Goal: Complete application form: Complete application form

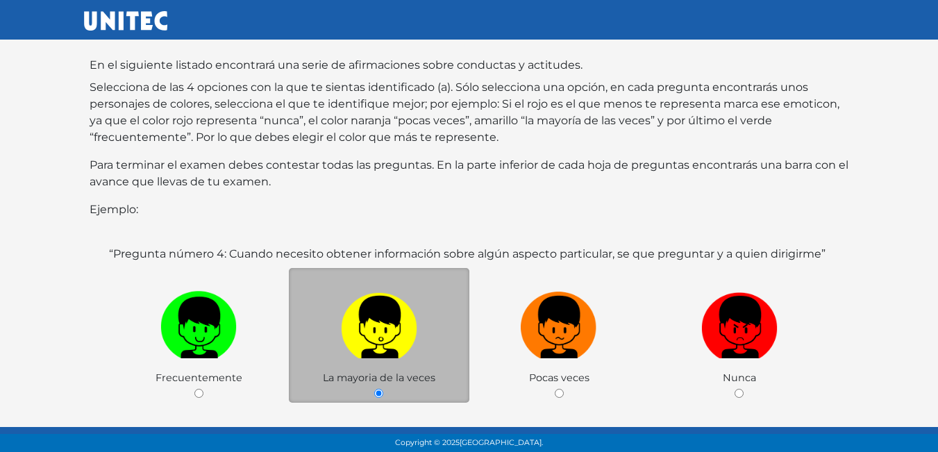
scroll to position [208, 0]
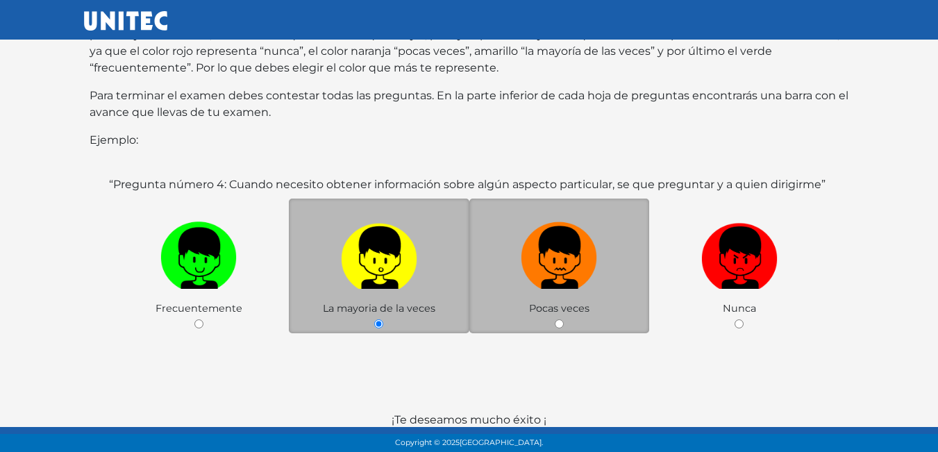
click at [551, 258] on img at bounding box center [559, 253] width 76 height 73
click at [555, 319] on input "radio" at bounding box center [559, 323] width 9 height 9
radio input "true"
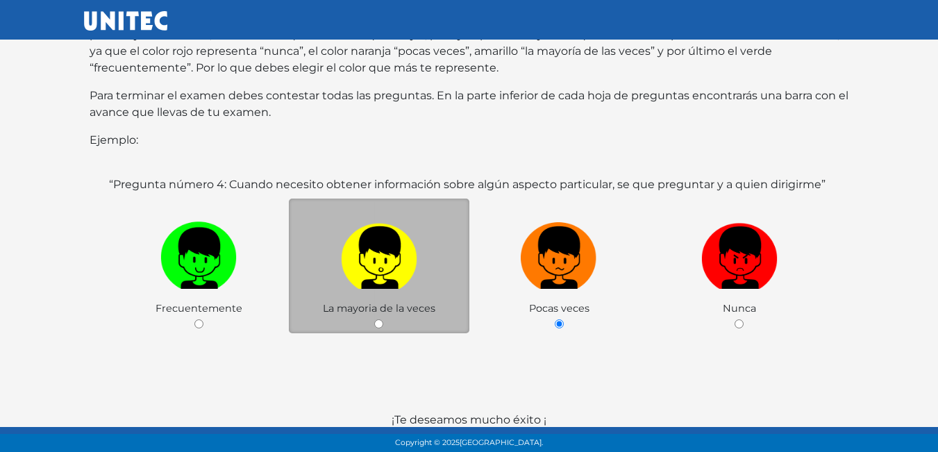
scroll to position [269, 0]
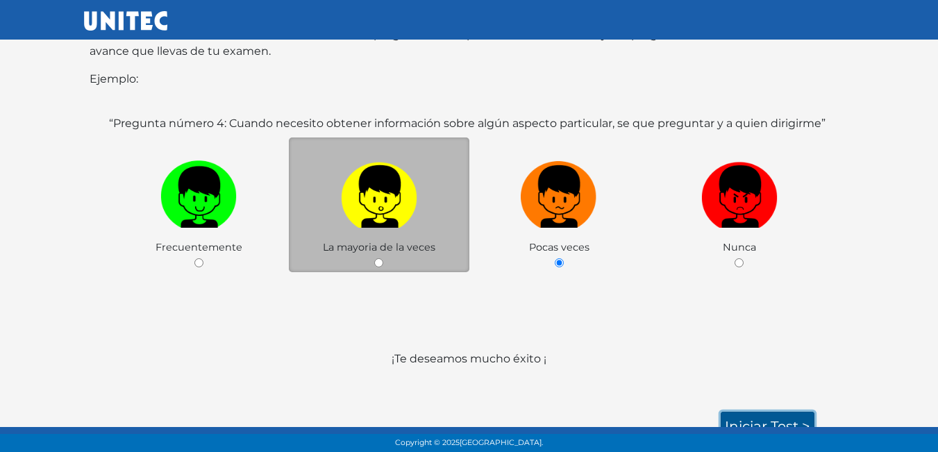
click at [763, 412] on link "Iniciar test >" at bounding box center [768, 426] width 94 height 29
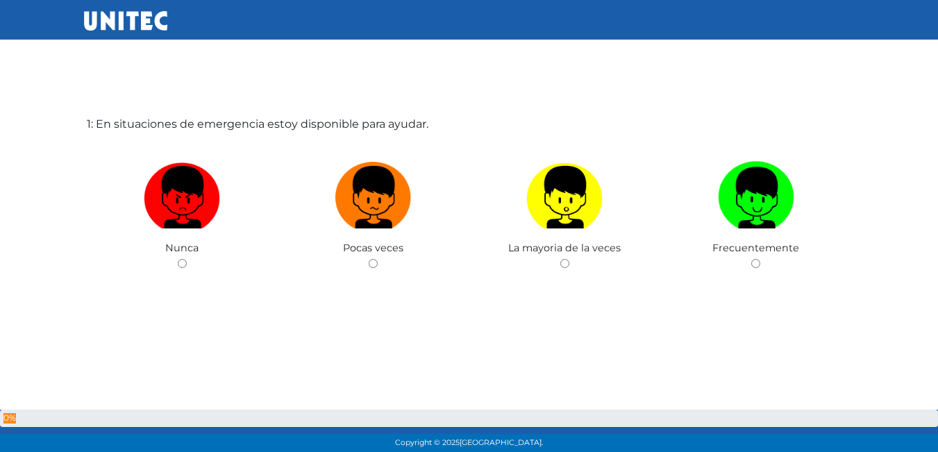
scroll to position [69, 0]
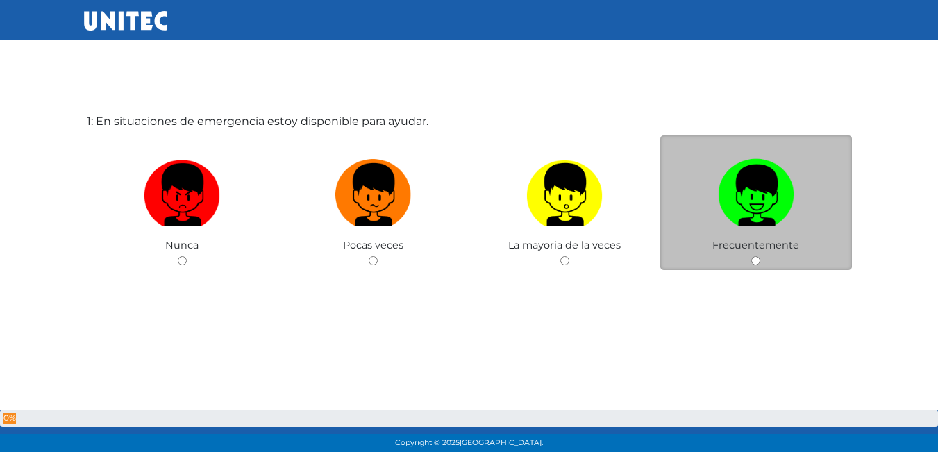
click at [747, 201] on img at bounding box center [756, 189] width 76 height 73
click at [751, 256] on input "radio" at bounding box center [755, 260] width 9 height 9
radio input "true"
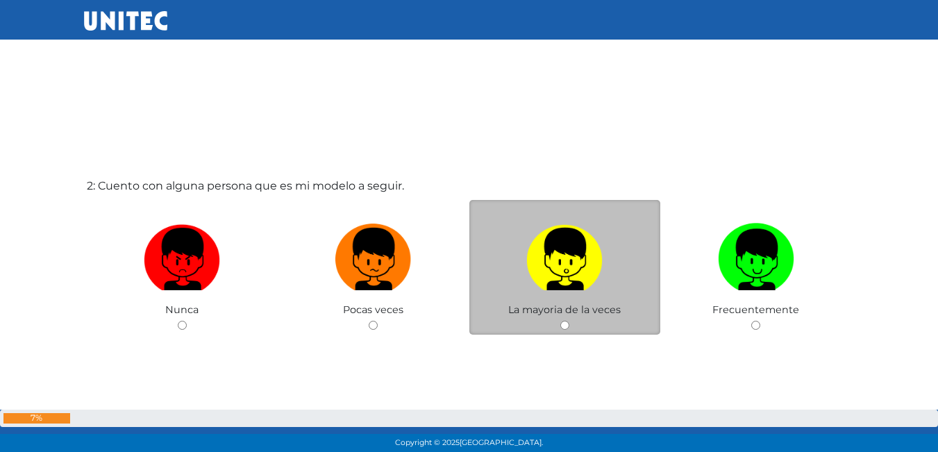
scroll to position [522, 0]
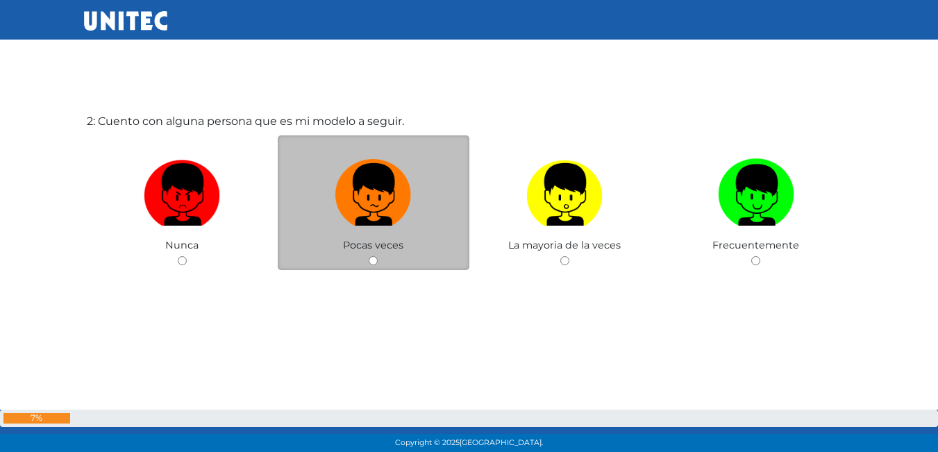
click at [387, 232] on label at bounding box center [374, 195] width 192 height 85
click at [378, 256] on input "radio" at bounding box center [373, 260] width 9 height 9
radio input "true"
click at [387, 232] on div "2: Cuento con alguna persona que es mi modelo a seguir. [GEOGRAPHIC_DATA] Pocas…" at bounding box center [469, 226] width 771 height 452
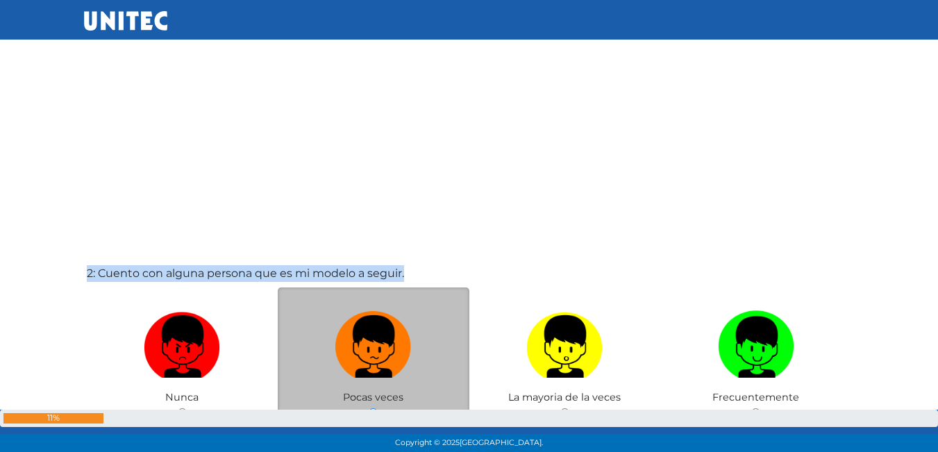
click at [387, 232] on div "2: Cuento con alguna persona que es mi modelo a seguir. [GEOGRAPHIC_DATA] Pocas…" at bounding box center [469, 378] width 771 height 452
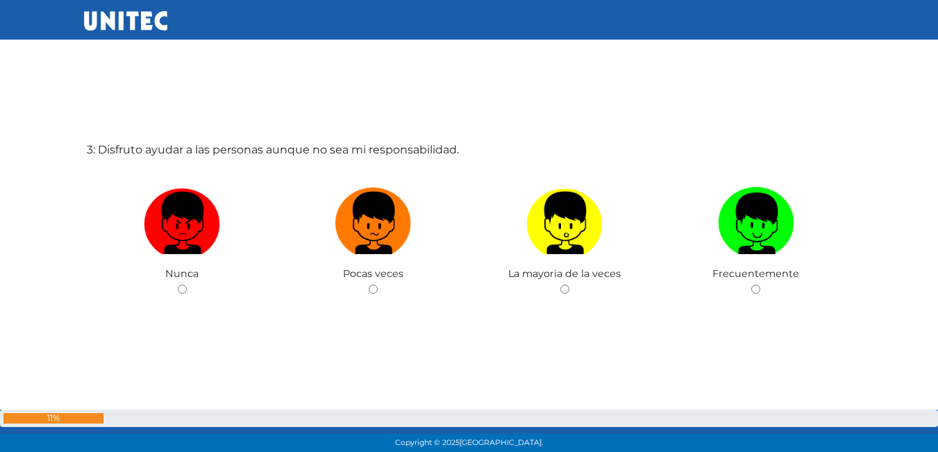
scroll to position [974, 0]
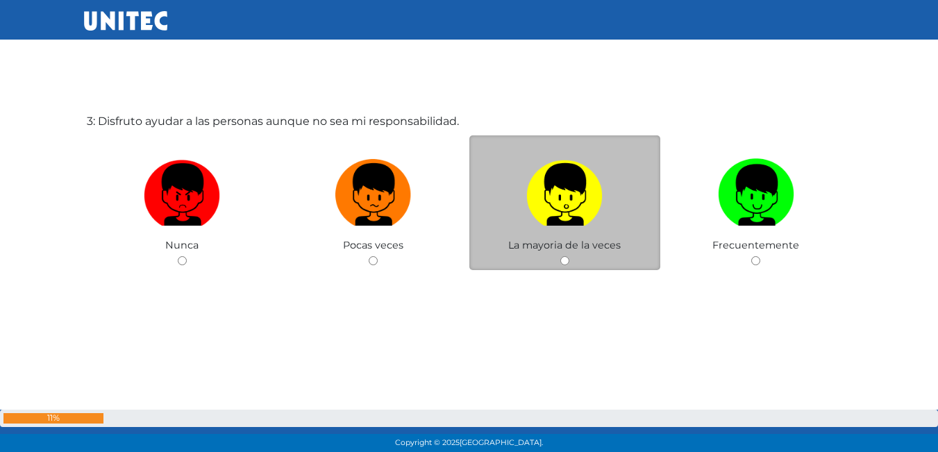
click at [515, 245] on span "La mayoria de la veces" at bounding box center [564, 245] width 112 height 12
click at [538, 253] on div "La mayoria de la veces" at bounding box center [565, 202] width 192 height 135
click at [565, 265] on input "radio" at bounding box center [564, 260] width 9 height 9
radio input "true"
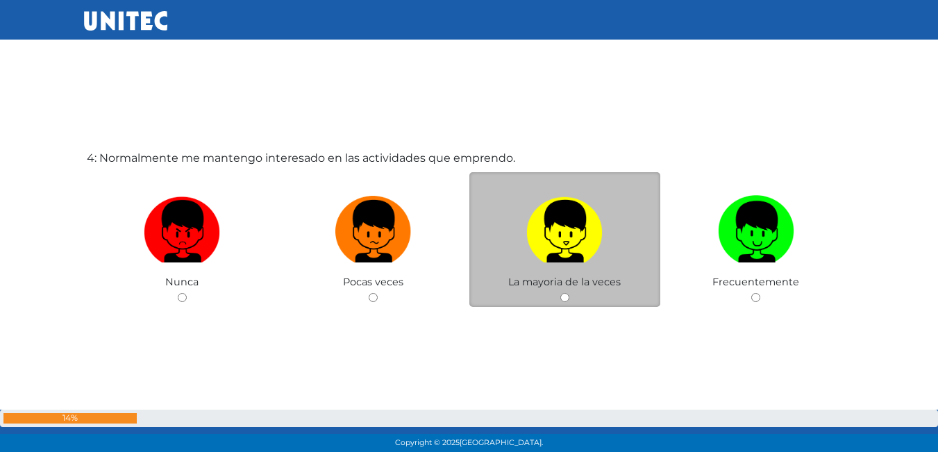
scroll to position [1426, 0]
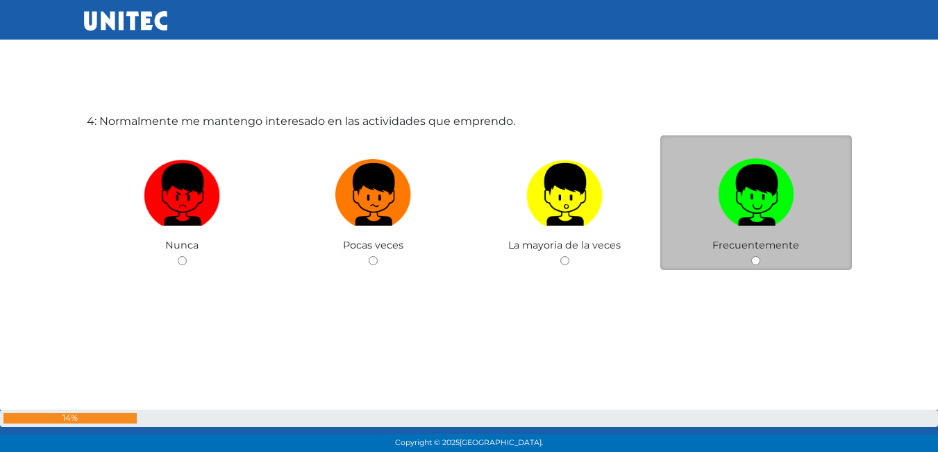
click at [768, 261] on div "Frecuentemente" at bounding box center [756, 202] width 192 height 135
drag, startPoint x: 762, startPoint y: 261, endPoint x: 785, endPoint y: 247, distance: 27.2
click at [785, 247] on span "Frecuentemente" at bounding box center [755, 245] width 87 height 12
click at [751, 256] on input "radio" at bounding box center [755, 260] width 9 height 9
radio input "true"
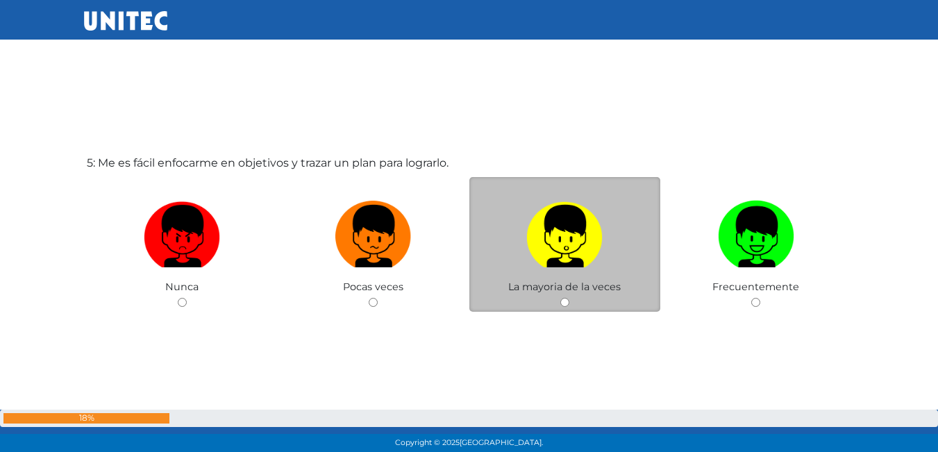
scroll to position [1878, 0]
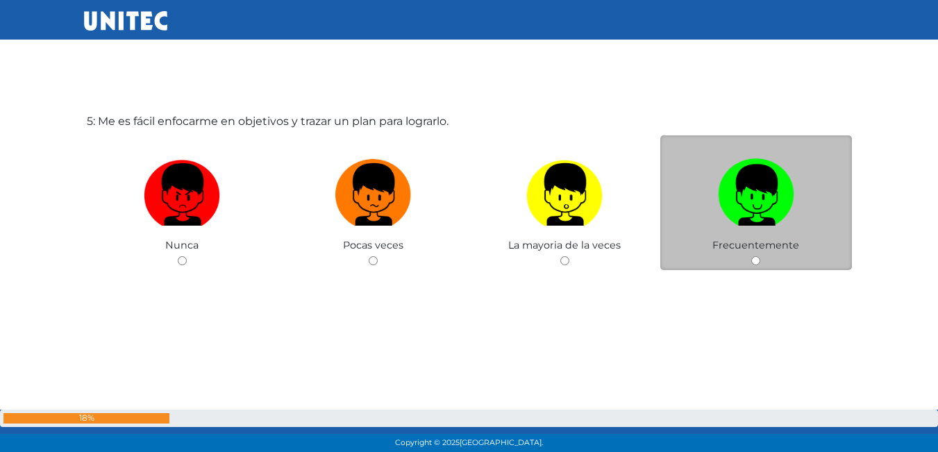
click at [747, 236] on label at bounding box center [756, 195] width 192 height 85
click at [751, 256] on input "radio" at bounding box center [755, 260] width 9 height 9
radio input "true"
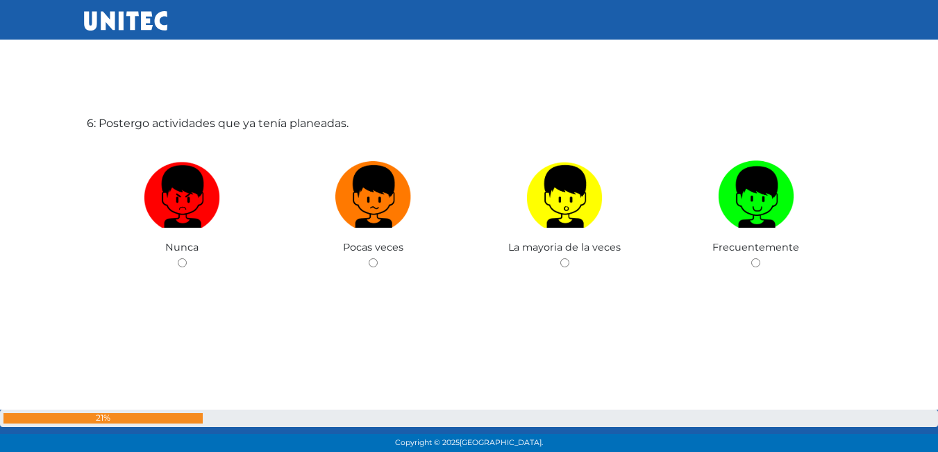
scroll to position [2330, 0]
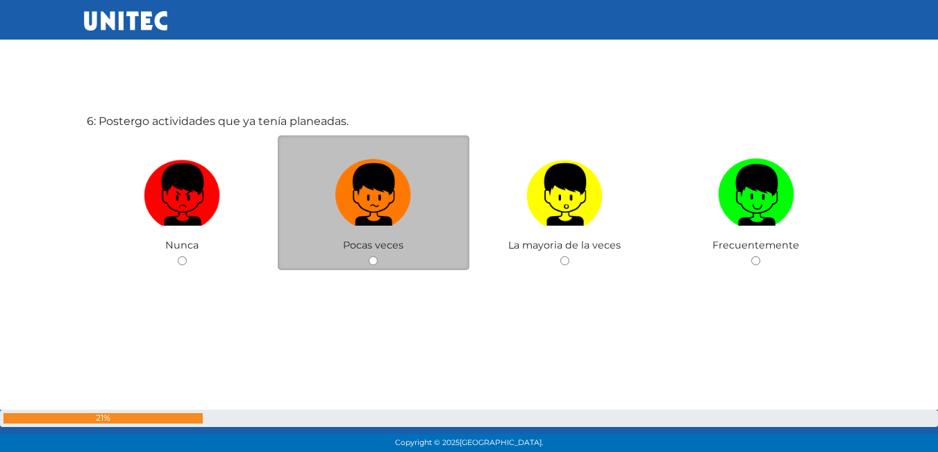
click at [382, 226] on label at bounding box center [374, 195] width 192 height 85
click at [378, 256] on input "radio" at bounding box center [373, 260] width 9 height 9
radio input "true"
click at [382, 226] on div "6: Postergo actividades que ya tenía planeadas. [GEOGRAPHIC_DATA] Pocas veces L…" at bounding box center [469, 226] width 771 height 452
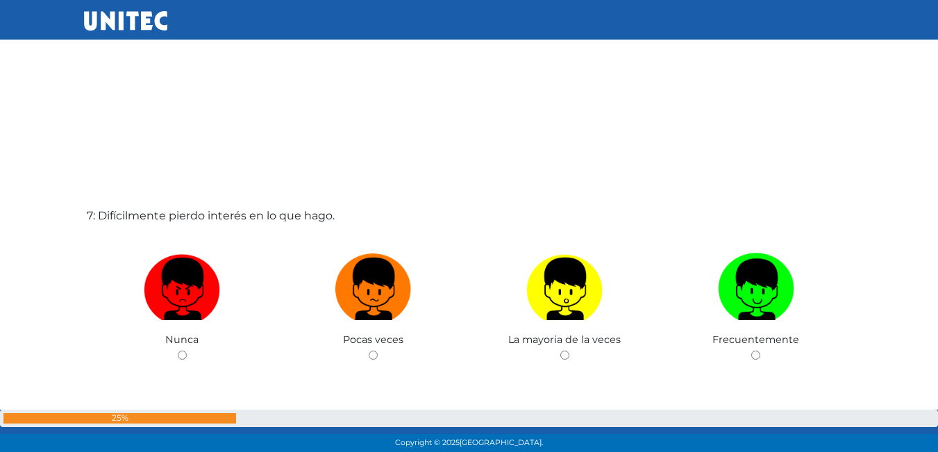
scroll to position [2782, 0]
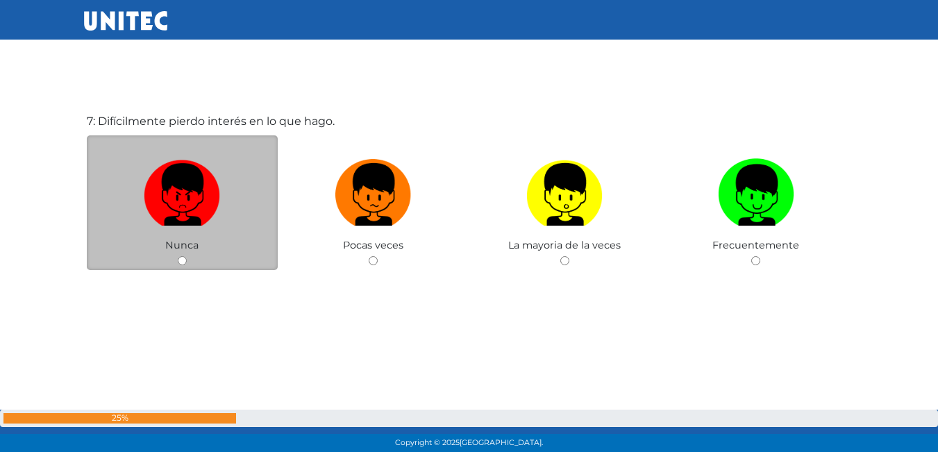
click at [217, 227] on label at bounding box center [183, 195] width 192 height 85
click at [187, 256] on input "radio" at bounding box center [182, 260] width 9 height 9
radio input "true"
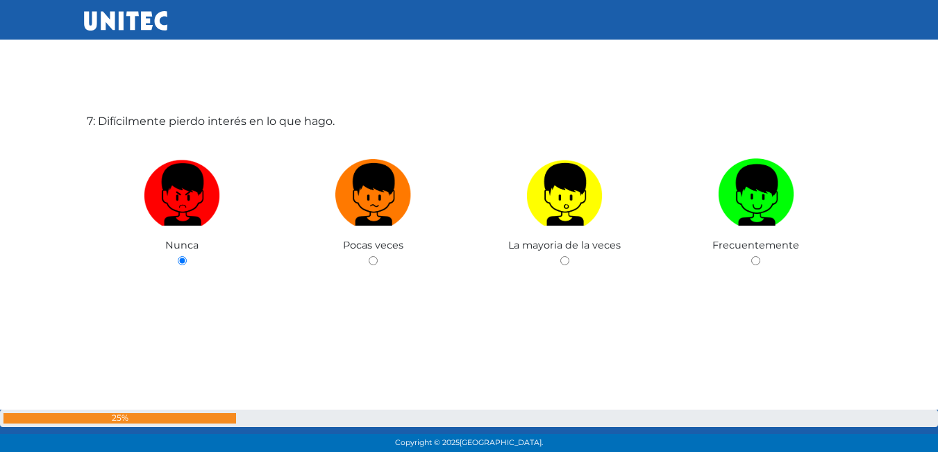
click at [217, 227] on div "7: Difícilmente pierdo interés en lo que hago. [GEOGRAPHIC_DATA] Pocas veces La…" at bounding box center [469, 226] width 771 height 452
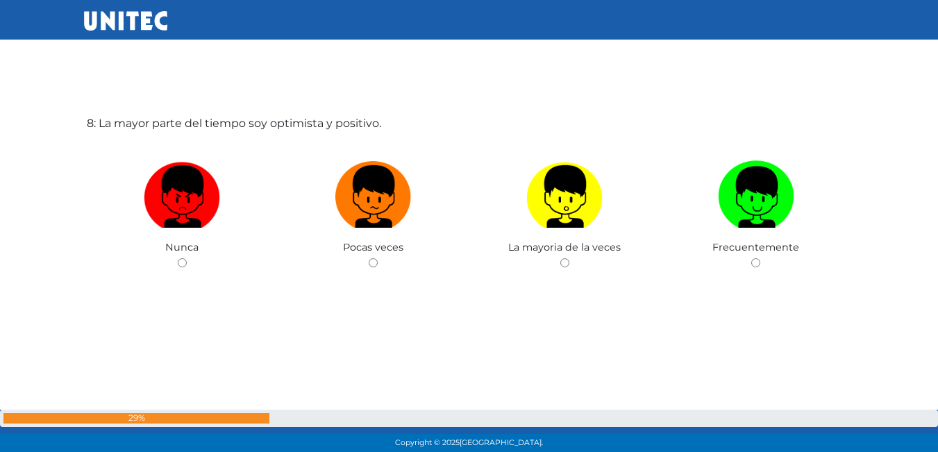
scroll to position [3234, 0]
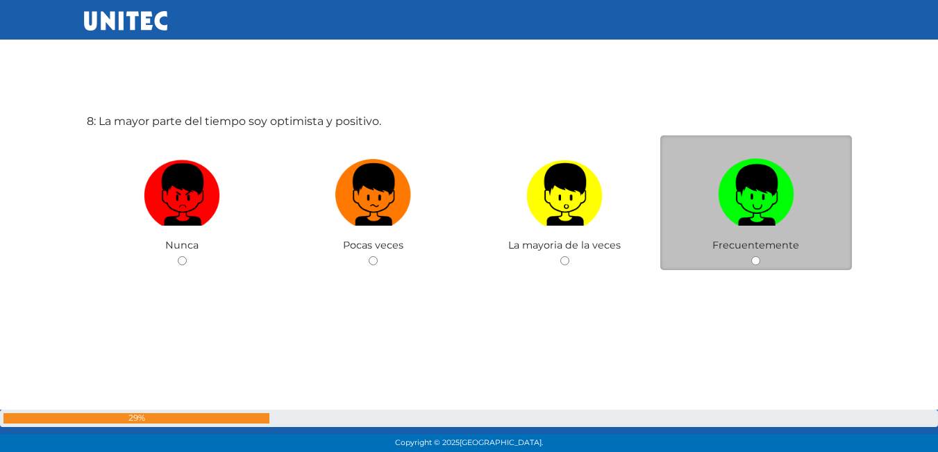
click at [767, 257] on div "Frecuentemente" at bounding box center [756, 202] width 192 height 135
click at [751, 262] on input "radio" at bounding box center [755, 260] width 9 height 9
radio input "true"
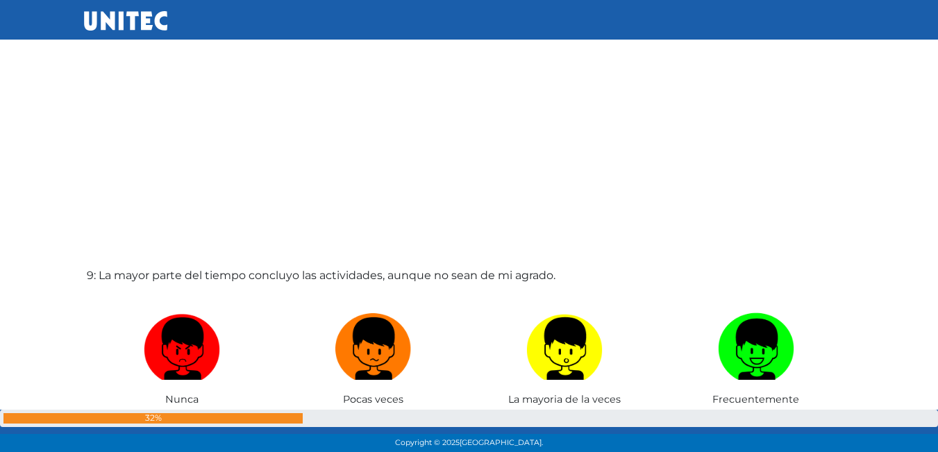
scroll to position [3686, 0]
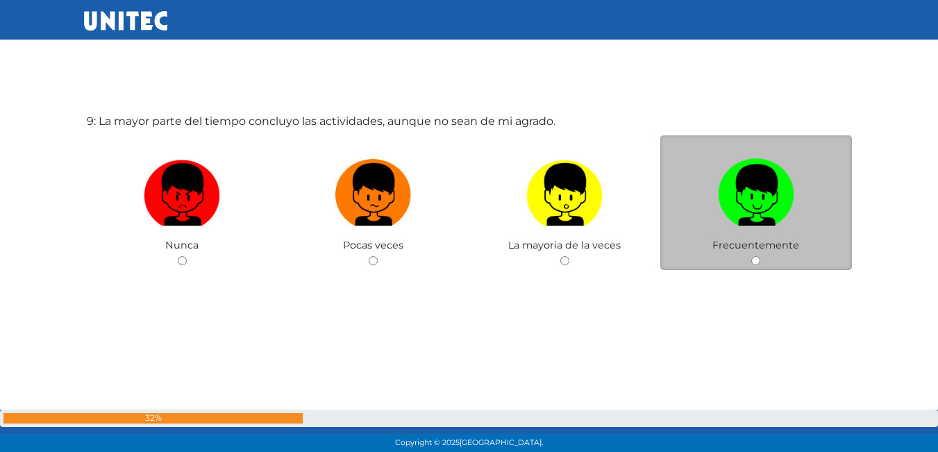
click at [749, 265] on div "Frecuentemente" at bounding box center [756, 202] width 192 height 135
click at [753, 248] on span "Frecuentemente" at bounding box center [755, 245] width 87 height 12
click at [760, 257] on input "radio" at bounding box center [755, 260] width 9 height 9
radio input "true"
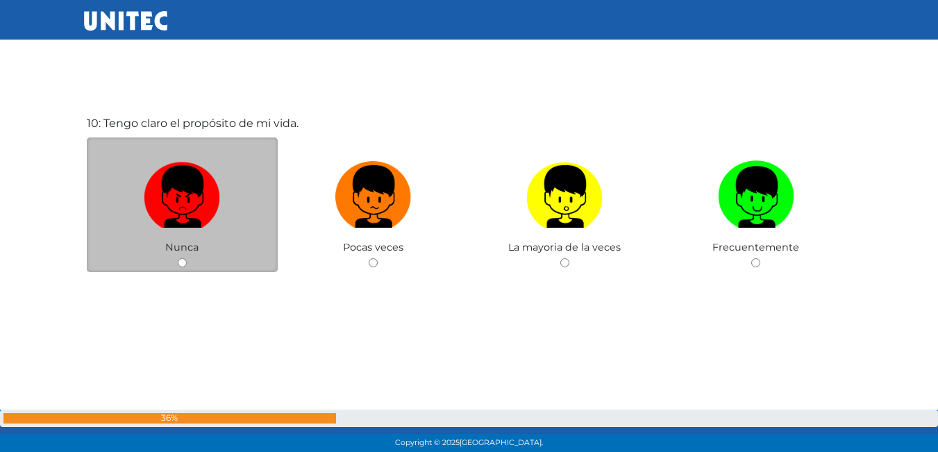
scroll to position [4138, 0]
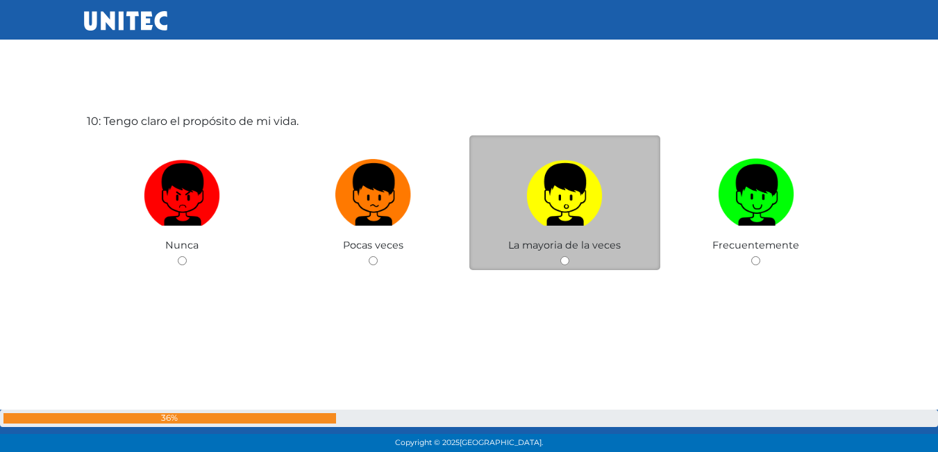
click at [532, 235] on label at bounding box center [565, 195] width 192 height 85
click at [560, 256] on input "radio" at bounding box center [564, 260] width 9 height 9
radio input "true"
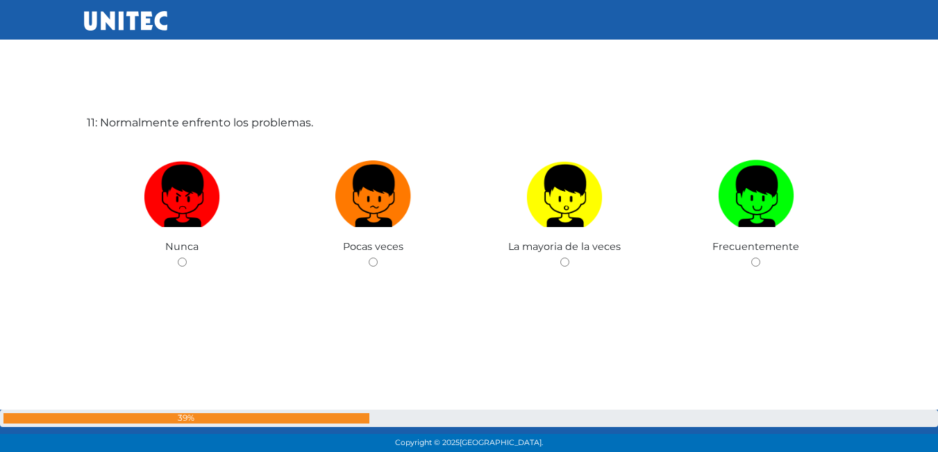
scroll to position [4590, 0]
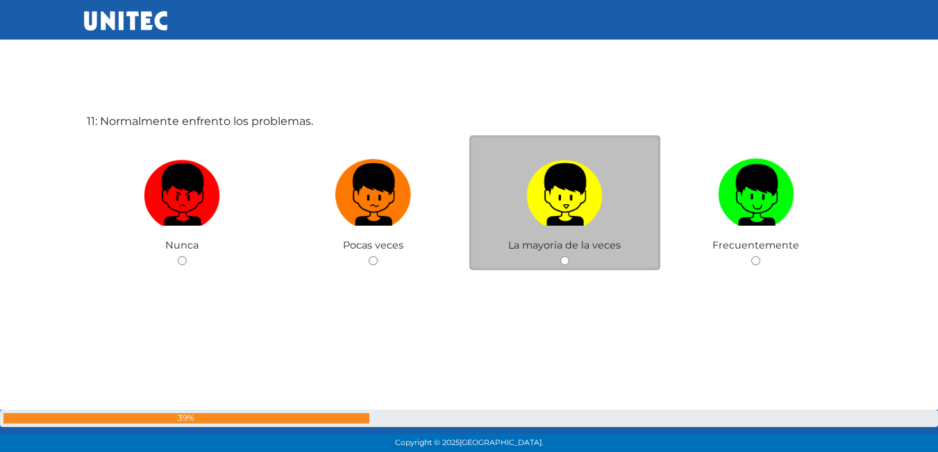
click at [552, 217] on img at bounding box center [564, 189] width 76 height 73
click at [560, 256] on input "radio" at bounding box center [564, 260] width 9 height 9
radio input "true"
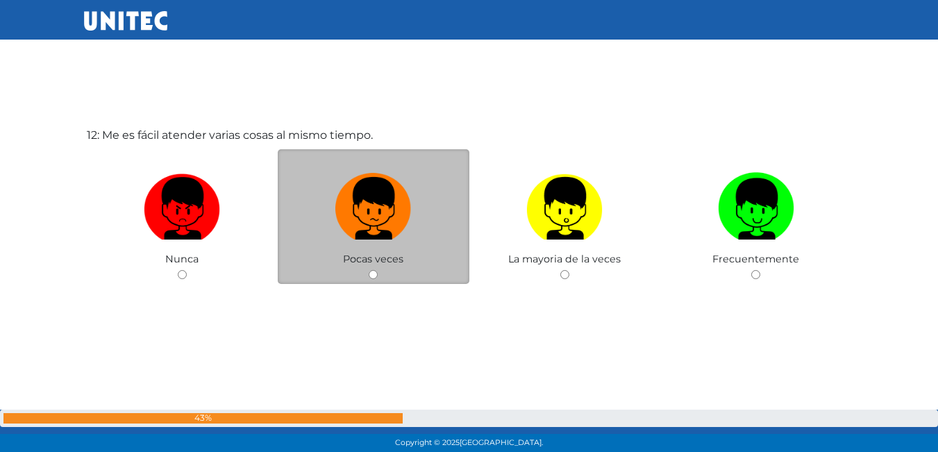
scroll to position [5042, 0]
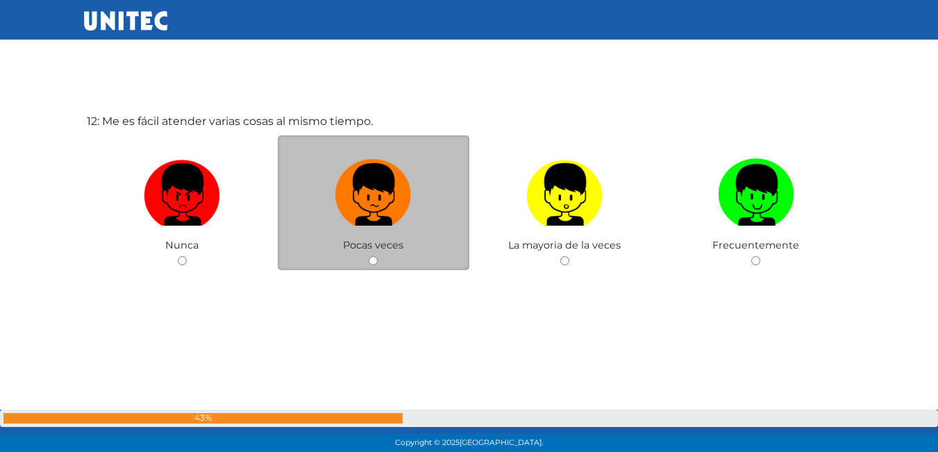
click at [392, 246] on span "Pocas veces" at bounding box center [373, 245] width 60 height 12
click at [381, 253] on div "Pocas veces" at bounding box center [374, 202] width 192 height 135
click at [378, 258] on div "Pocas veces" at bounding box center [374, 202] width 192 height 135
click at [375, 258] on input "radio" at bounding box center [373, 260] width 9 height 9
radio input "true"
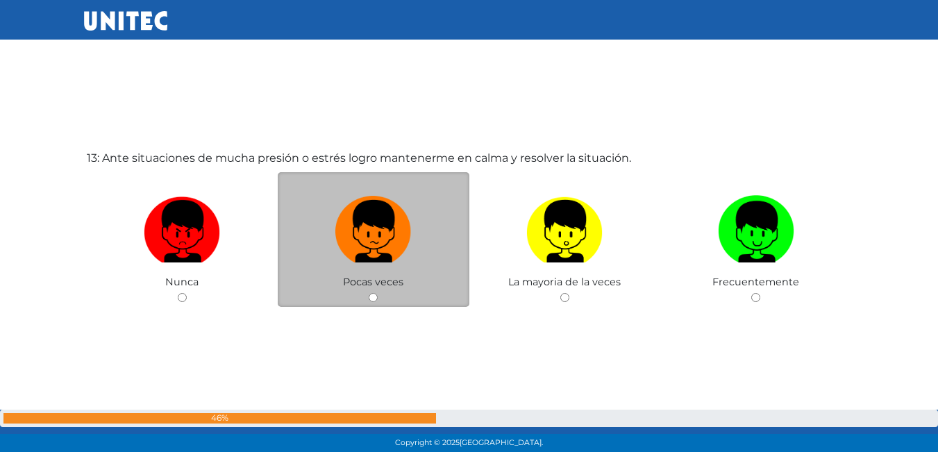
scroll to position [5494, 0]
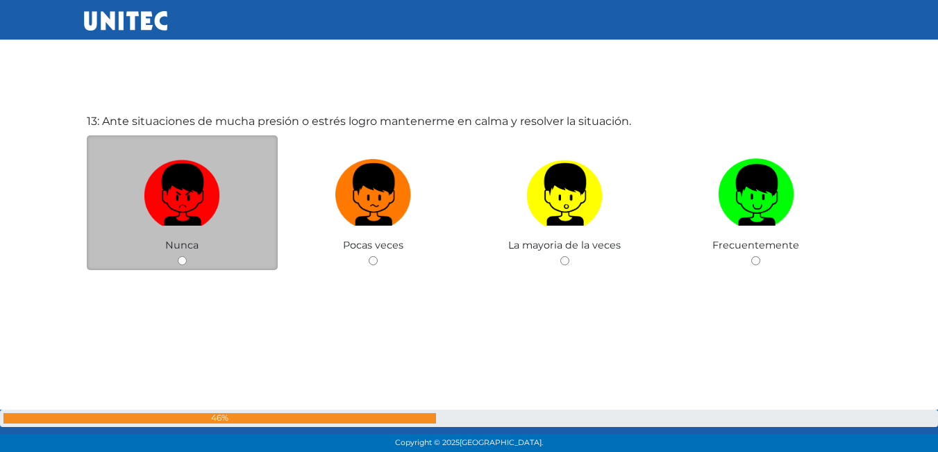
click at [183, 251] on span "Nunca" at bounding box center [181, 245] width 33 height 12
click at [183, 255] on div "Nunca" at bounding box center [183, 202] width 192 height 135
click at [181, 262] on input "radio" at bounding box center [182, 260] width 9 height 9
radio input "true"
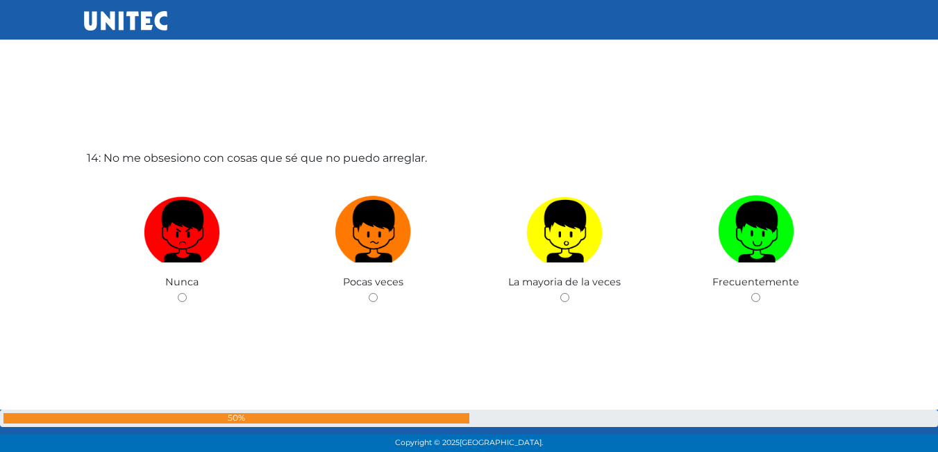
scroll to position [5946, 0]
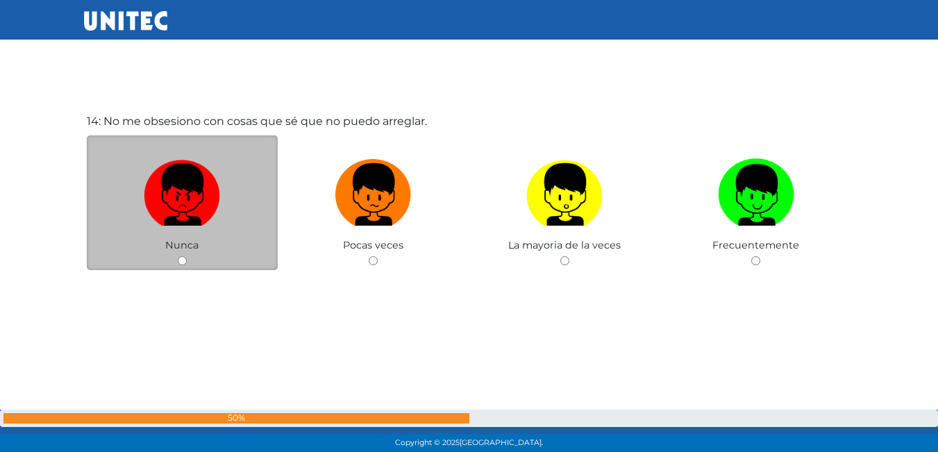
click at [185, 258] on input "radio" at bounding box center [182, 260] width 9 height 9
radio input "true"
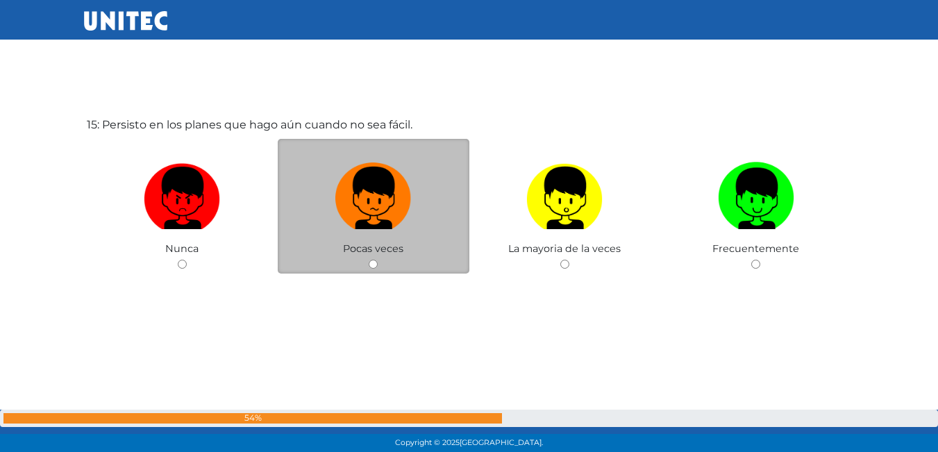
scroll to position [6399, 0]
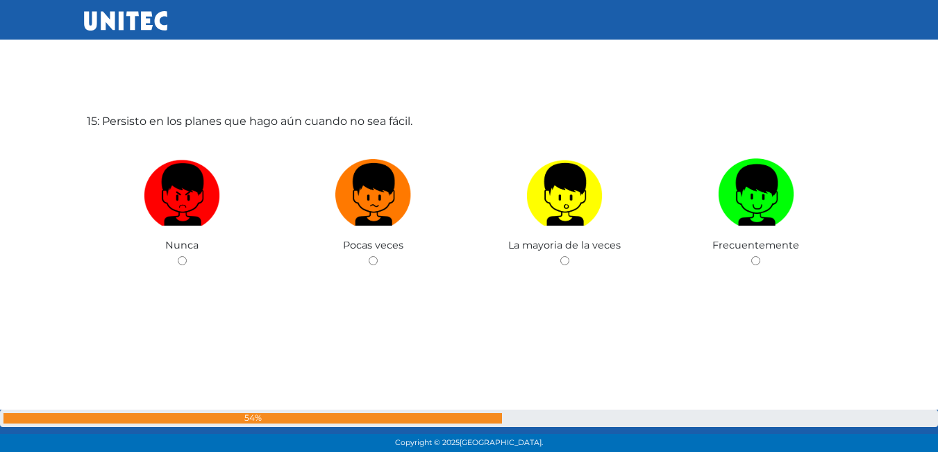
drag, startPoint x: 753, startPoint y: 249, endPoint x: 740, endPoint y: 249, distance: 12.5
click at [745, 249] on div "15: Persisto en los planes que hago aún cuando no sea fácil. [GEOGRAPHIC_DATA] …" at bounding box center [469, 226] width 771 height 452
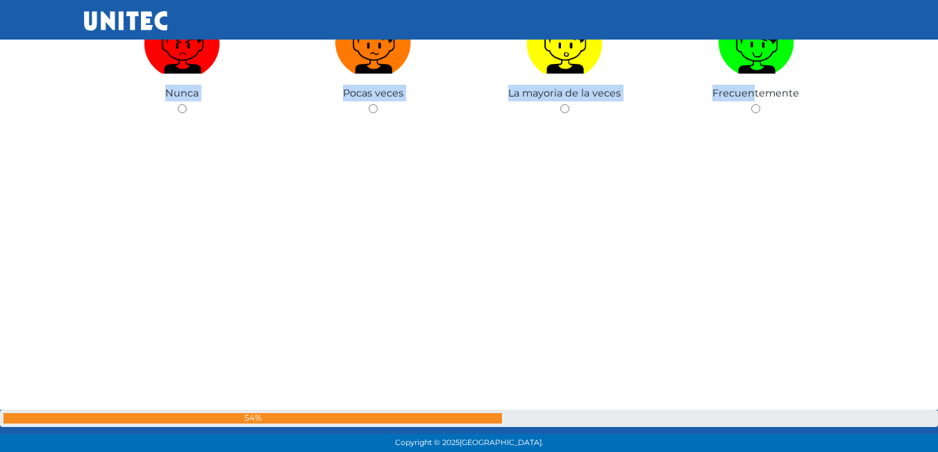
scroll to position [6342, 0]
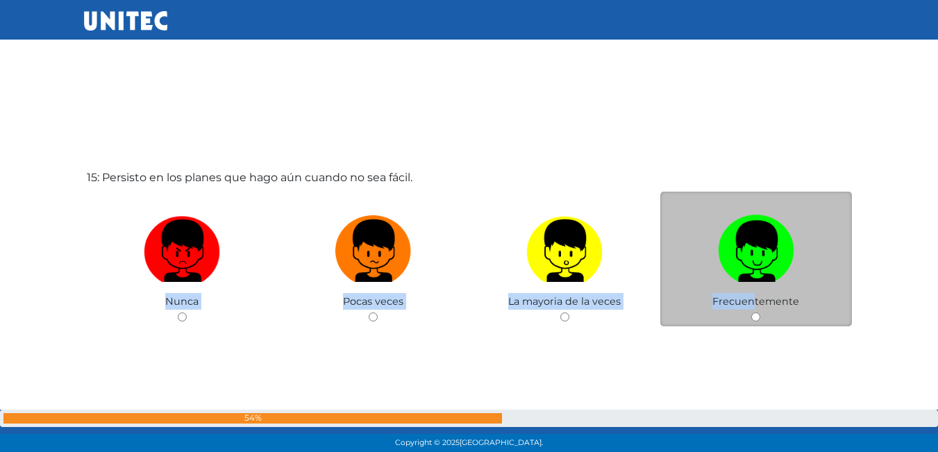
click at [765, 311] on div "Frecuentemente" at bounding box center [756, 259] width 192 height 135
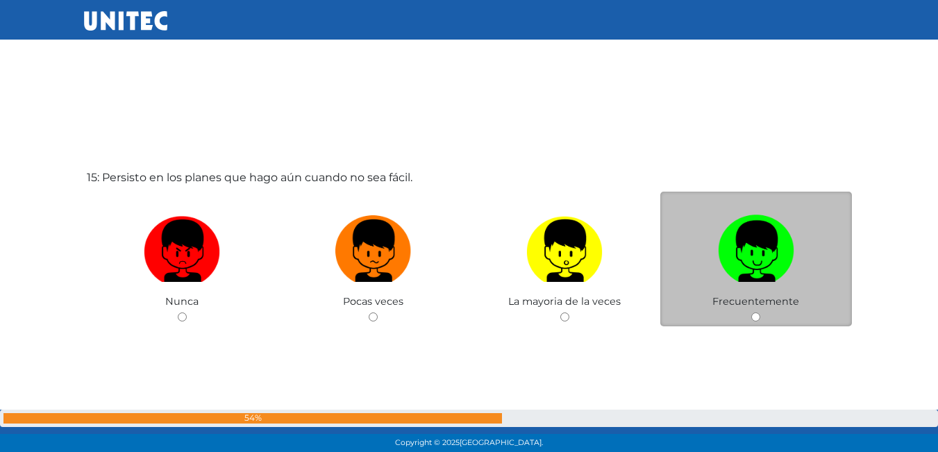
click at [763, 318] on div "Frecuentemente" at bounding box center [756, 259] width 192 height 135
click at [760, 315] on input "radio" at bounding box center [755, 316] width 9 height 9
radio input "true"
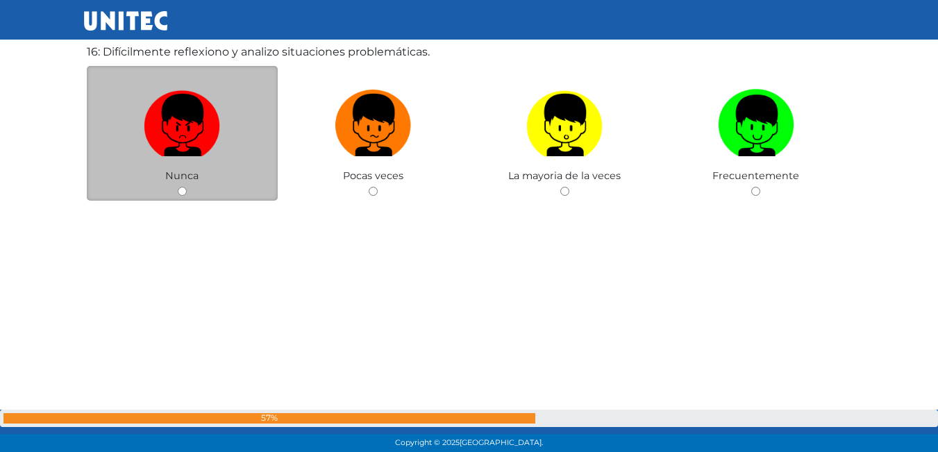
scroll to position [6851, 0]
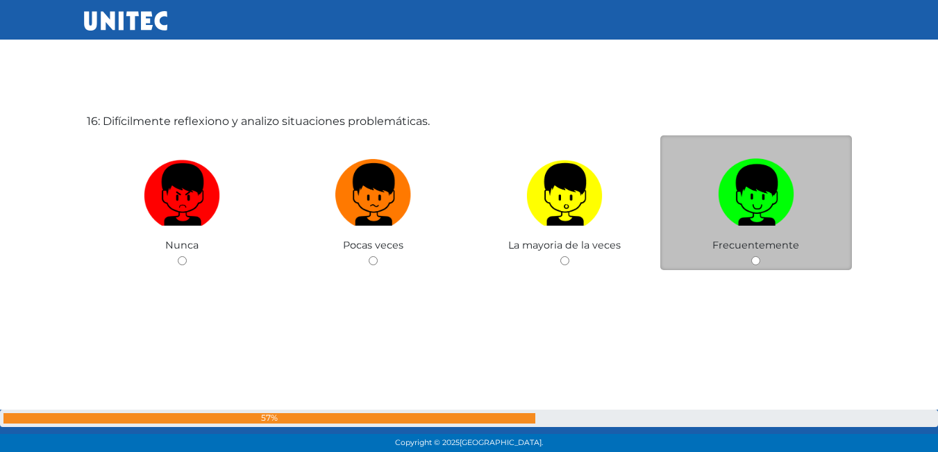
click at [762, 260] on div "Frecuentemente" at bounding box center [756, 202] width 192 height 135
click at [754, 260] on input "radio" at bounding box center [755, 260] width 9 height 9
radio input "true"
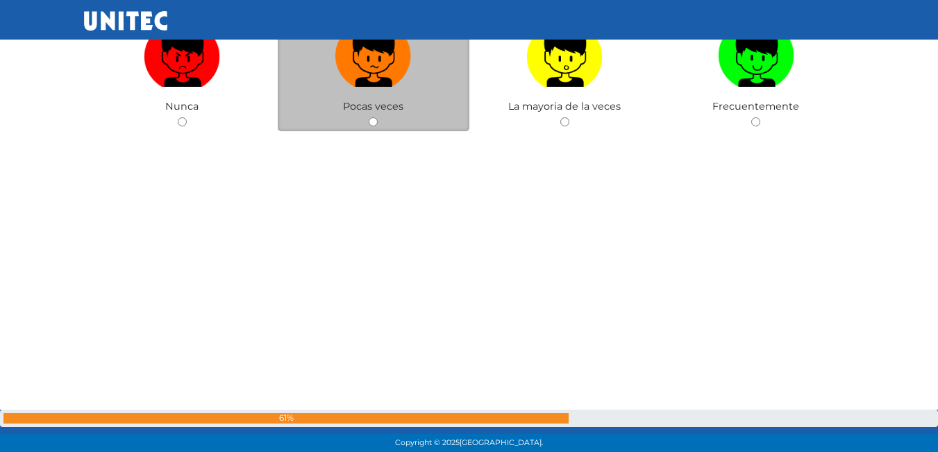
scroll to position [7303, 0]
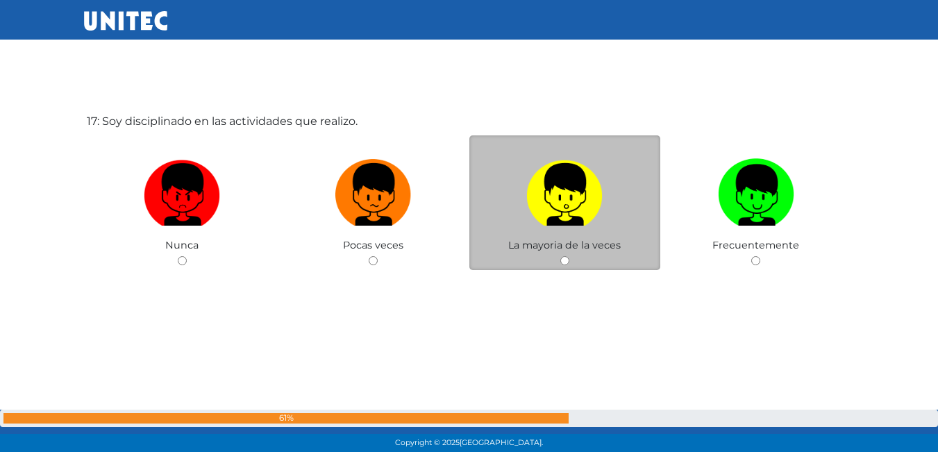
click at [563, 261] on input "radio" at bounding box center [564, 260] width 9 height 9
radio input "true"
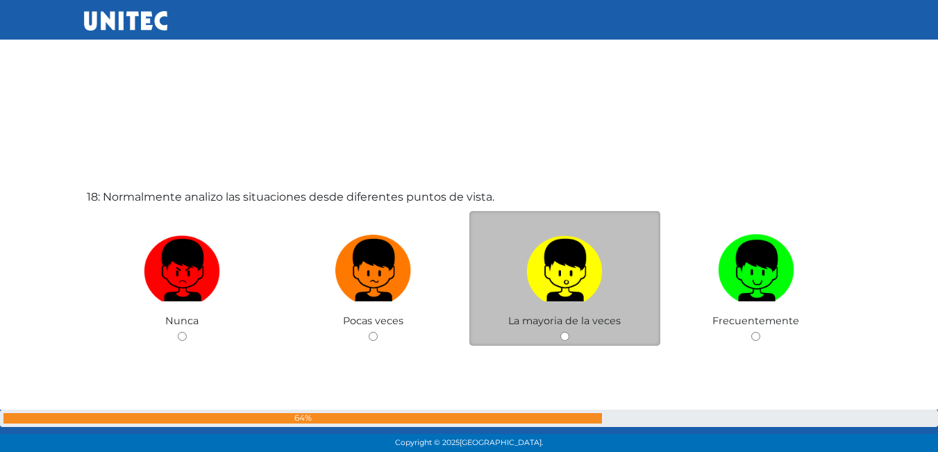
scroll to position [7755, 0]
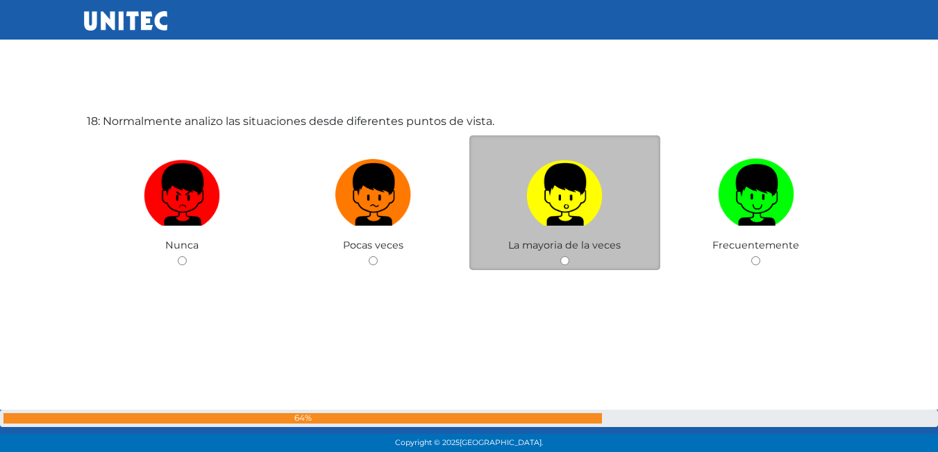
click at [590, 254] on div "La mayoria de la veces" at bounding box center [565, 202] width 192 height 135
click at [569, 260] on div "La mayoria de la veces" at bounding box center [565, 202] width 192 height 135
click at [567, 258] on input "radio" at bounding box center [564, 260] width 9 height 9
radio input "true"
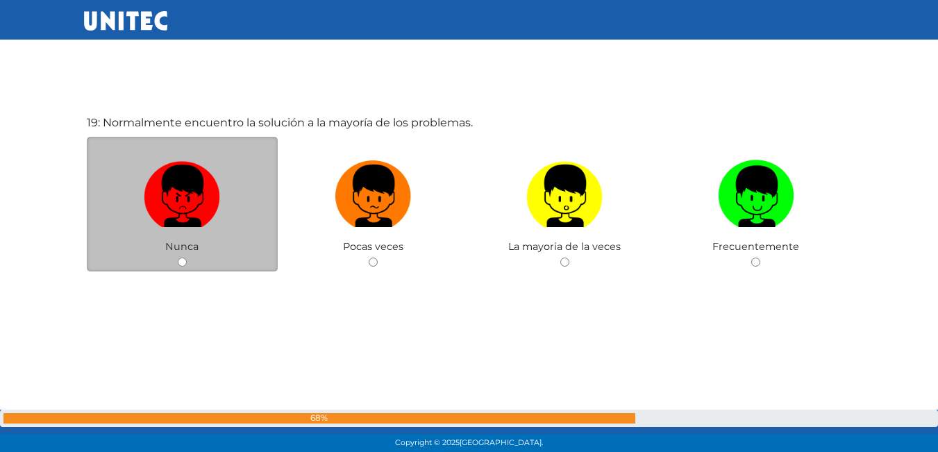
scroll to position [8207, 0]
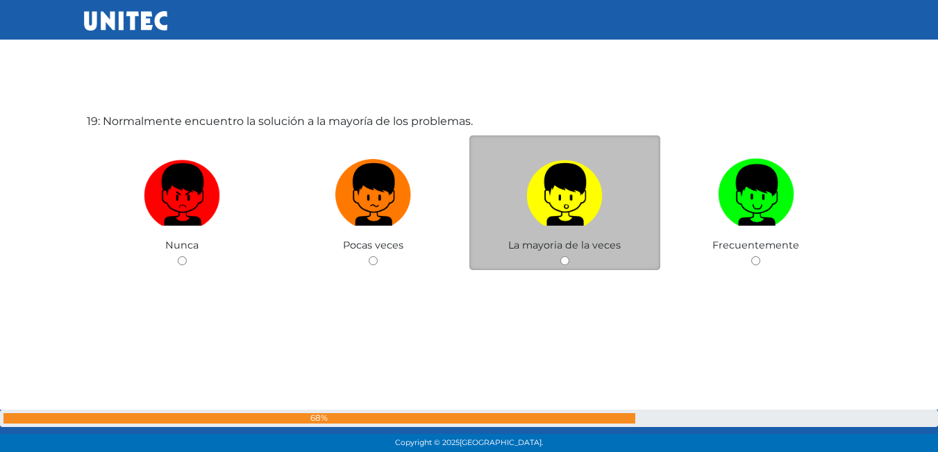
click at [565, 261] on input "radio" at bounding box center [564, 260] width 9 height 9
radio input "true"
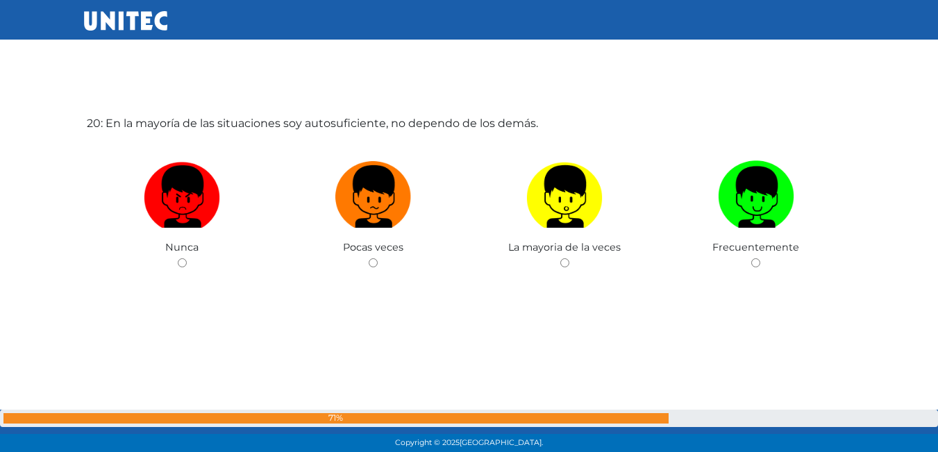
scroll to position [8659, 0]
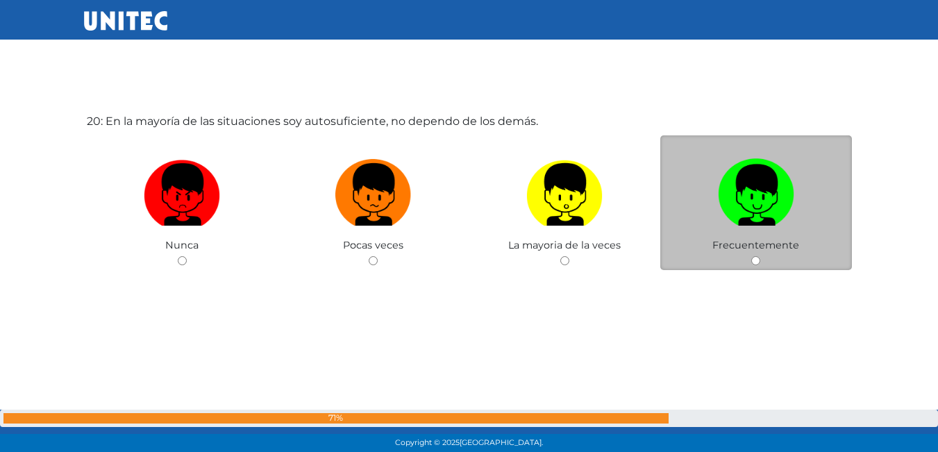
click at [734, 253] on div "Frecuentemente" at bounding box center [756, 202] width 192 height 135
click at [770, 252] on div "Frecuentemente" at bounding box center [756, 202] width 192 height 135
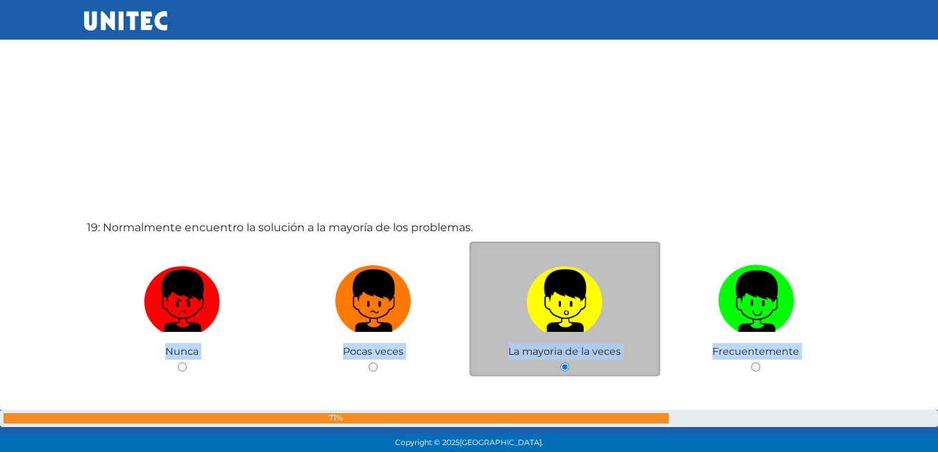
scroll to position [8170, 0]
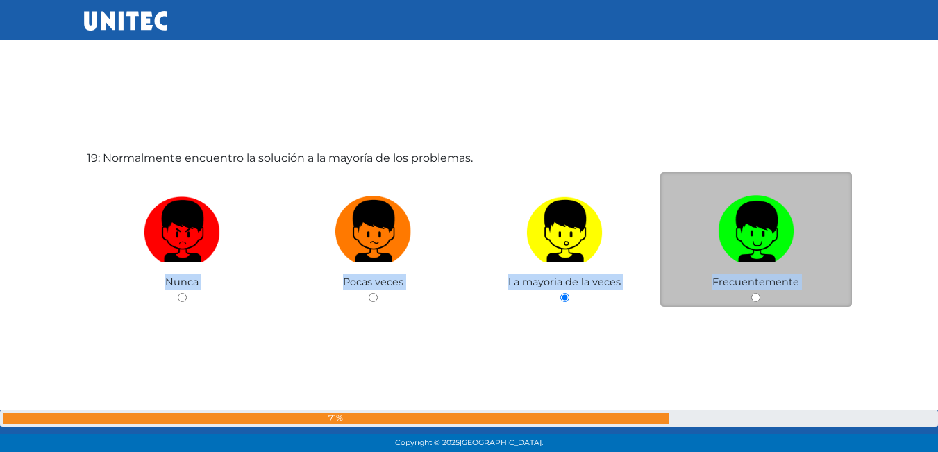
click at [762, 292] on div "Frecuentemente" at bounding box center [756, 239] width 192 height 135
click at [758, 296] on input "radio" at bounding box center [755, 297] width 9 height 9
radio input "true"
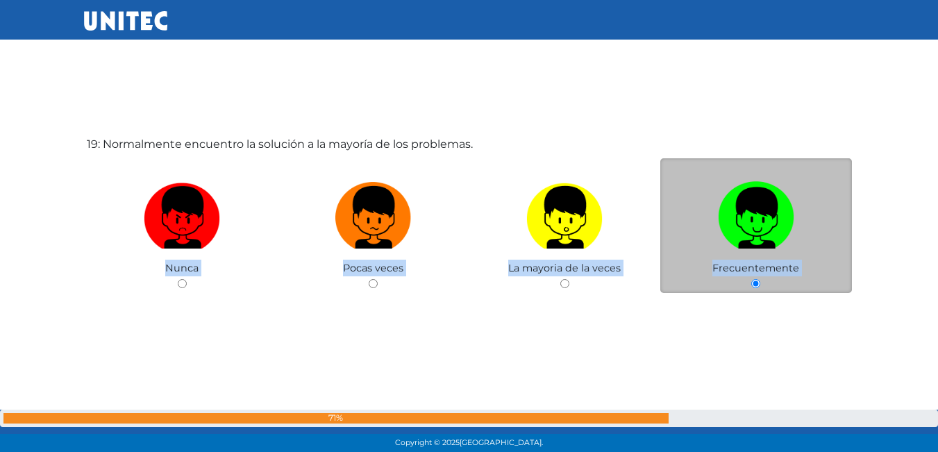
click at [758, 296] on div "19: Normalmente encuentro la solución a la mayoría de los problemas. [GEOGRAPHI…" at bounding box center [469, 249] width 771 height 452
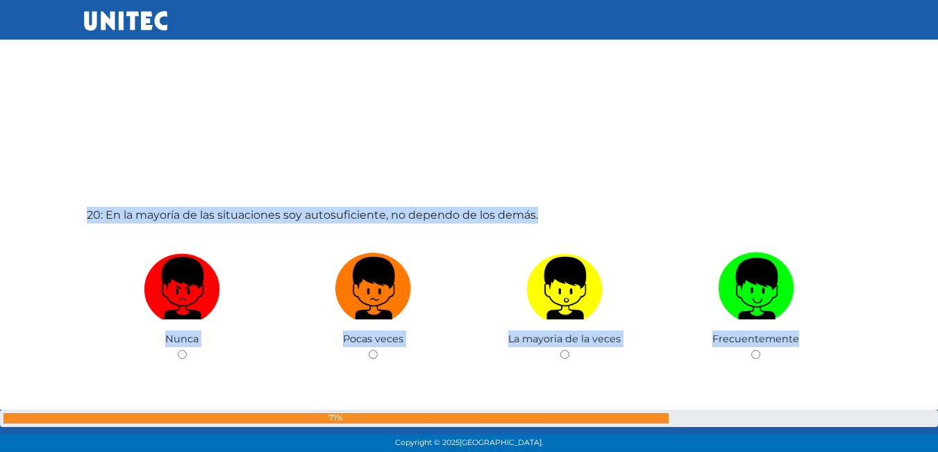
scroll to position [8659, 0]
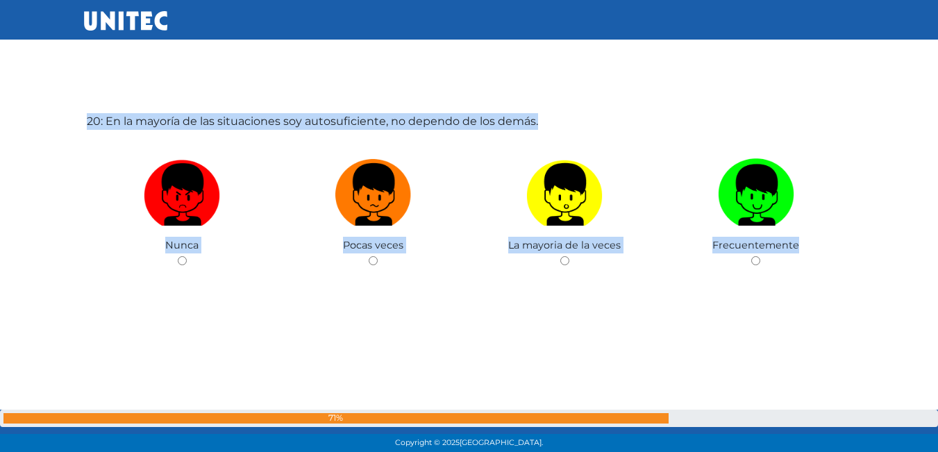
click at [589, 60] on div "20: En la mayoría de las situaciones soy autosuficiente, no dependo de los demá…" at bounding box center [469, 226] width 771 height 452
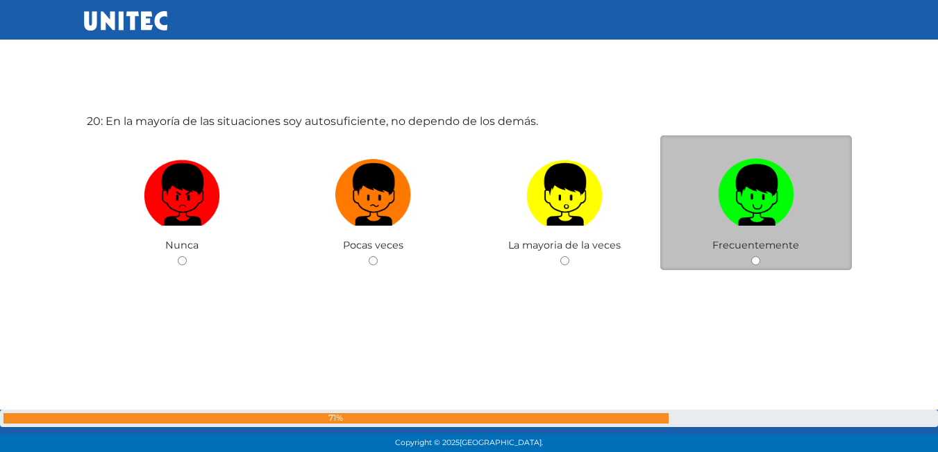
click at [757, 251] on span "Frecuentemente" at bounding box center [755, 245] width 87 height 12
click at [757, 259] on input "radio" at bounding box center [755, 260] width 9 height 9
radio input "true"
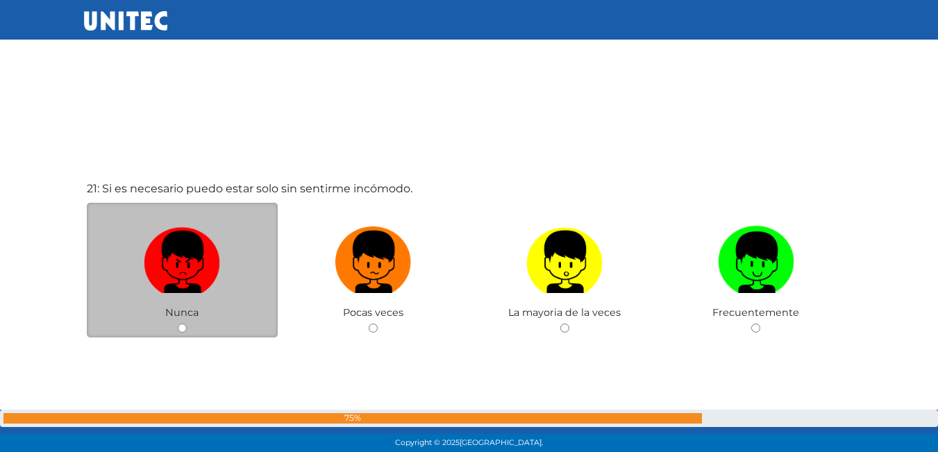
scroll to position [9111, 0]
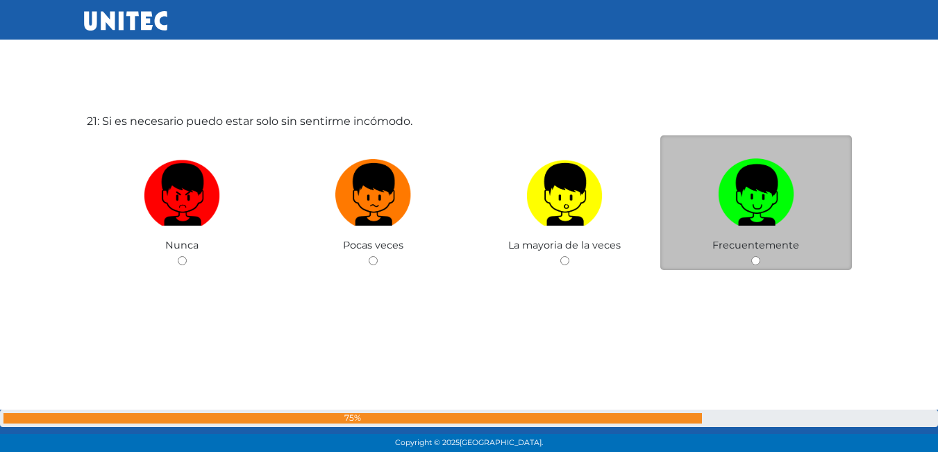
click at [753, 260] on input "radio" at bounding box center [755, 260] width 9 height 9
radio input "true"
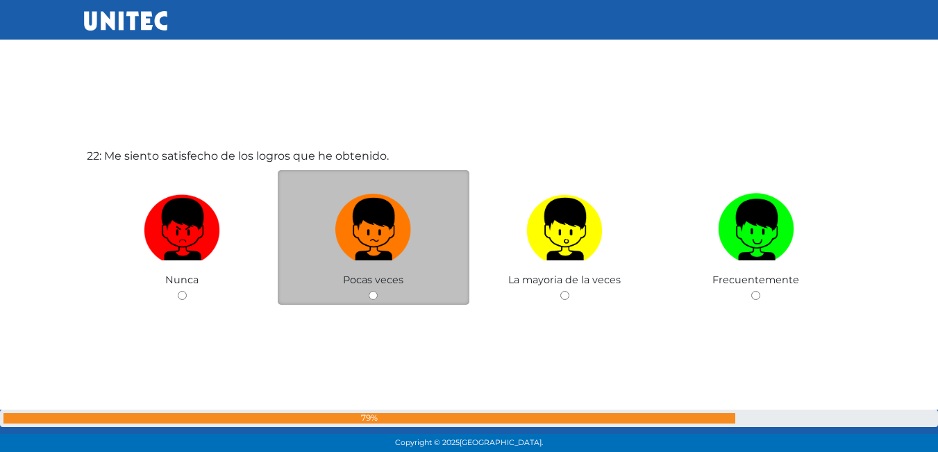
scroll to position [9563, 0]
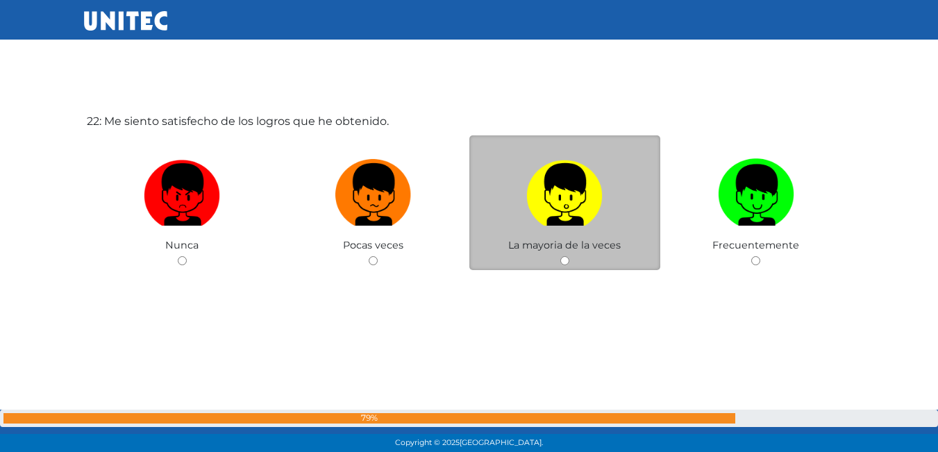
click at [572, 257] on div "La mayoria de la veces" at bounding box center [565, 202] width 192 height 135
click at [568, 258] on input "radio" at bounding box center [564, 260] width 9 height 9
radio input "true"
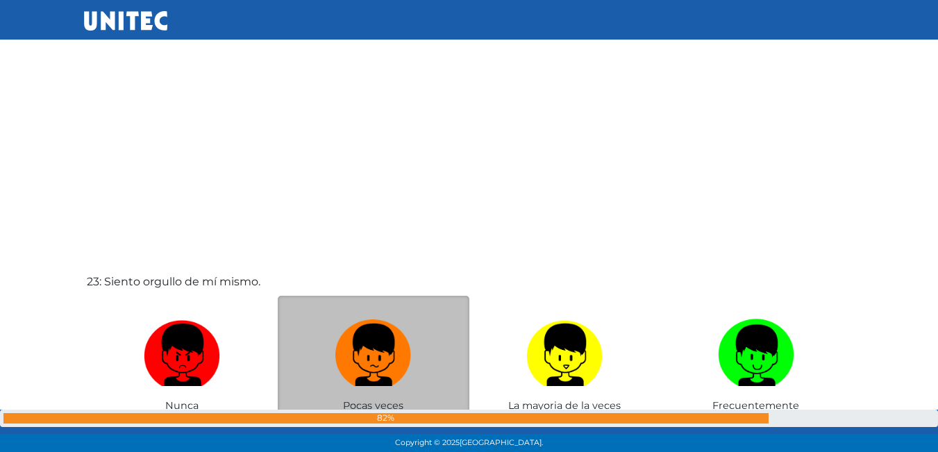
scroll to position [10015, 0]
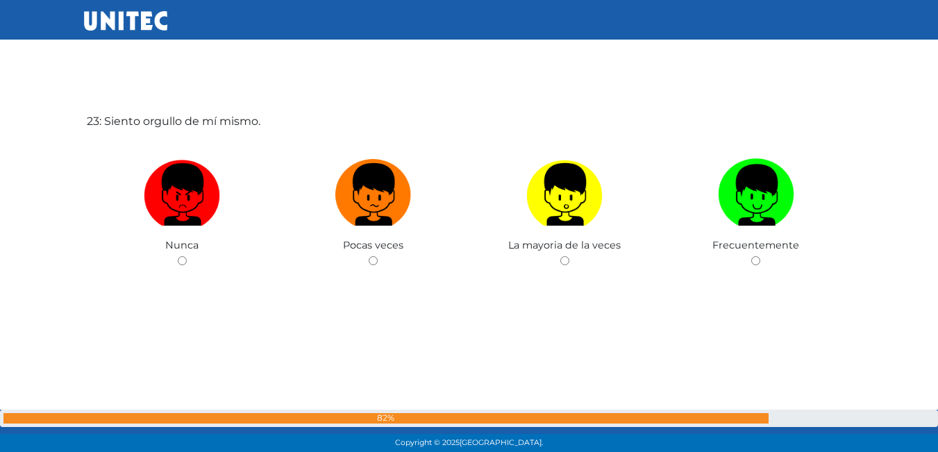
drag, startPoint x: 379, startPoint y: 239, endPoint x: 522, endPoint y: 222, distance: 144.1
click at [393, 236] on div "23: Siento orgullo de mí mismo. [GEOGRAPHIC_DATA] Pocas veces La mayoria de la …" at bounding box center [469, 226] width 771 height 452
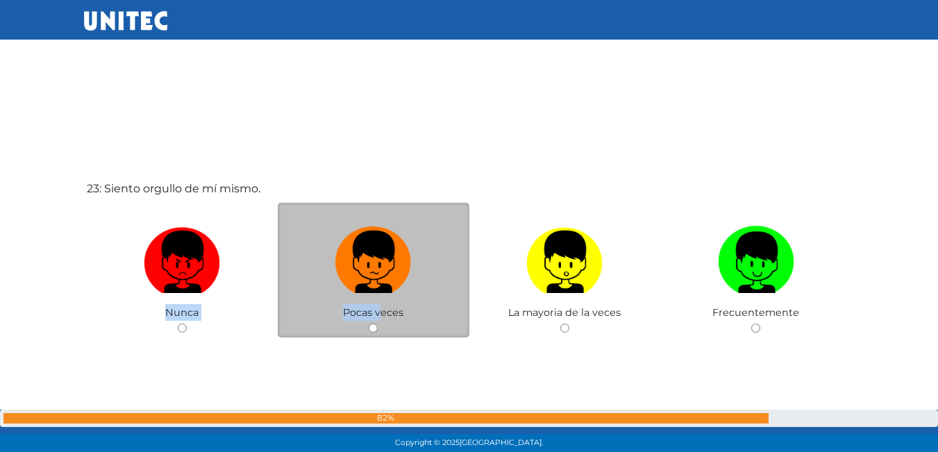
scroll to position [10017, 0]
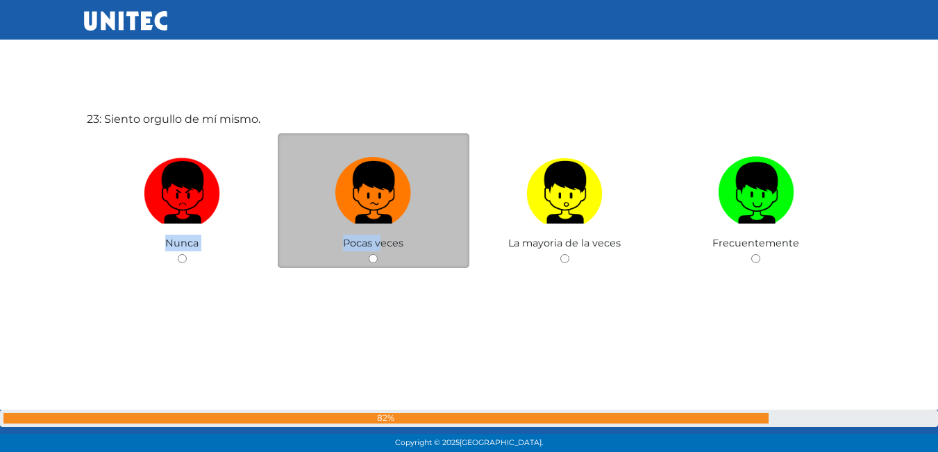
click at [384, 251] on div "Pocas veces" at bounding box center [374, 200] width 192 height 135
click at [374, 256] on input "radio" at bounding box center [373, 258] width 9 height 9
radio input "true"
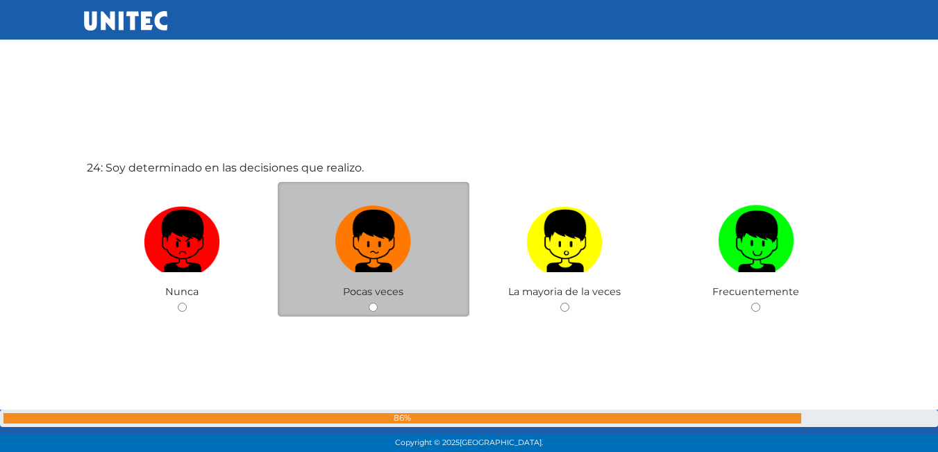
scroll to position [10467, 0]
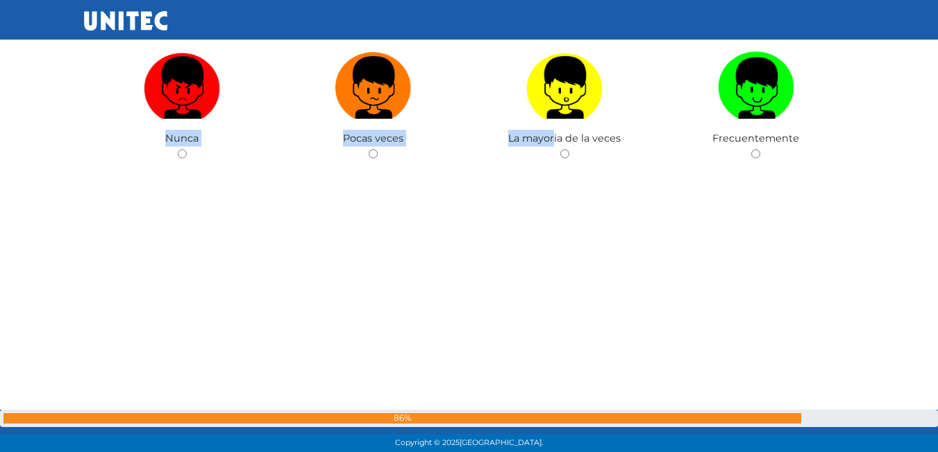
scroll to position [10435, 0]
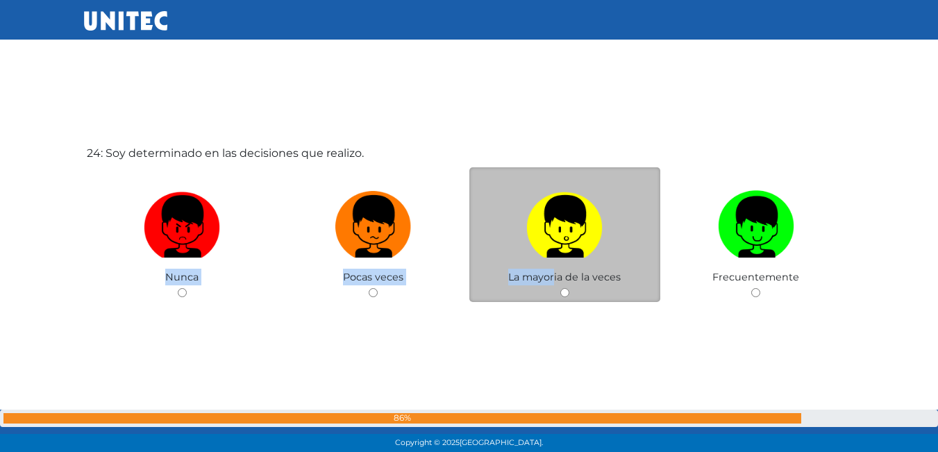
click at [565, 295] on input "radio" at bounding box center [564, 292] width 9 height 9
radio input "true"
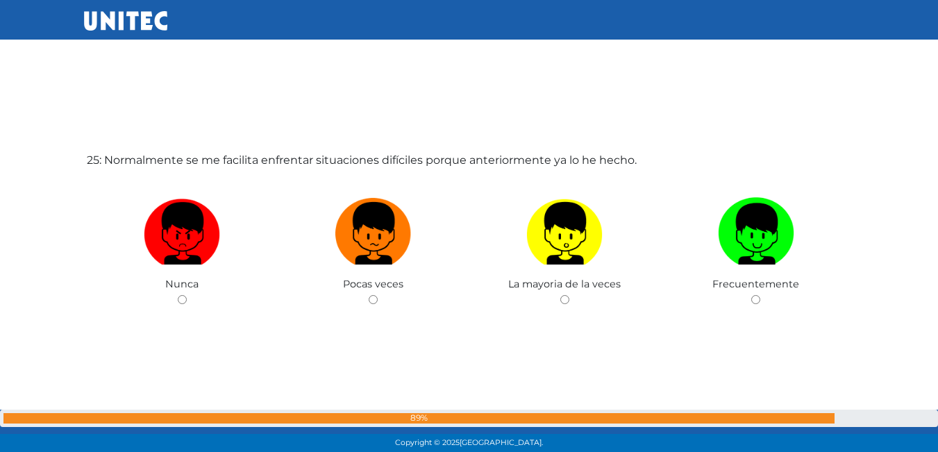
scroll to position [10919, 0]
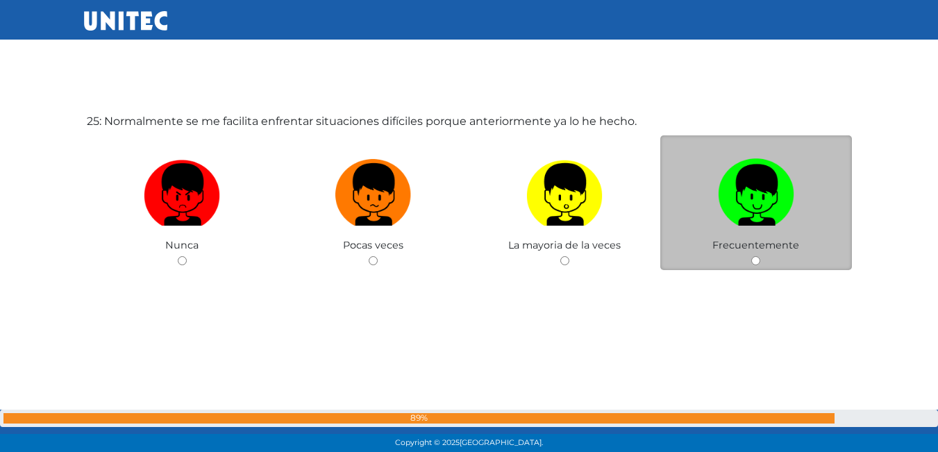
click at [760, 260] on input "radio" at bounding box center [755, 260] width 9 height 9
radio input "true"
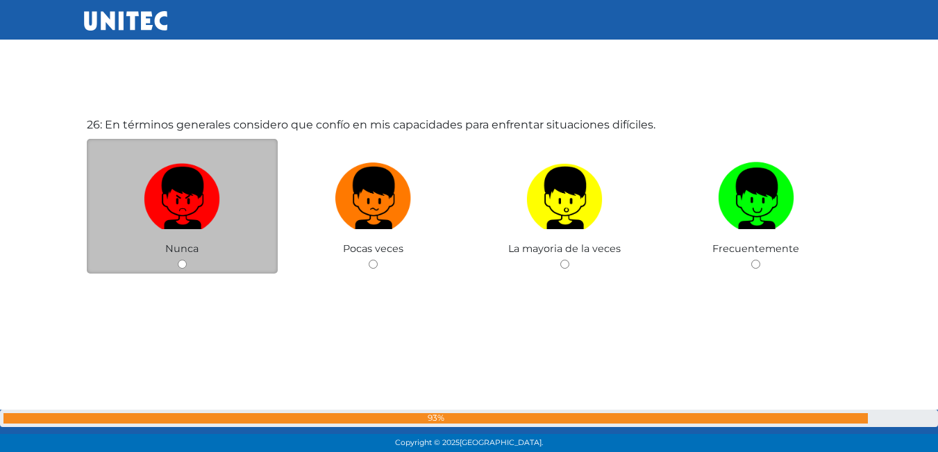
scroll to position [11371, 0]
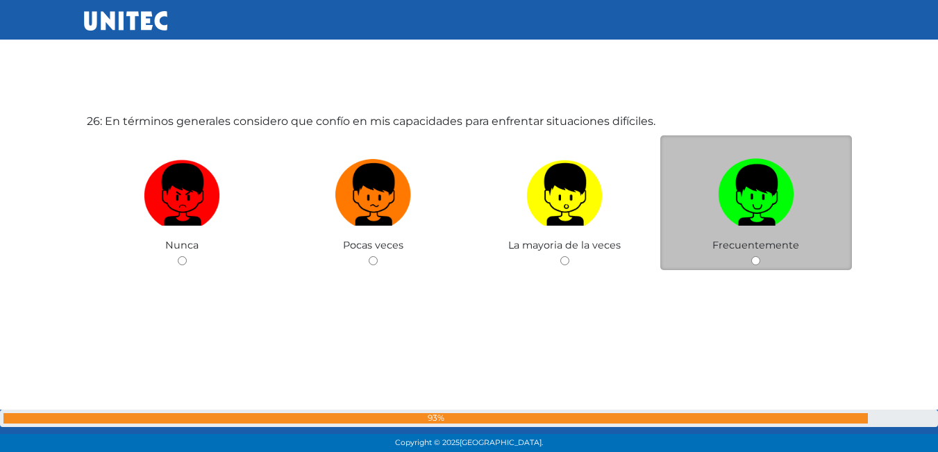
click at [749, 261] on div "Frecuentemente" at bounding box center [756, 202] width 192 height 135
click at [763, 258] on div "Frecuentemente" at bounding box center [756, 202] width 192 height 135
click at [759, 258] on input "radio" at bounding box center [755, 260] width 9 height 9
radio input "true"
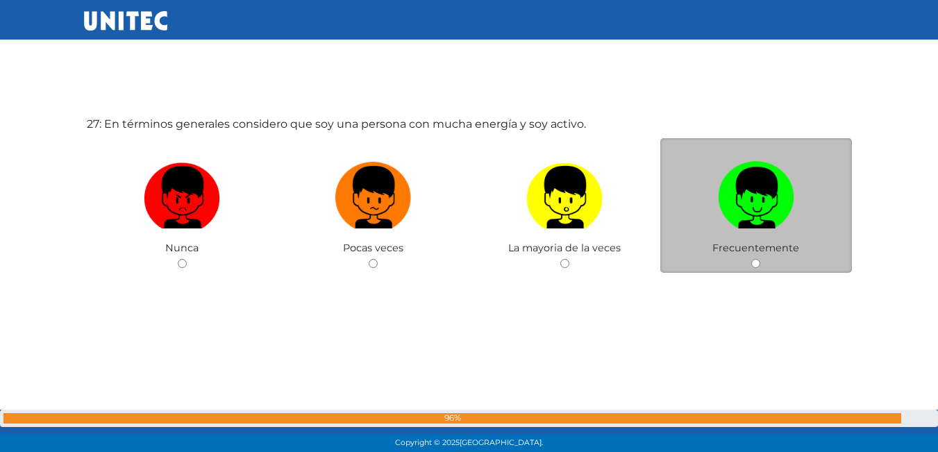
scroll to position [11824, 0]
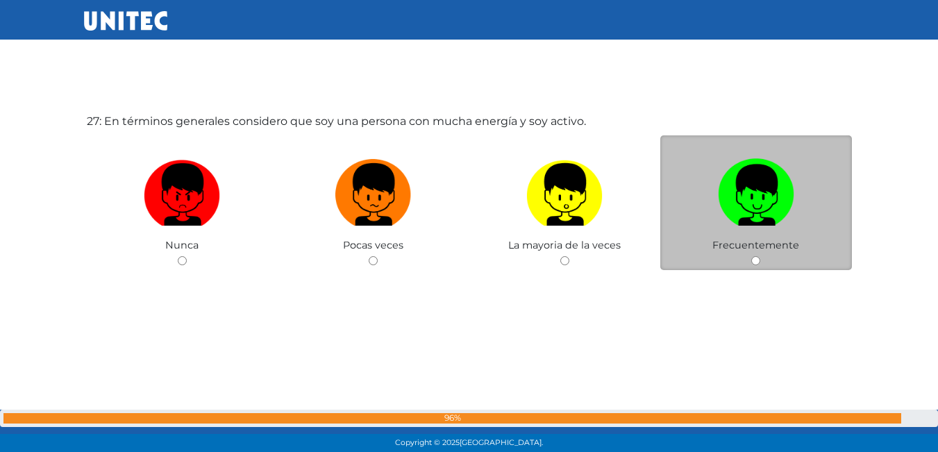
click at [745, 258] on div "Frecuentemente" at bounding box center [756, 202] width 192 height 135
click at [756, 257] on input "radio" at bounding box center [755, 260] width 9 height 9
radio input "true"
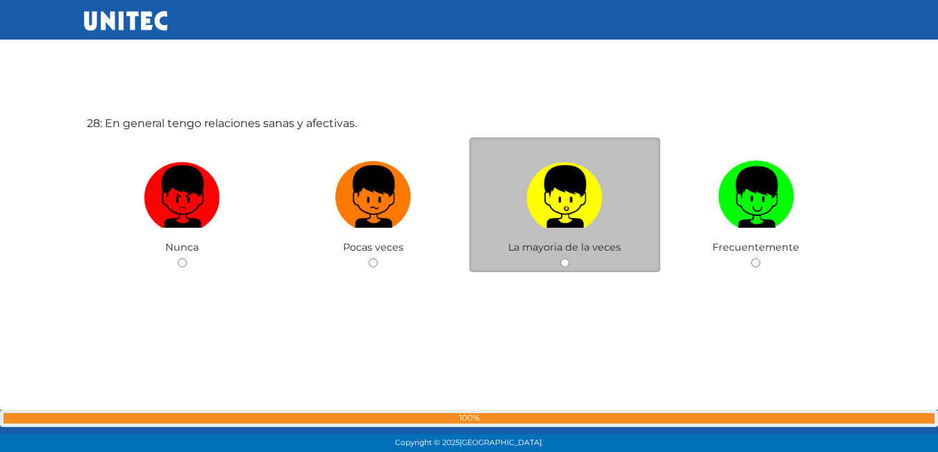
scroll to position [12276, 0]
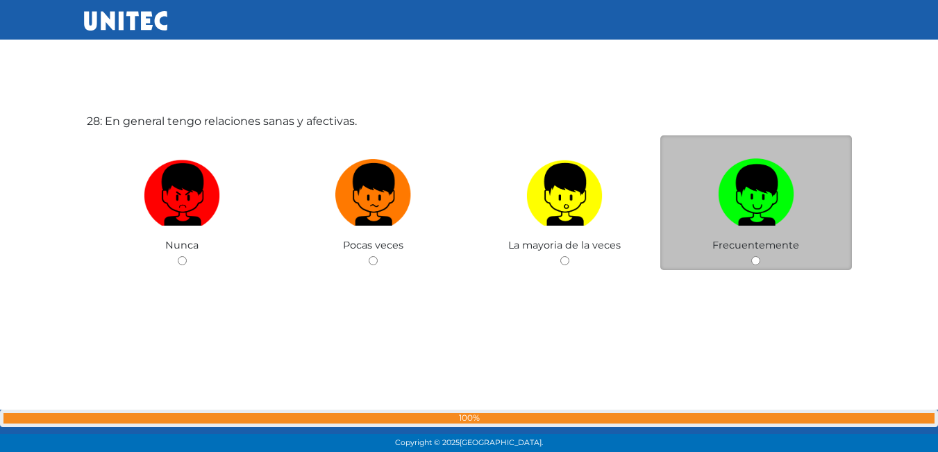
click at [753, 263] on input "radio" at bounding box center [755, 260] width 9 height 9
radio input "true"
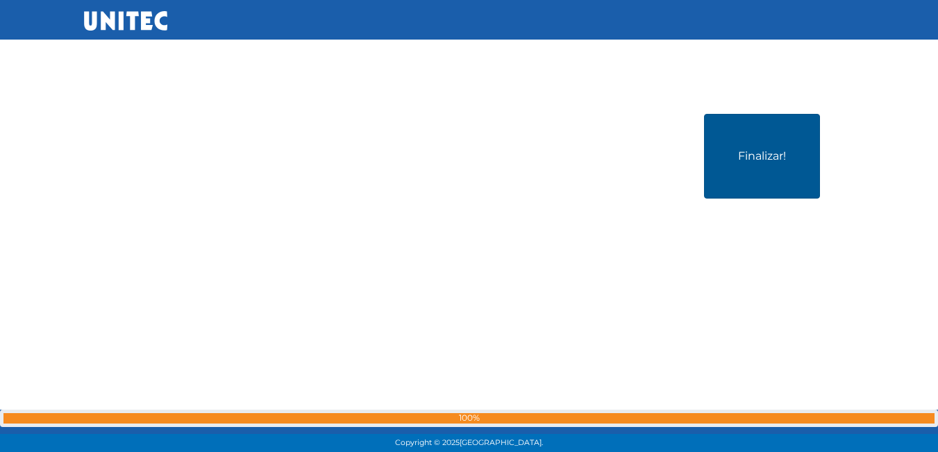
scroll to position [12728, 0]
click at [792, 122] on button "Finalizar!" at bounding box center [762, 155] width 116 height 85
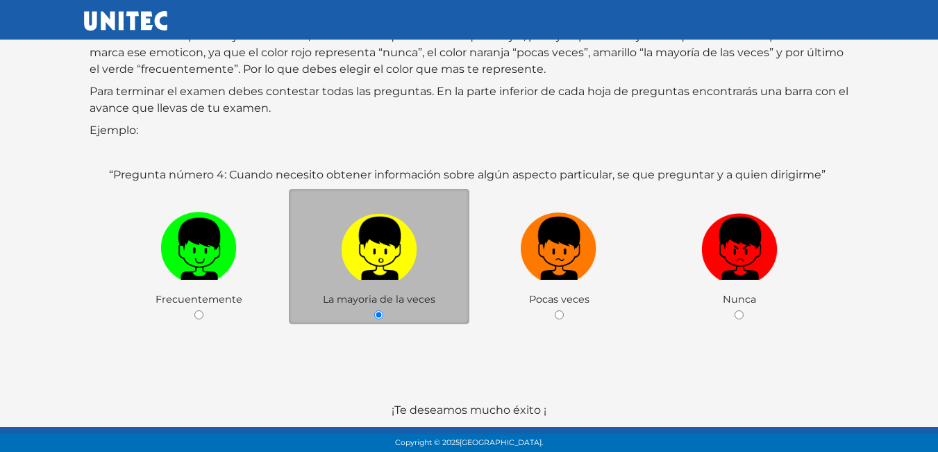
scroll to position [207, 0]
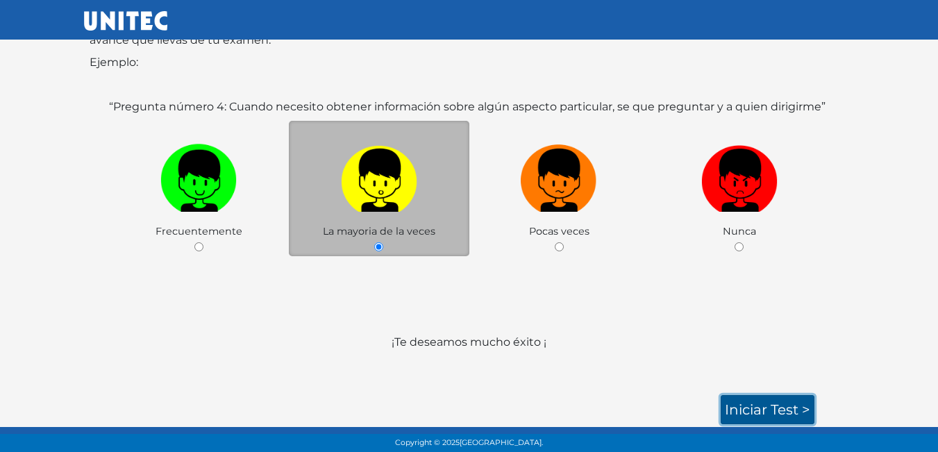
click at [778, 411] on link "Iniciar test >" at bounding box center [768, 409] width 94 height 29
click at [766, 405] on link "Iniciar test >" at bounding box center [768, 409] width 94 height 29
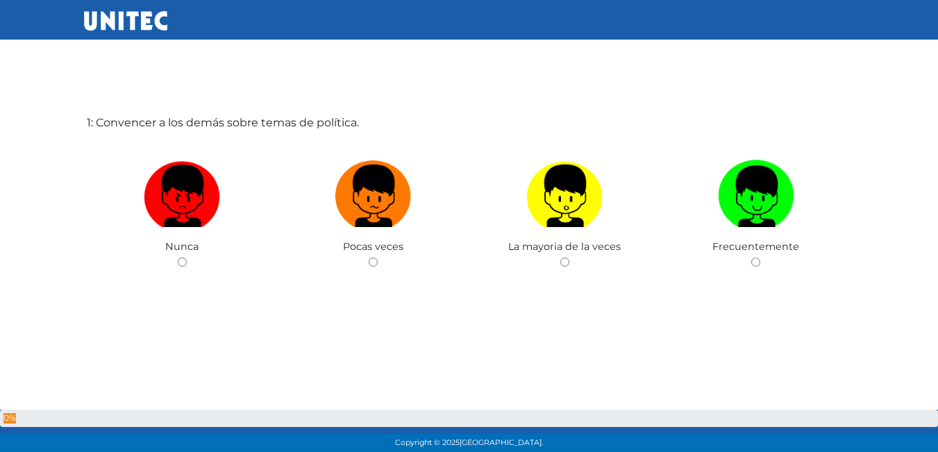
scroll to position [69, 0]
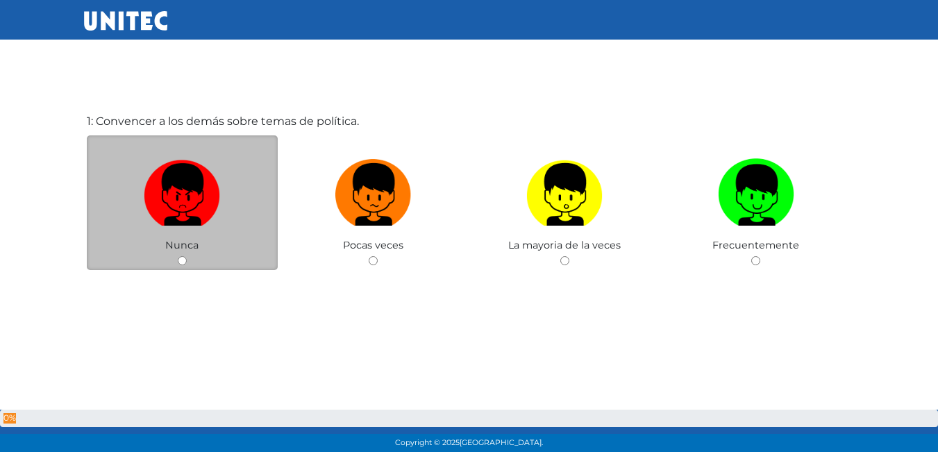
click at [172, 255] on div "Nunca" at bounding box center [183, 202] width 192 height 135
click at [178, 255] on div "Nunca" at bounding box center [183, 202] width 192 height 135
click at [183, 255] on div "Nunca" at bounding box center [183, 202] width 192 height 135
click at [185, 257] on div "Nunca" at bounding box center [183, 202] width 192 height 135
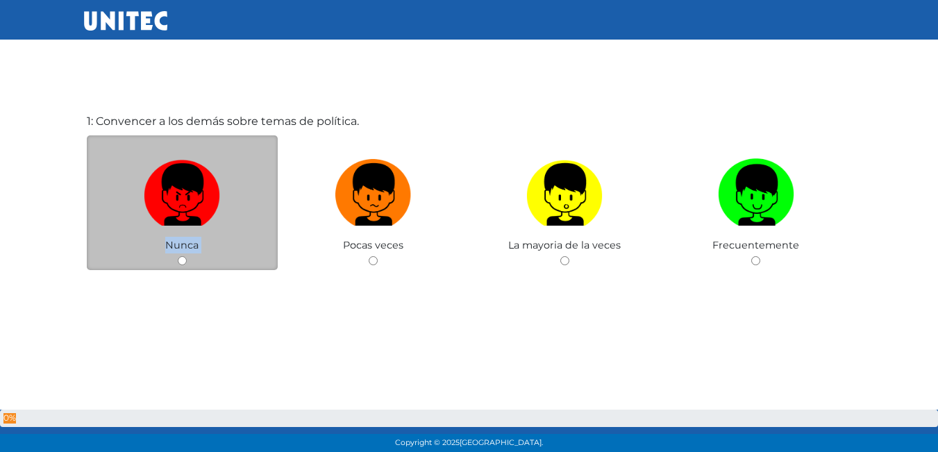
scroll to position [0, 0]
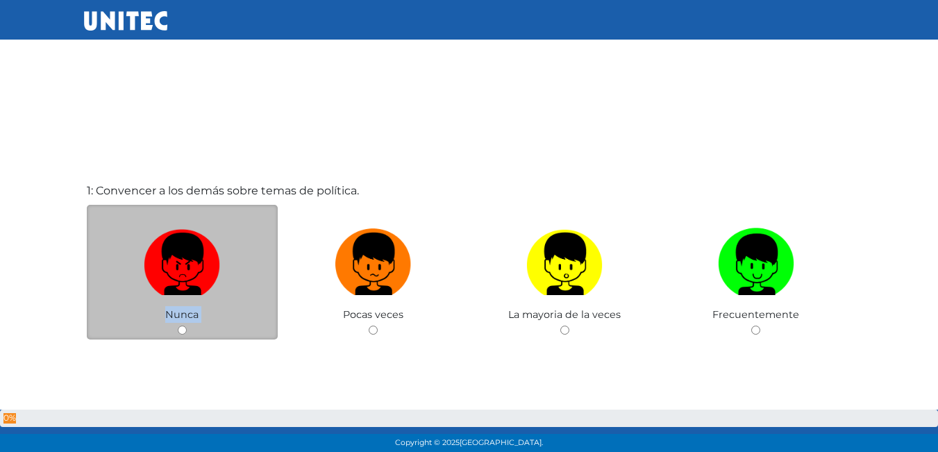
click at [184, 322] on div "Nunca" at bounding box center [183, 272] width 192 height 135
click at [183, 329] on input "radio" at bounding box center [182, 330] width 9 height 9
radio input "true"
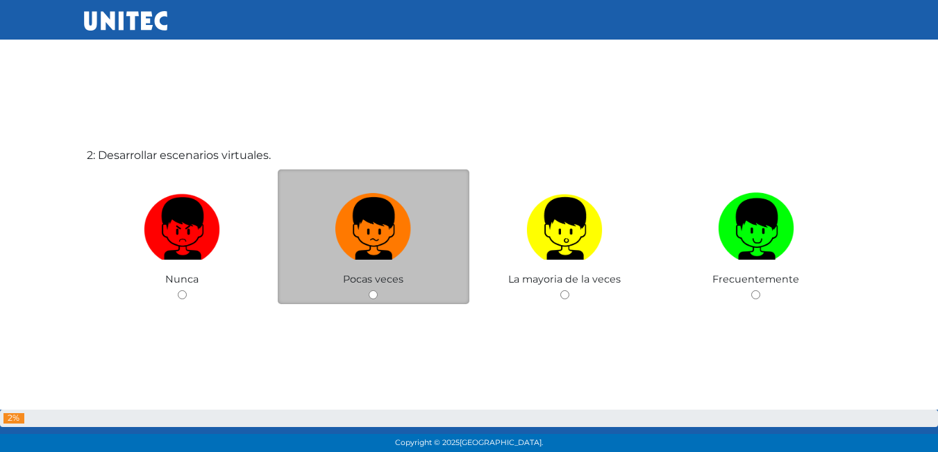
scroll to position [522, 0]
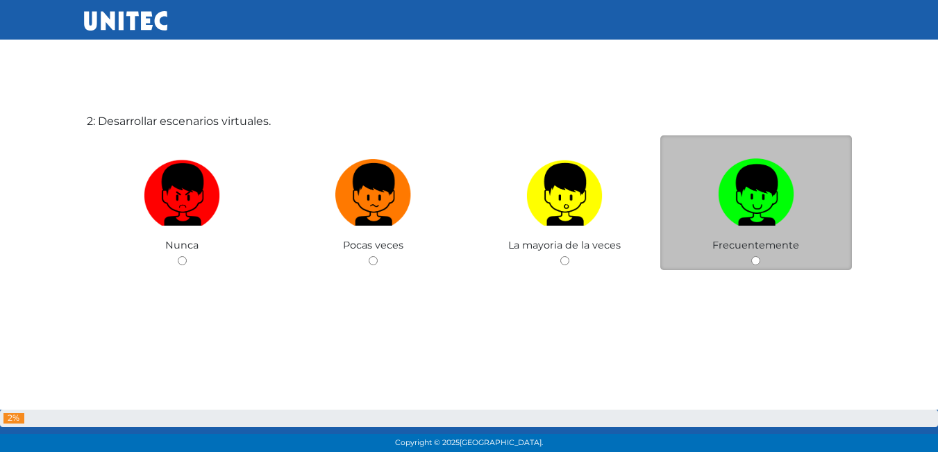
click at [758, 258] on input "radio" at bounding box center [755, 260] width 9 height 9
radio input "true"
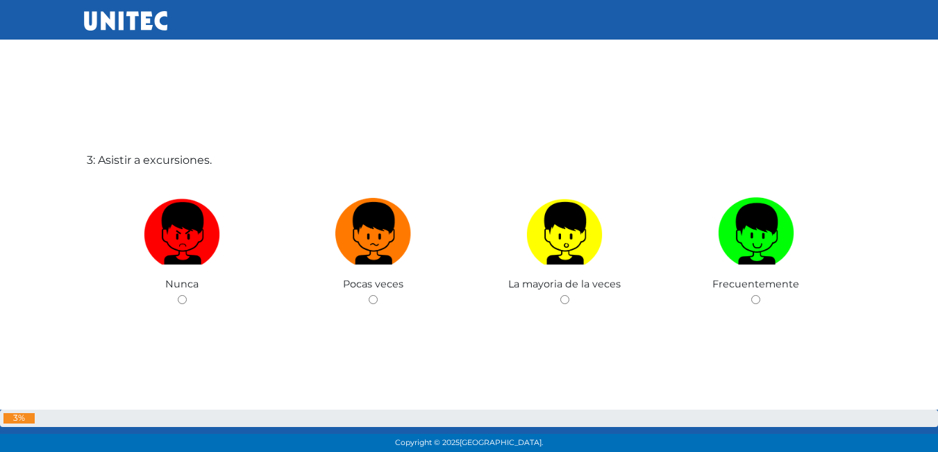
scroll to position [974, 0]
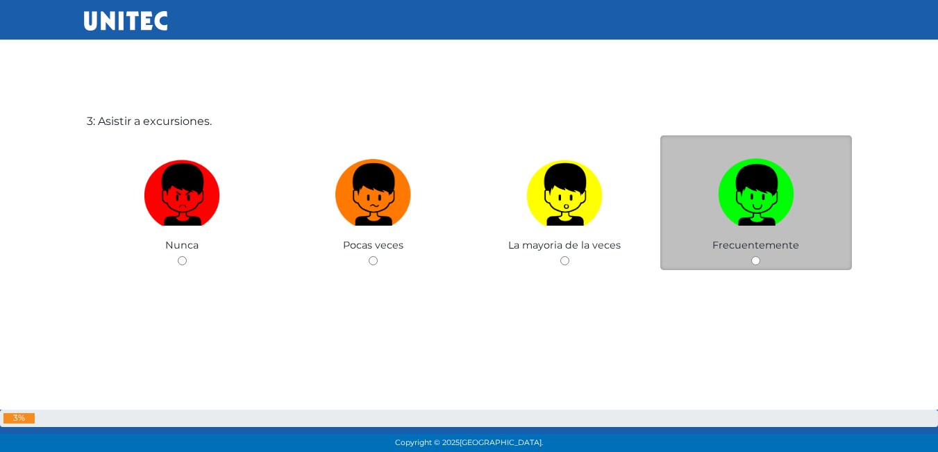
click at [750, 255] on div "Frecuentemente" at bounding box center [756, 202] width 192 height 135
click at [752, 257] on input "radio" at bounding box center [755, 260] width 9 height 9
radio input "true"
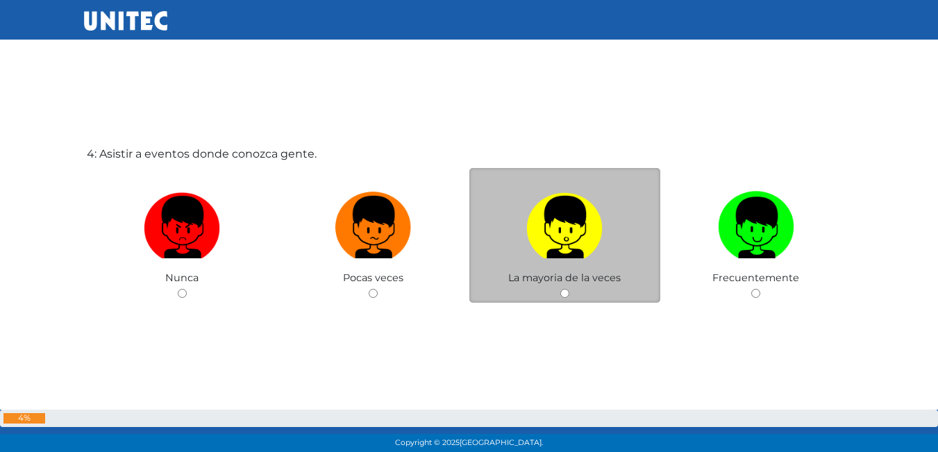
scroll to position [1426, 0]
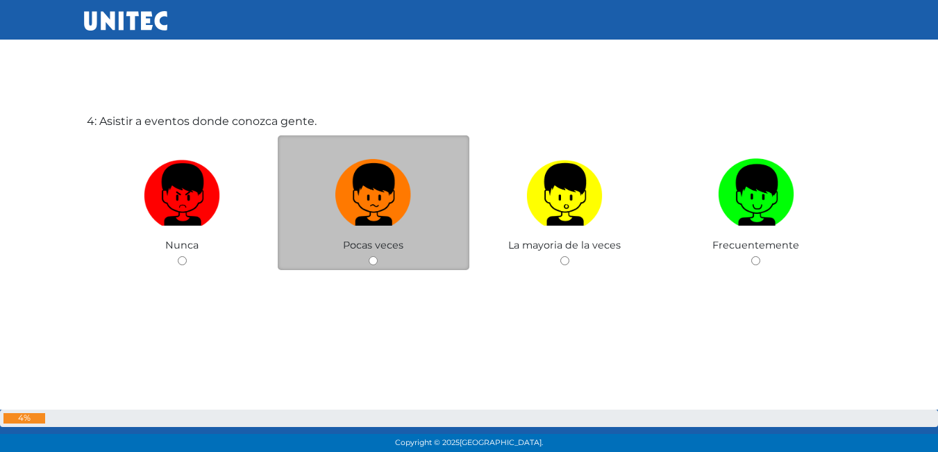
click at [366, 257] on div "Pocas veces" at bounding box center [374, 202] width 192 height 135
click at [374, 261] on input "radio" at bounding box center [373, 260] width 9 height 9
radio input "true"
click at [374, 261] on input "radio" at bounding box center [373, 260] width 9 height 9
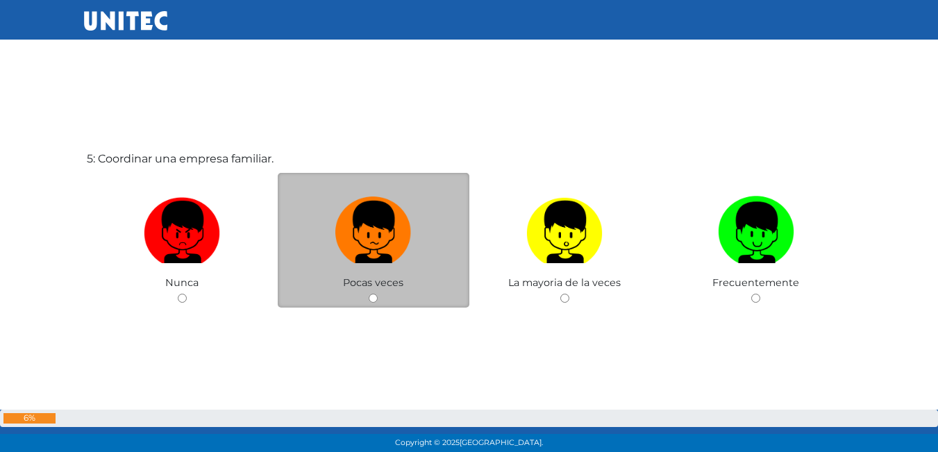
scroll to position [1878, 0]
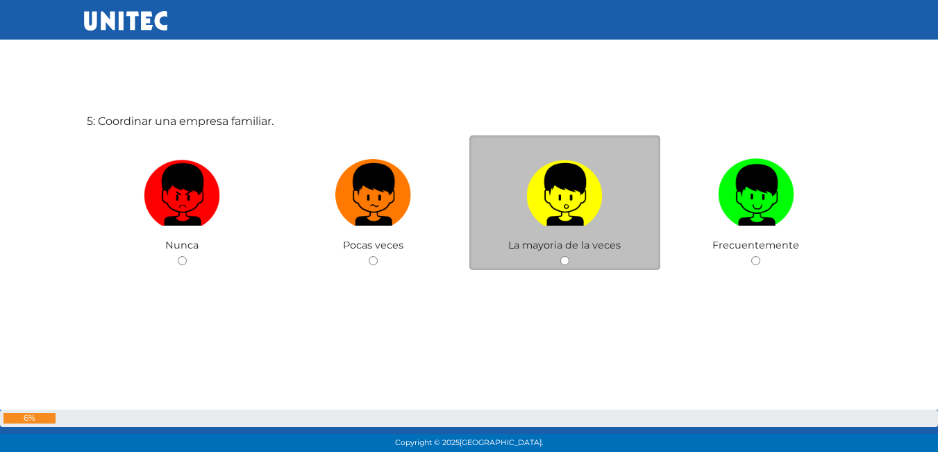
click at [567, 262] on input "radio" at bounding box center [564, 260] width 9 height 9
radio input "true"
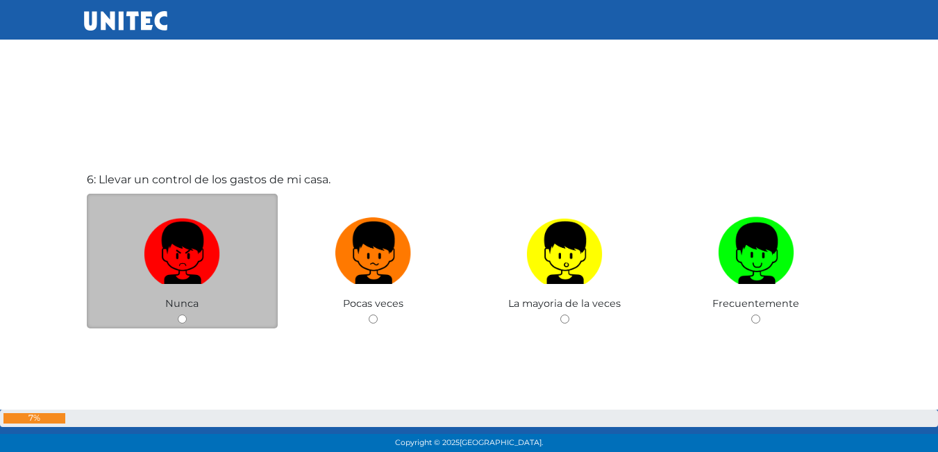
scroll to position [2330, 0]
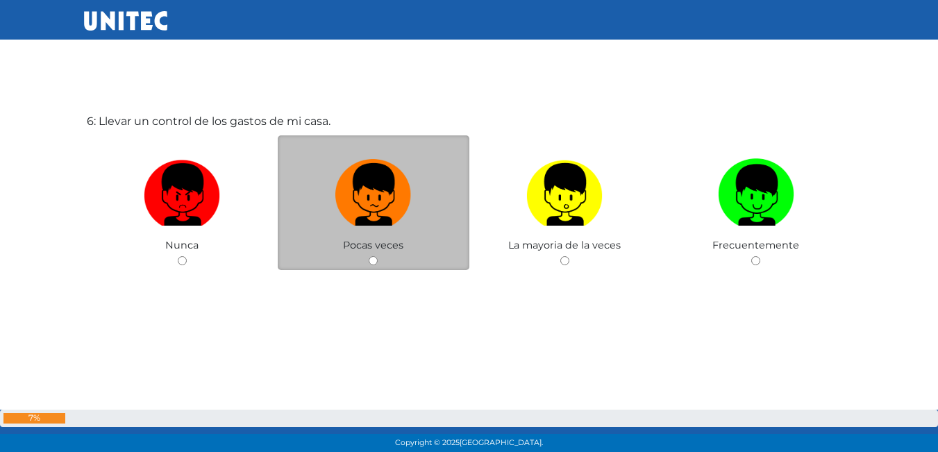
click at [368, 260] on div "Pocas veces" at bounding box center [374, 202] width 192 height 135
click at [370, 260] on input "radio" at bounding box center [373, 260] width 9 height 9
radio input "true"
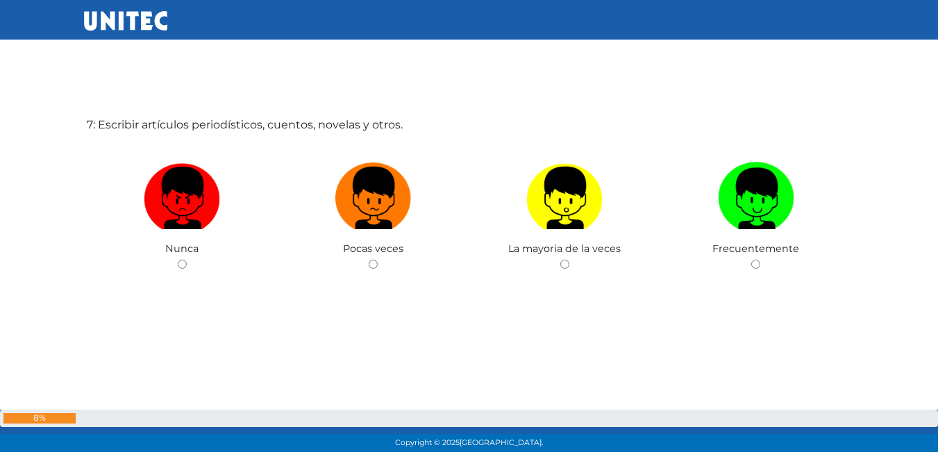
scroll to position [2782, 0]
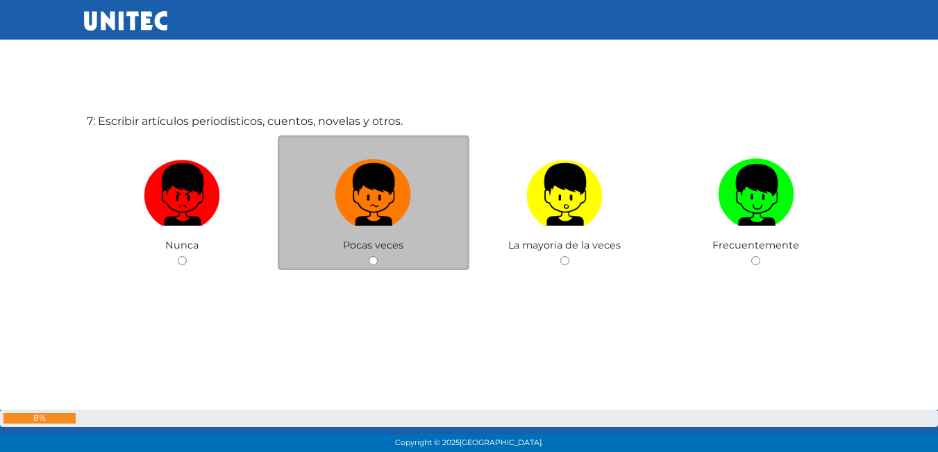
click at [377, 262] on input "radio" at bounding box center [373, 260] width 9 height 9
radio input "true"
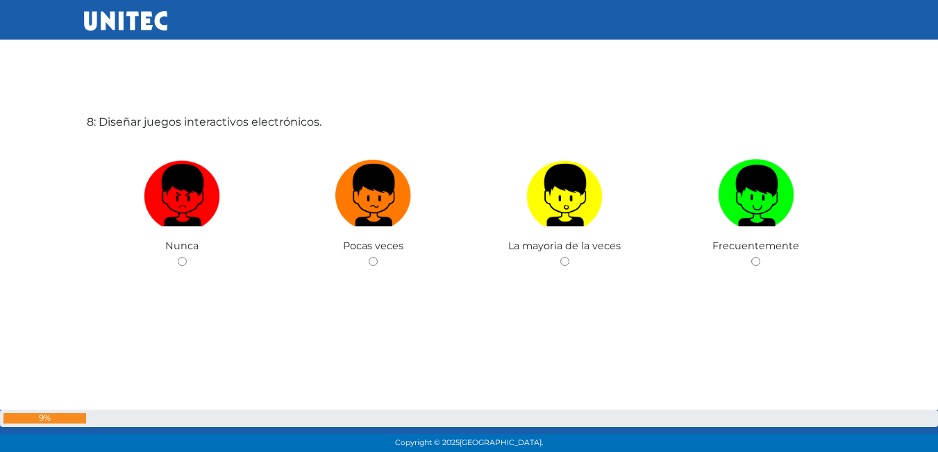
scroll to position [3234, 0]
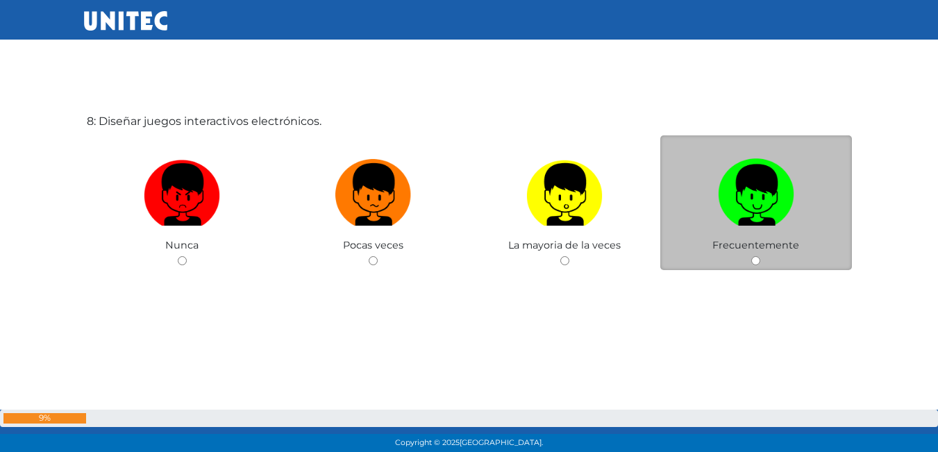
click at [758, 256] on div "Frecuentemente" at bounding box center [756, 202] width 192 height 135
click at [757, 259] on input "radio" at bounding box center [755, 260] width 9 height 9
radio input "true"
click at [757, 259] on div "8: Diseñar juegos interactivos electrónicos. Nunca Pocas veces La mayoria de la…" at bounding box center [469, 226] width 771 height 452
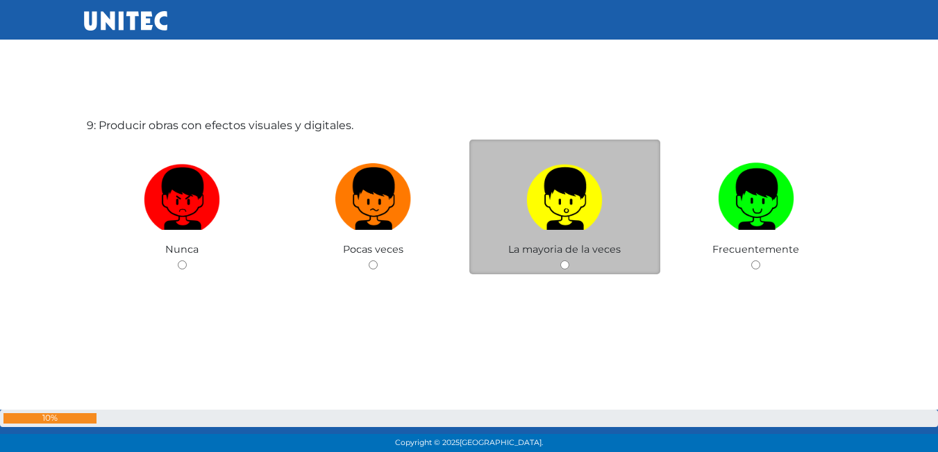
scroll to position [3686, 0]
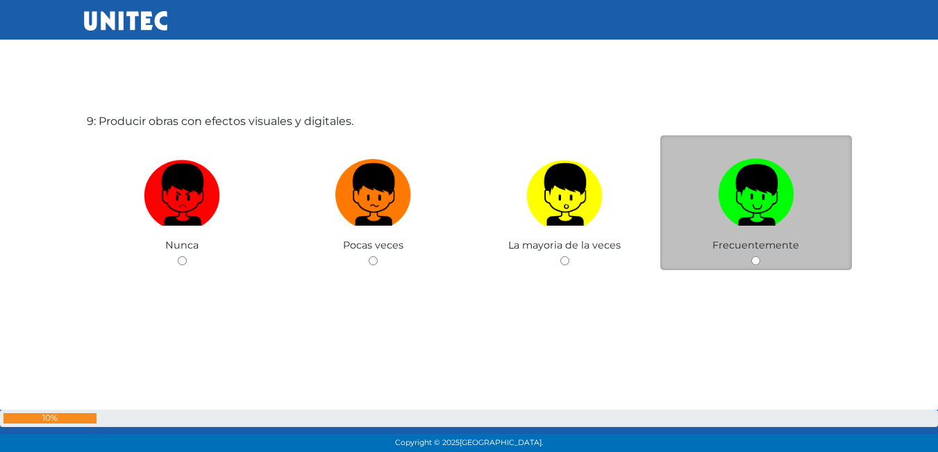
click at [761, 264] on div "Frecuentemente" at bounding box center [756, 202] width 192 height 135
click at [757, 256] on input "radio" at bounding box center [755, 260] width 9 height 9
radio input "true"
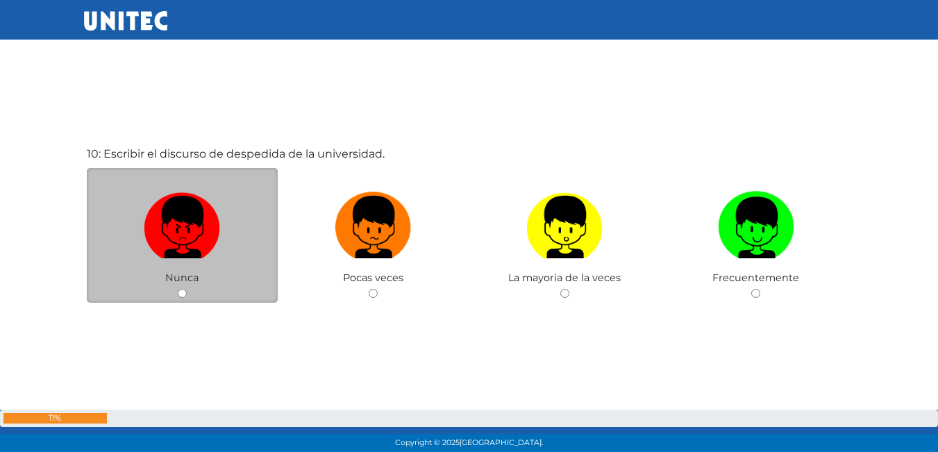
scroll to position [4138, 0]
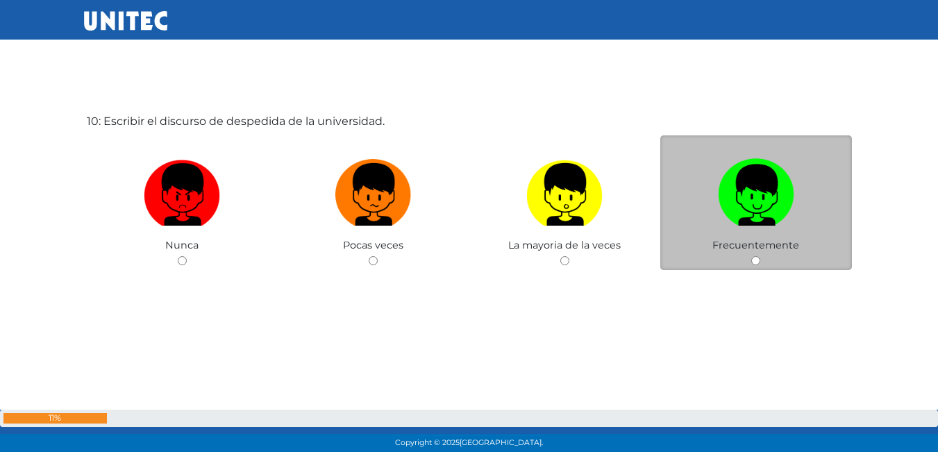
click at [738, 235] on label at bounding box center [756, 195] width 192 height 85
click at [751, 256] on input "radio" at bounding box center [755, 260] width 9 height 9
radio input "true"
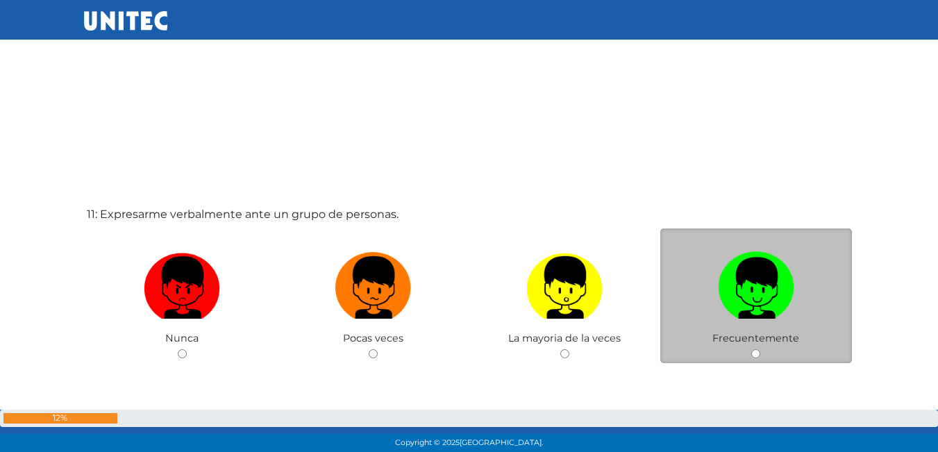
scroll to position [4590, 0]
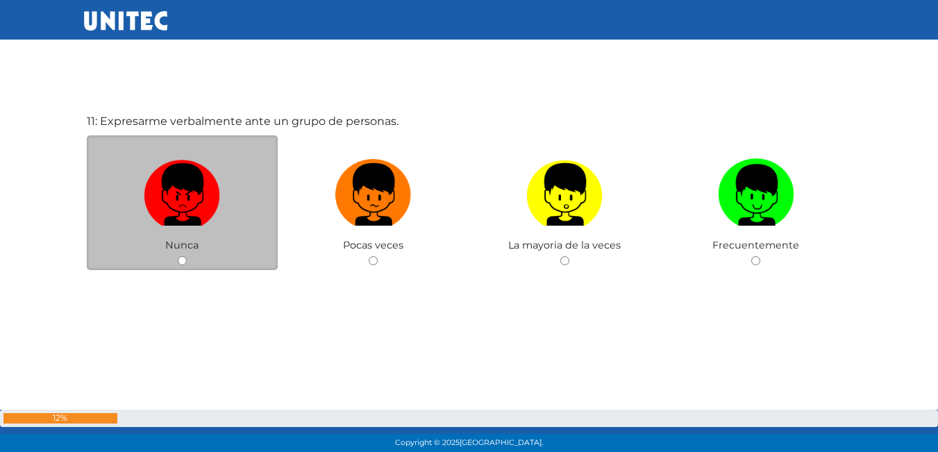
click at [186, 260] on input "radio" at bounding box center [182, 260] width 9 height 9
radio input "true"
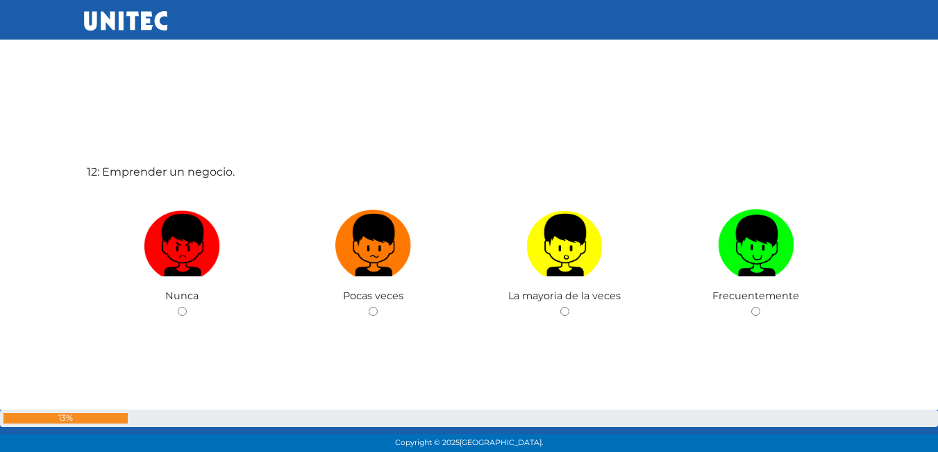
scroll to position [5042, 0]
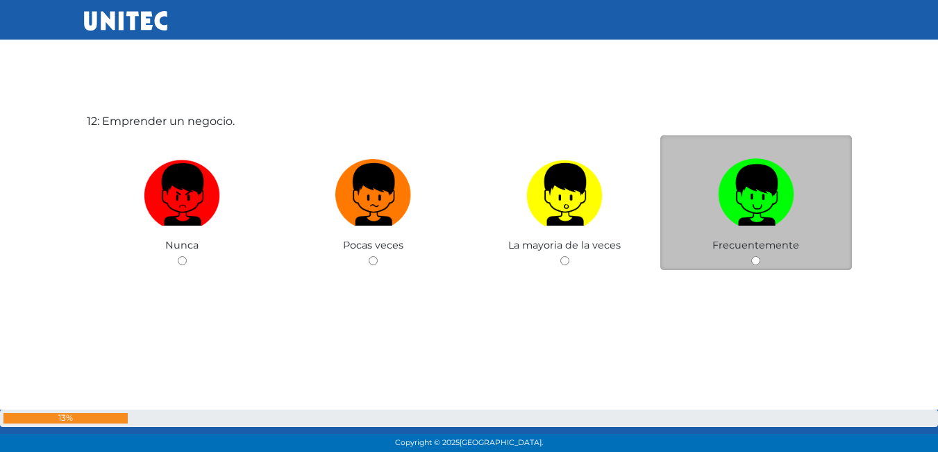
click at [751, 253] on div "Frecuentemente" at bounding box center [756, 202] width 192 height 135
click at [754, 258] on input "radio" at bounding box center [755, 260] width 9 height 9
radio input "true"
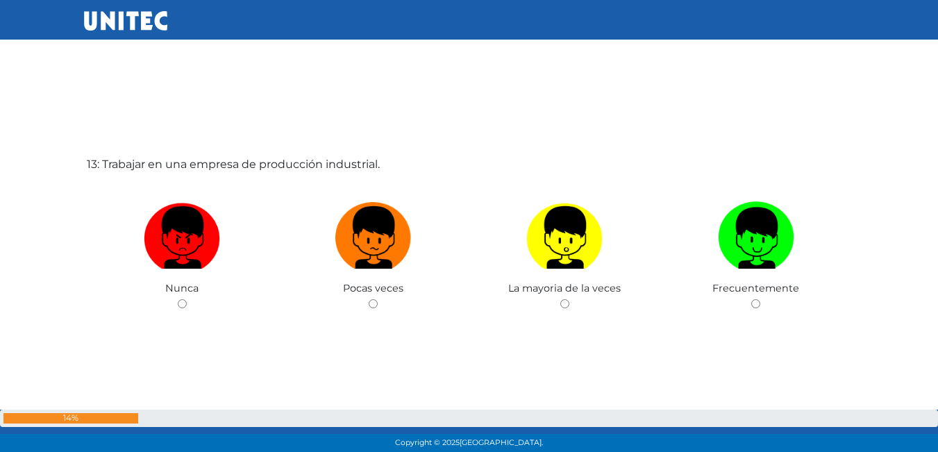
scroll to position [5494, 0]
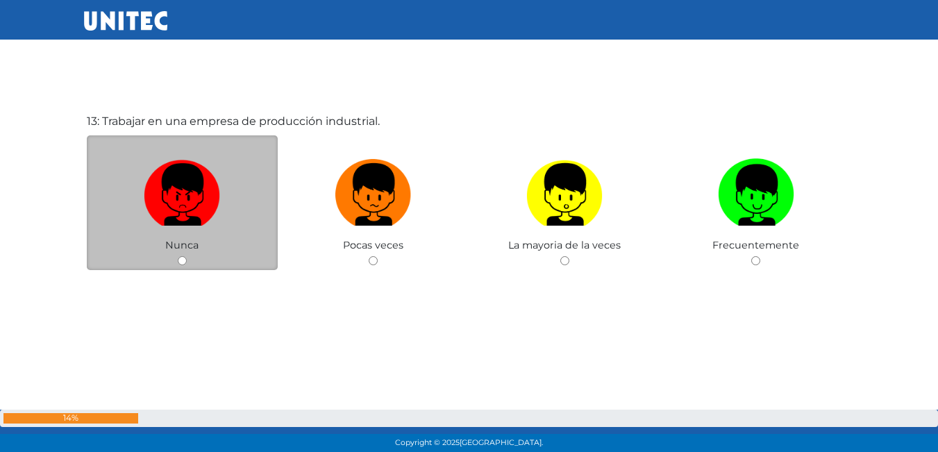
click at [183, 252] on div "Nunca" at bounding box center [183, 202] width 192 height 135
click at [180, 260] on input "radio" at bounding box center [182, 260] width 9 height 9
radio input "true"
click at [180, 260] on input "radio" at bounding box center [182, 260] width 9 height 9
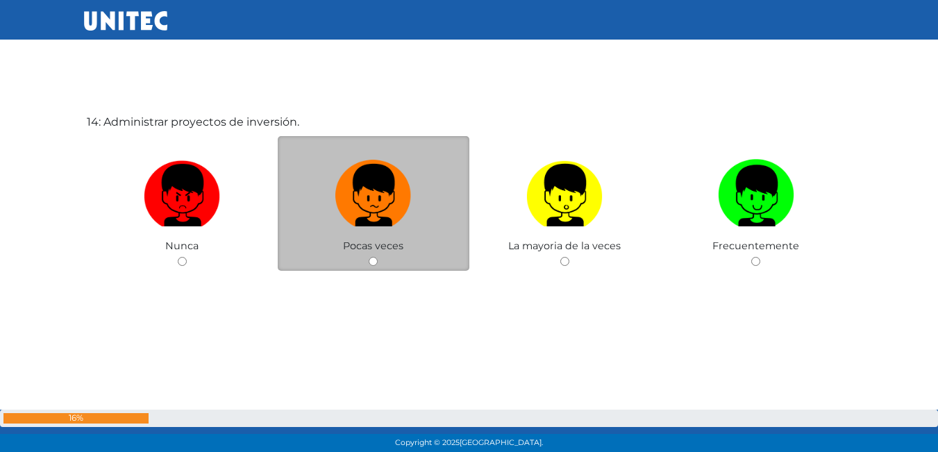
scroll to position [5946, 0]
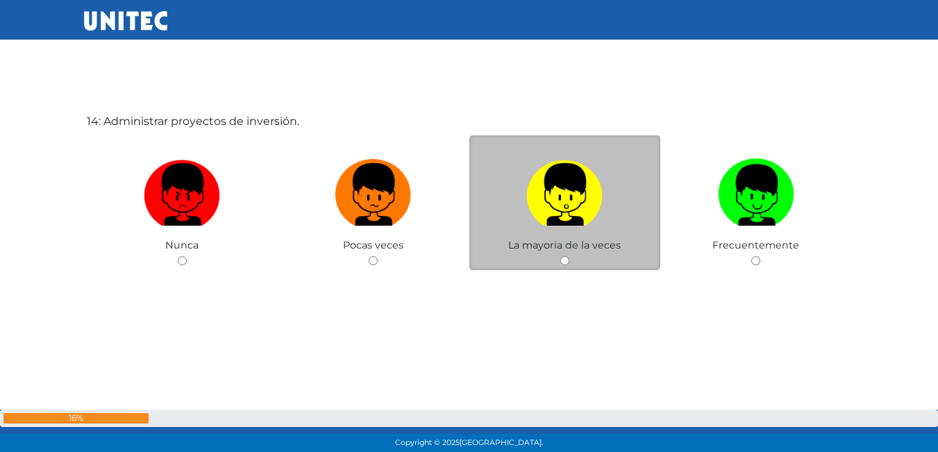
click at [567, 260] on input "radio" at bounding box center [564, 260] width 9 height 9
radio input "true"
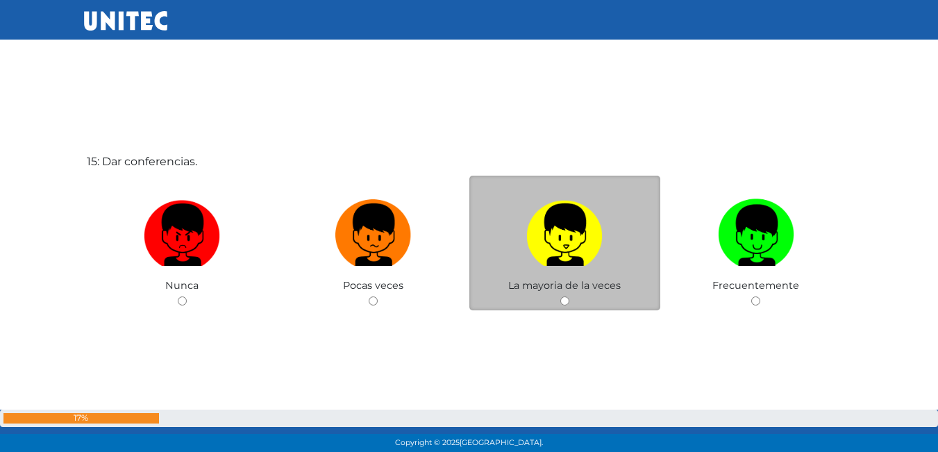
scroll to position [6399, 0]
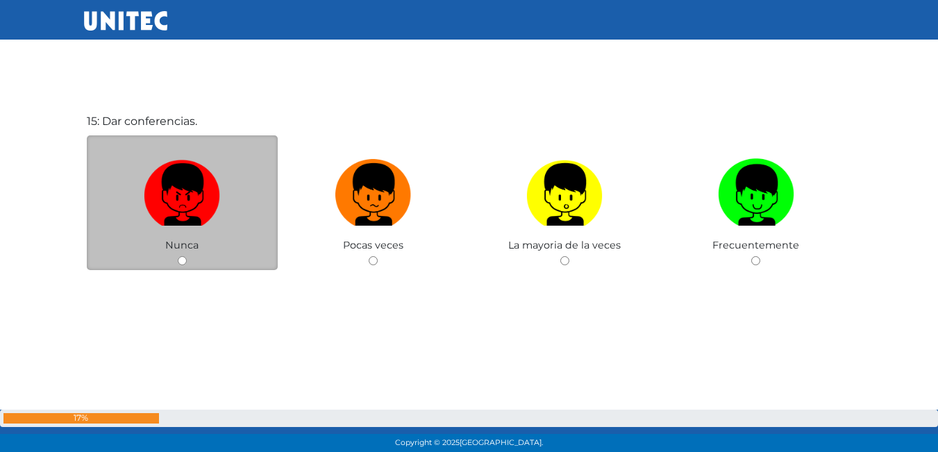
click at [181, 258] on input "radio" at bounding box center [182, 260] width 9 height 9
radio input "true"
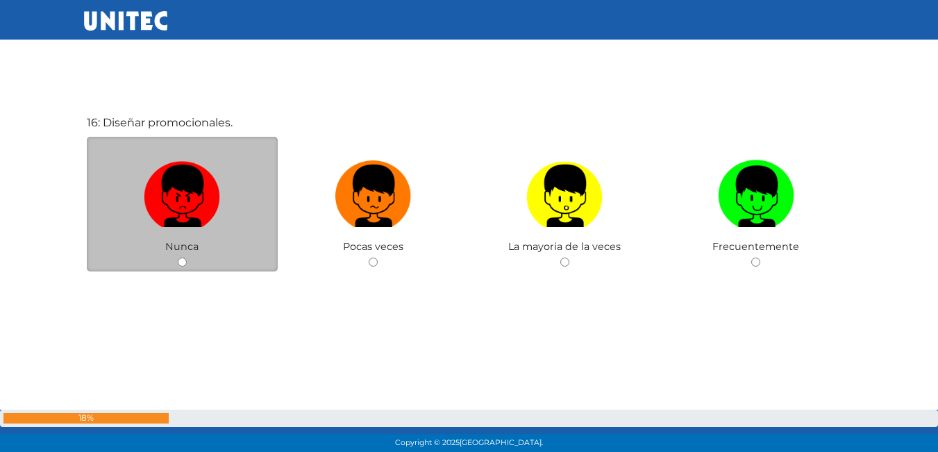
scroll to position [6851, 0]
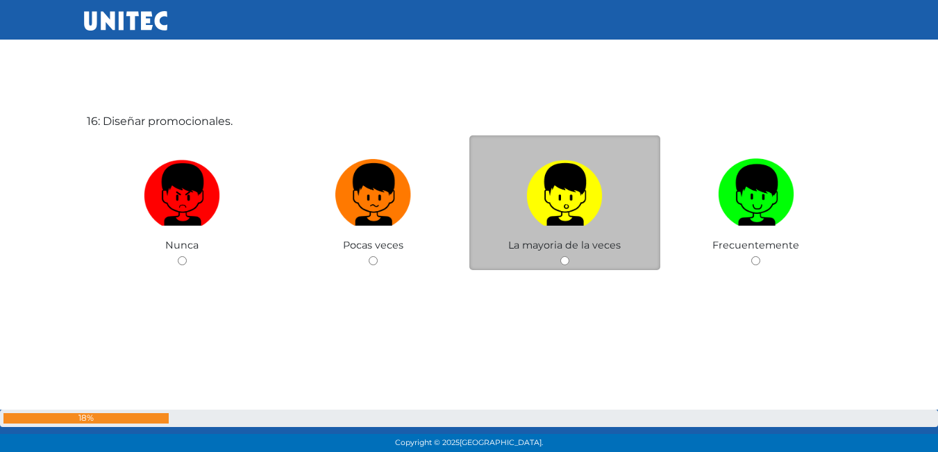
click at [566, 264] on input "radio" at bounding box center [564, 260] width 9 height 9
radio input "true"
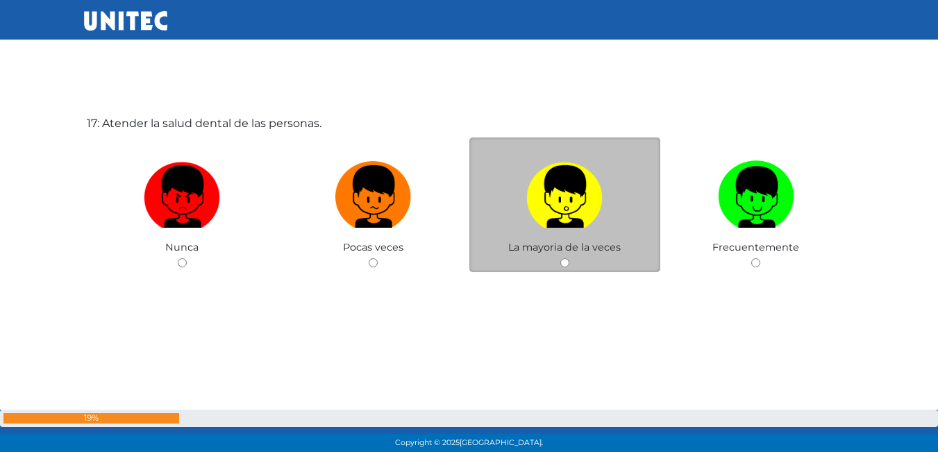
scroll to position [7303, 0]
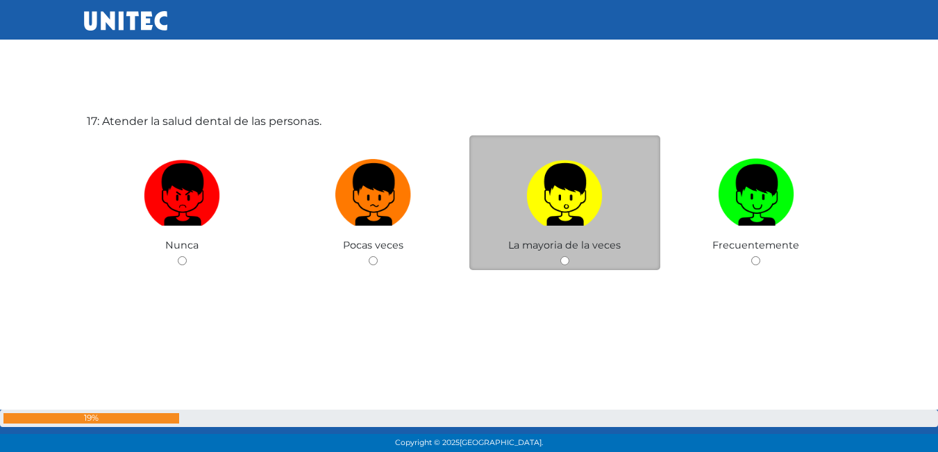
click at [565, 258] on input "radio" at bounding box center [564, 260] width 9 height 9
radio input "true"
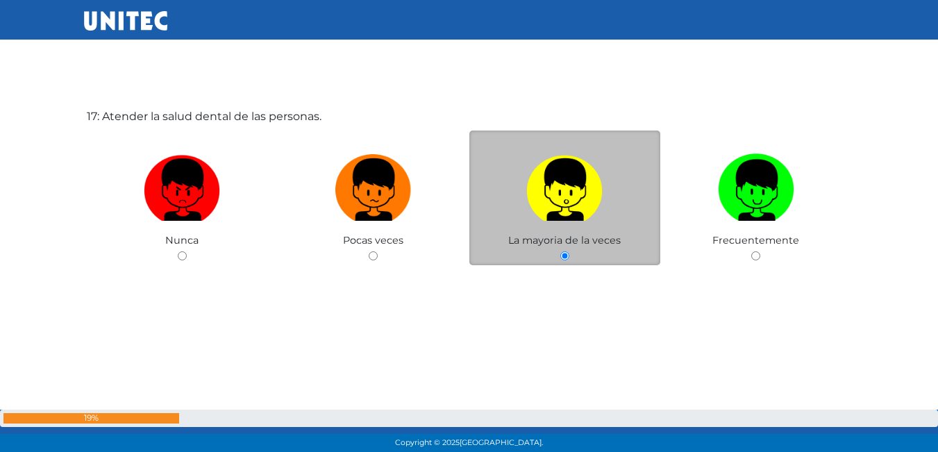
click at [565, 258] on input "radio" at bounding box center [564, 255] width 9 height 9
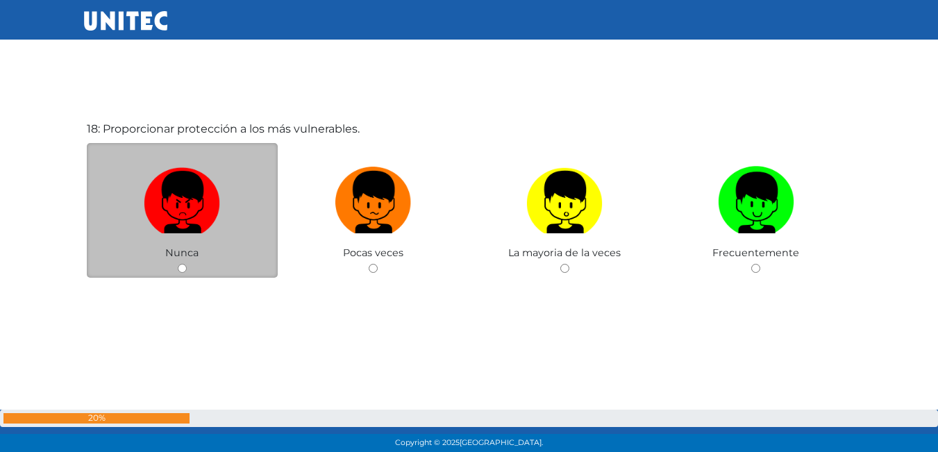
scroll to position [7755, 0]
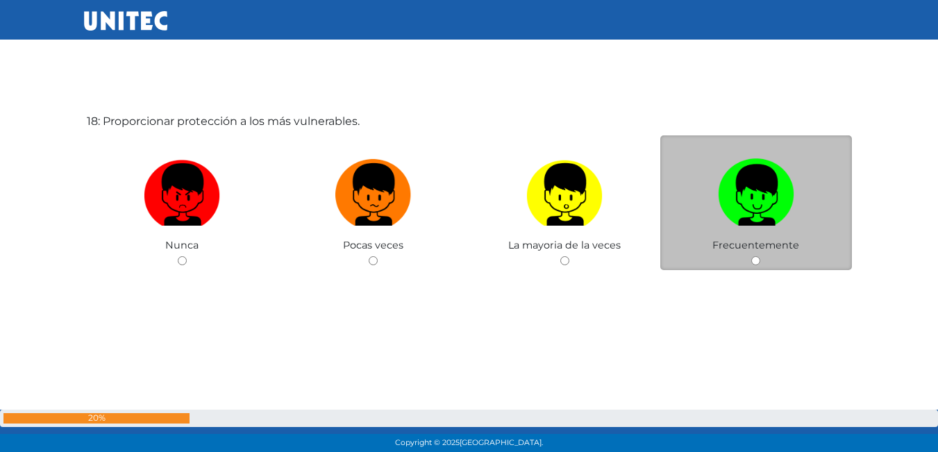
click at [757, 261] on input "radio" at bounding box center [755, 260] width 9 height 9
radio input "true"
click at [757, 261] on input "radio" at bounding box center [755, 260] width 9 height 9
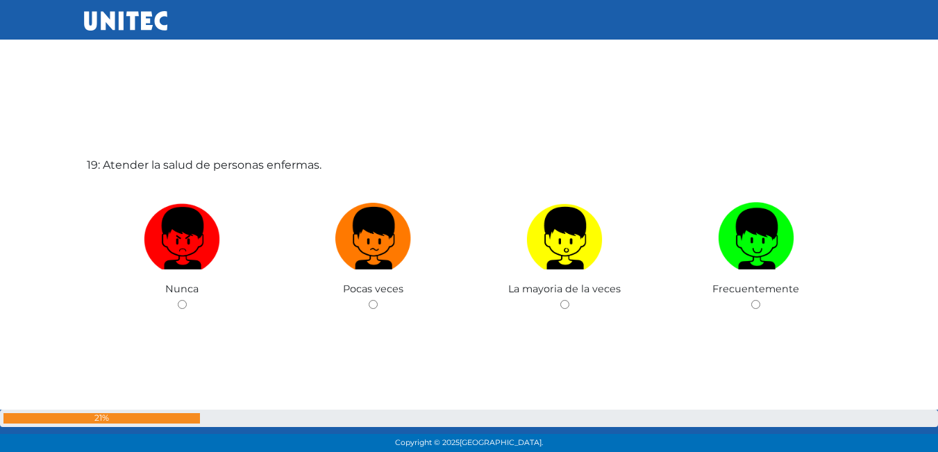
scroll to position [8207, 0]
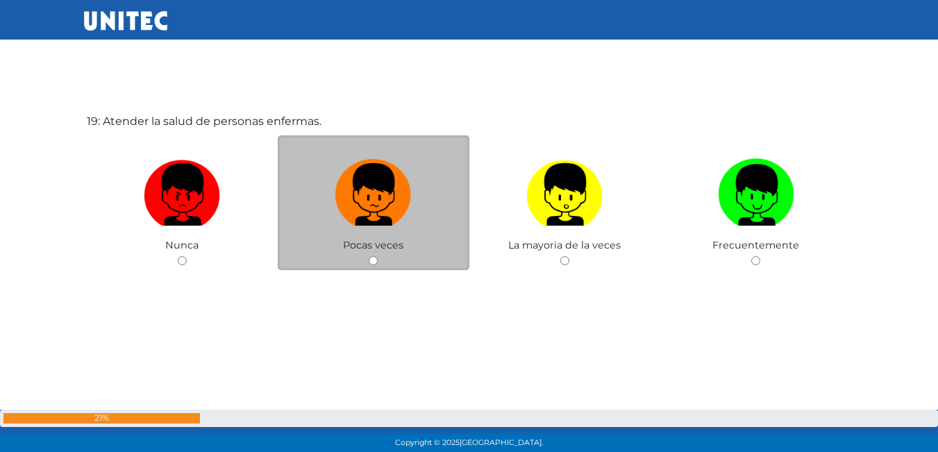
click at [374, 258] on input "radio" at bounding box center [373, 260] width 9 height 9
radio input "true"
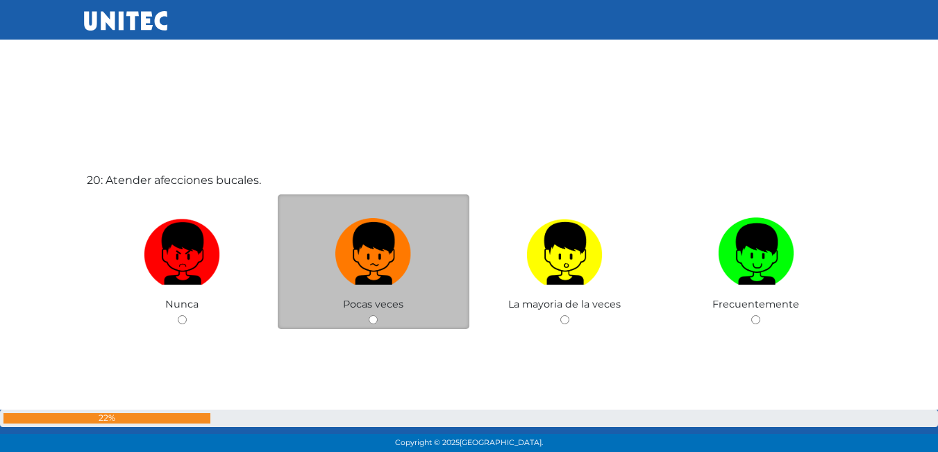
scroll to position [8659, 0]
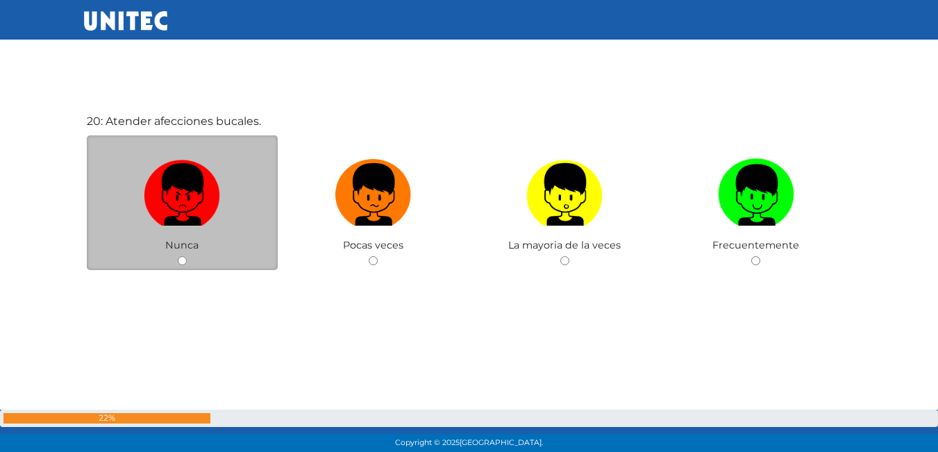
click at [185, 260] on input "radio" at bounding box center [182, 260] width 9 height 9
radio input "true"
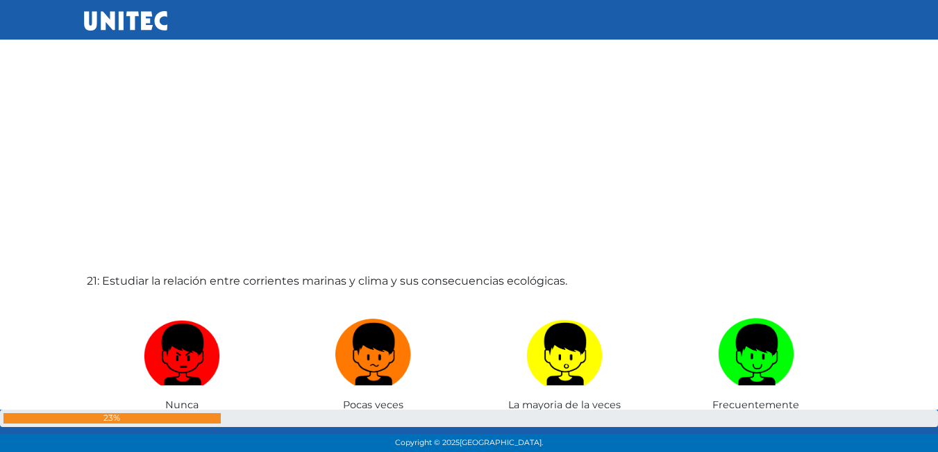
scroll to position [9111, 0]
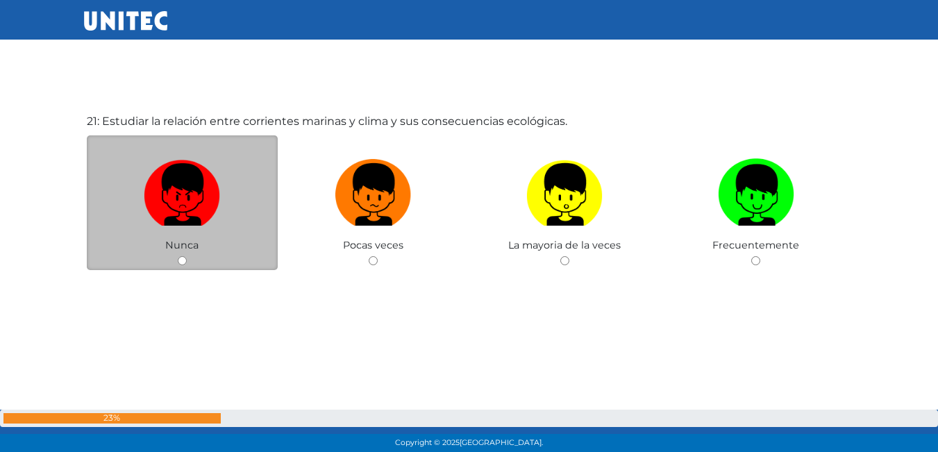
click at [190, 257] on div "Nunca" at bounding box center [183, 202] width 192 height 135
click at [185, 258] on input "radio" at bounding box center [182, 260] width 9 height 9
radio input "true"
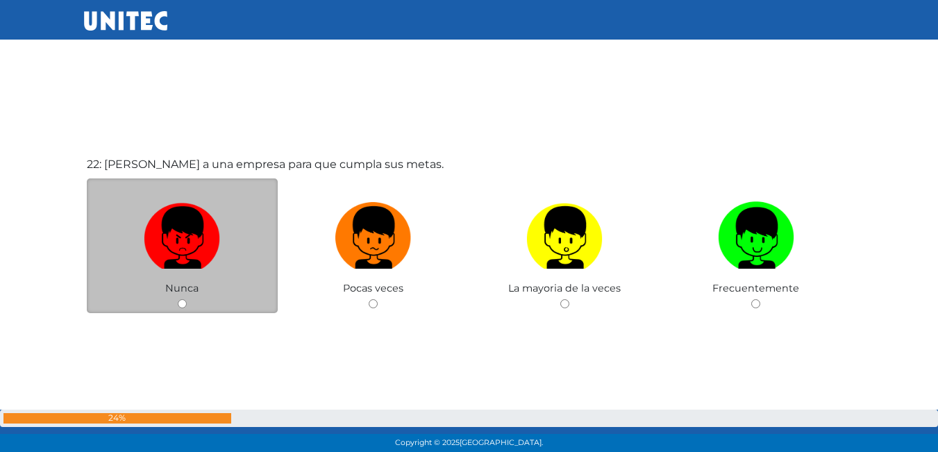
scroll to position [9563, 0]
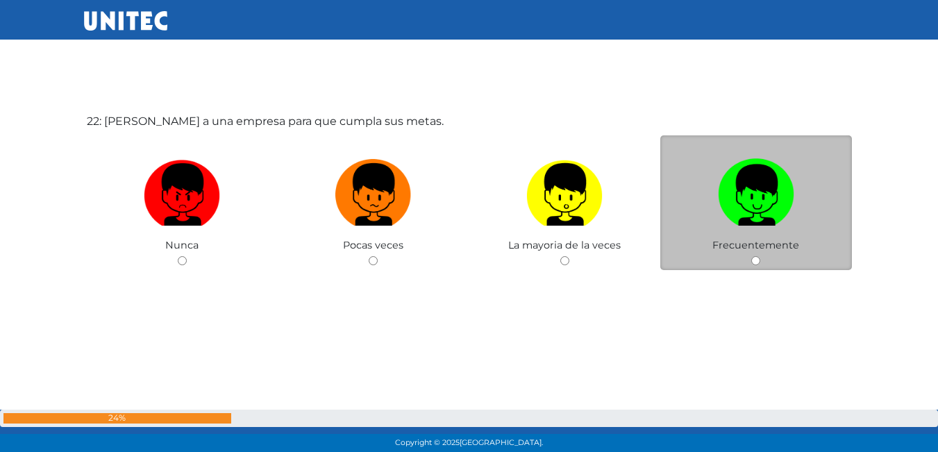
click at [756, 258] on input "radio" at bounding box center [755, 260] width 9 height 9
radio input "true"
click at [756, 258] on input "radio" at bounding box center [755, 260] width 9 height 9
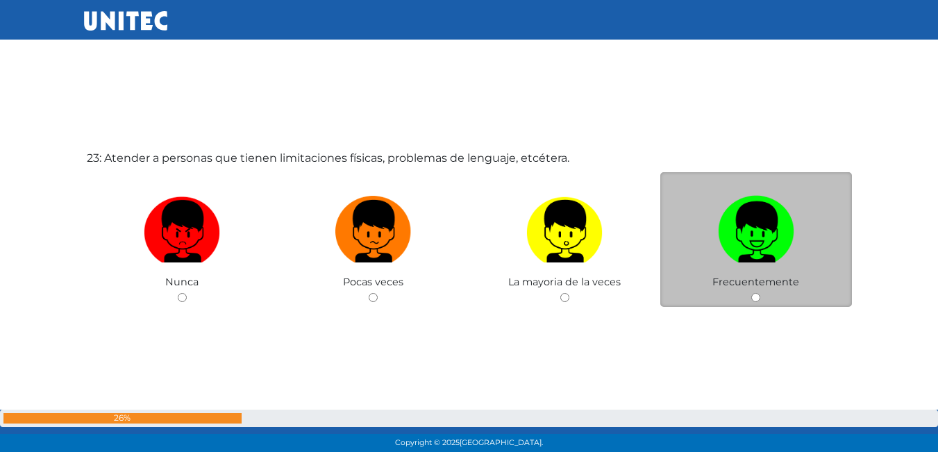
scroll to position [10015, 0]
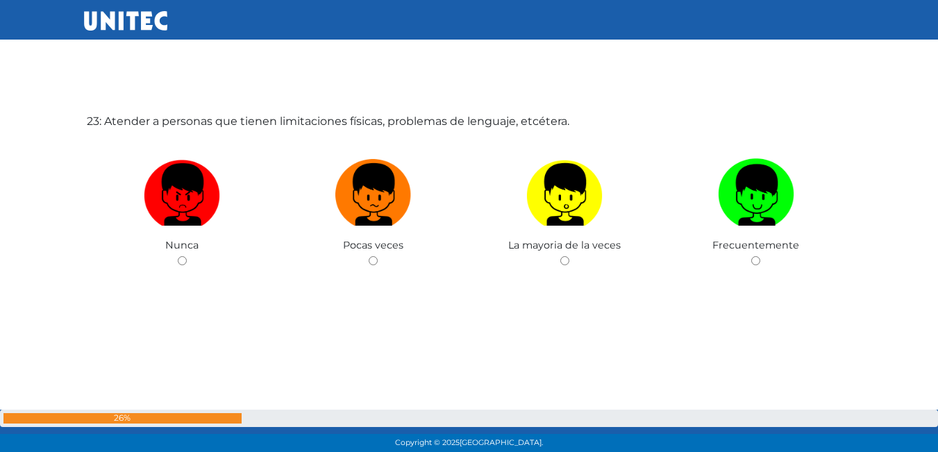
click at [753, 258] on input "radio" at bounding box center [755, 260] width 9 height 9
radio input "true"
click at [753, 258] on div "23: Atender a personas que tienen limitaciones físicas, problemas de lenguaje, …" at bounding box center [469, 226] width 771 height 452
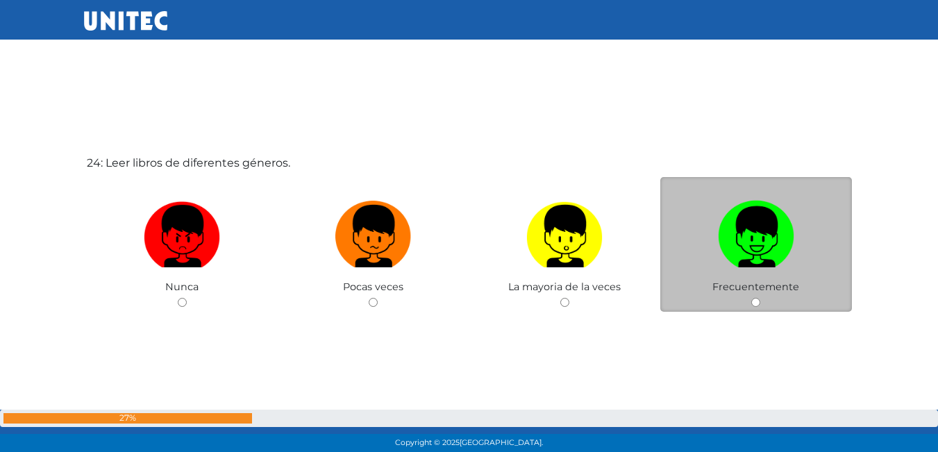
scroll to position [10467, 0]
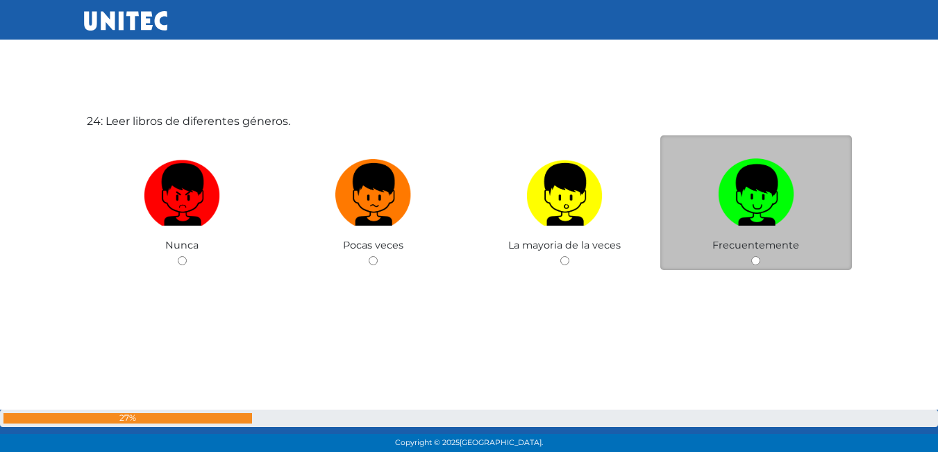
click at [749, 259] on div "Frecuentemente" at bounding box center [756, 202] width 192 height 135
click at [753, 258] on input "radio" at bounding box center [755, 260] width 9 height 9
radio input "true"
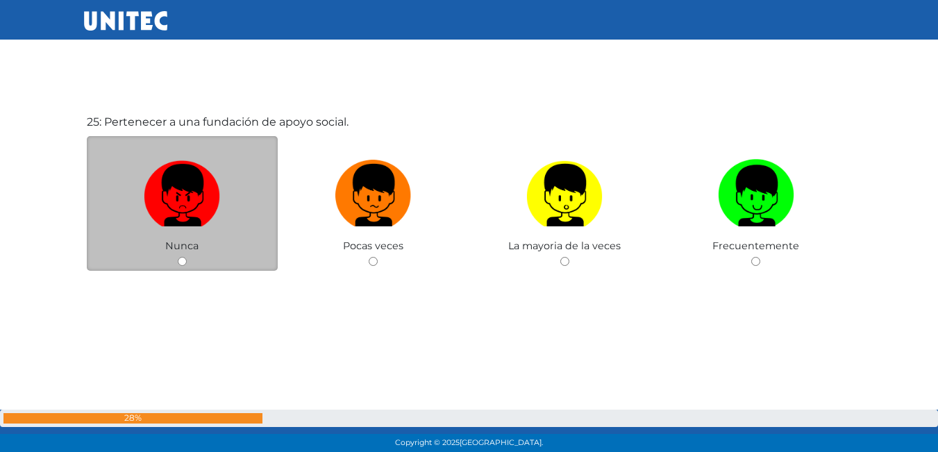
scroll to position [10919, 0]
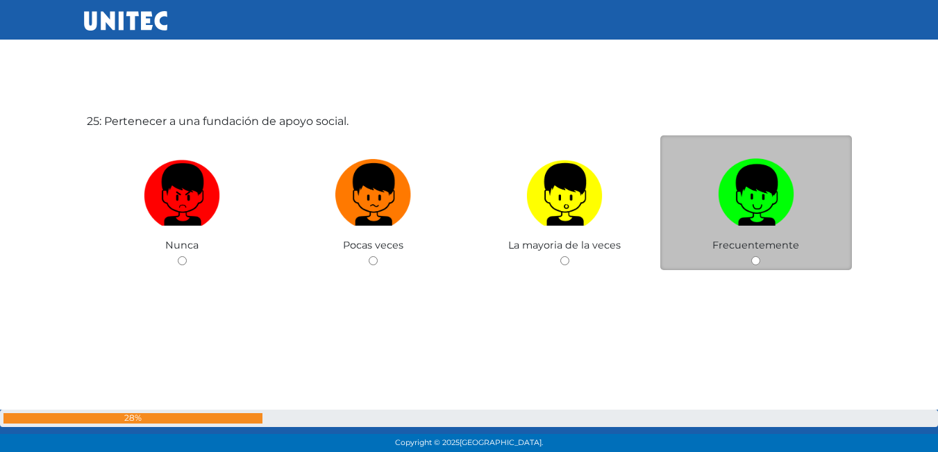
click at [748, 259] on div "Frecuentemente" at bounding box center [756, 202] width 192 height 135
click at [751, 254] on div "Frecuentemente" at bounding box center [756, 202] width 192 height 135
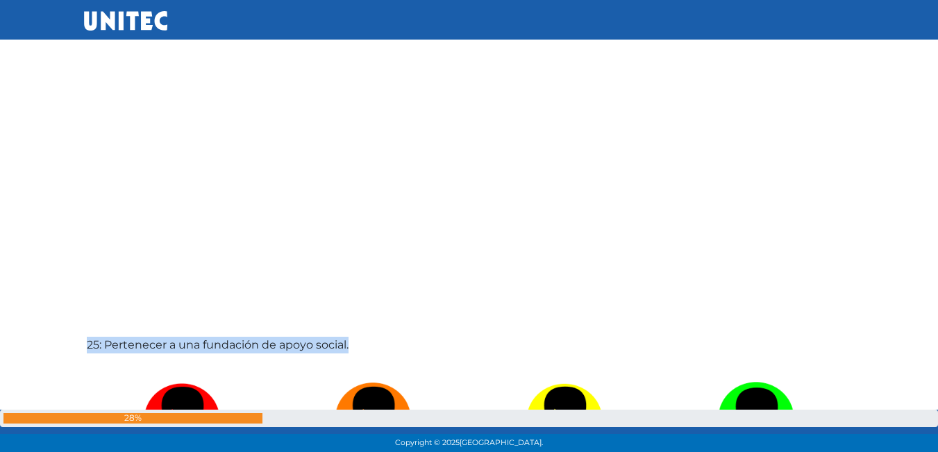
scroll to position [10974, 0]
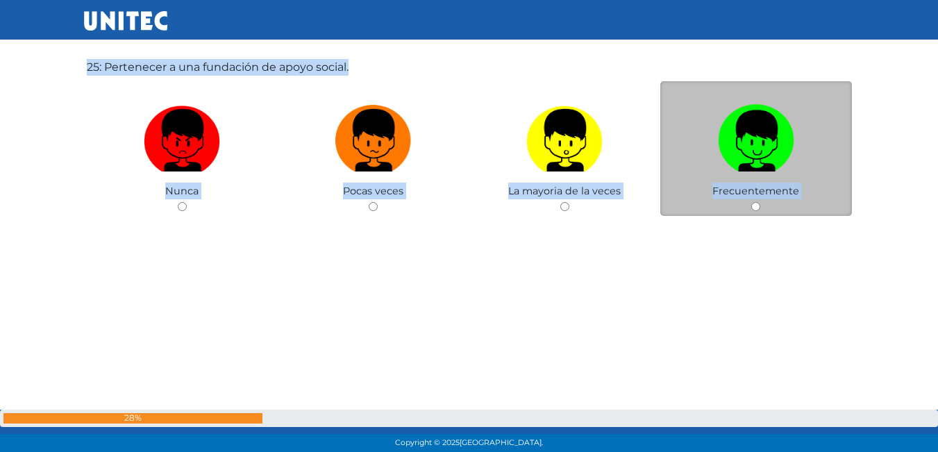
click at [751, 206] on input "radio" at bounding box center [755, 206] width 9 height 9
radio input "true"
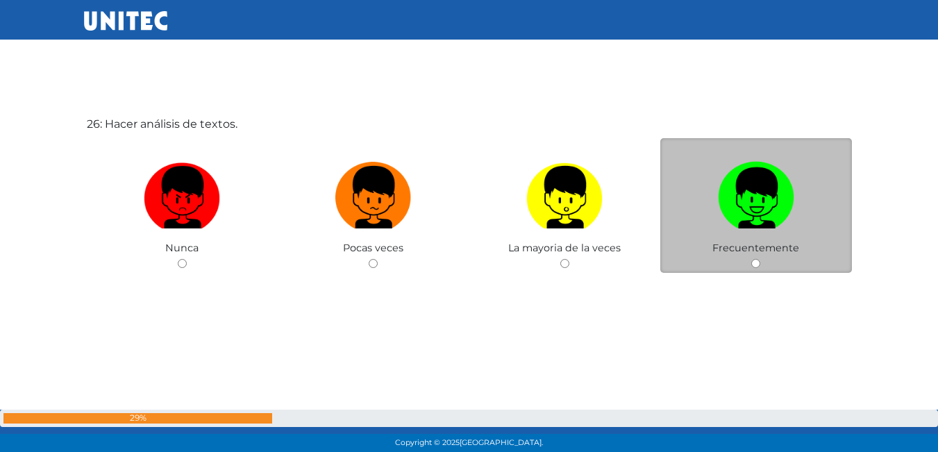
scroll to position [11371, 0]
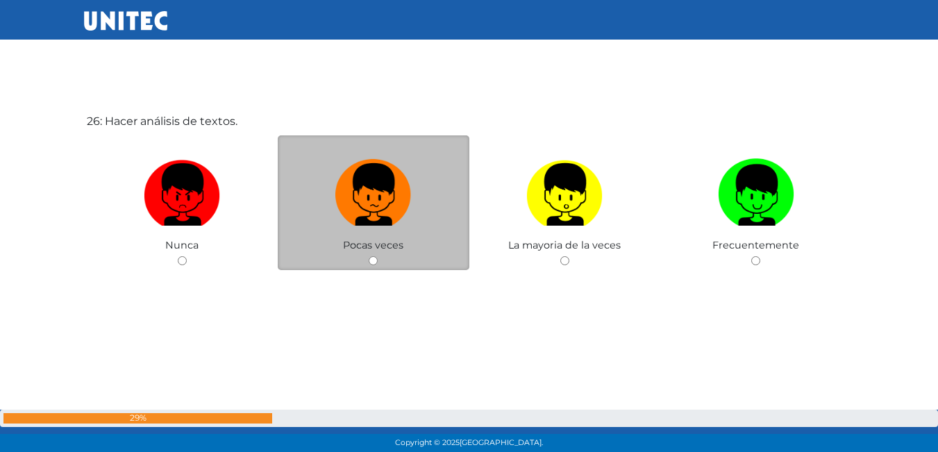
click at [376, 260] on input "radio" at bounding box center [373, 260] width 9 height 9
radio input "true"
click at [376, 260] on div "26: Hacer análisis de textos. Nunca Pocas veces La mayoria de la veces Frecuent…" at bounding box center [469, 226] width 771 height 452
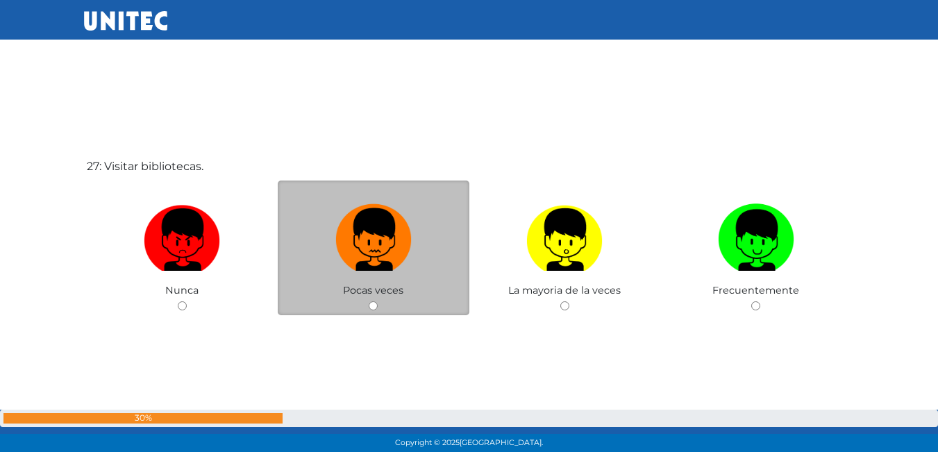
scroll to position [11824, 0]
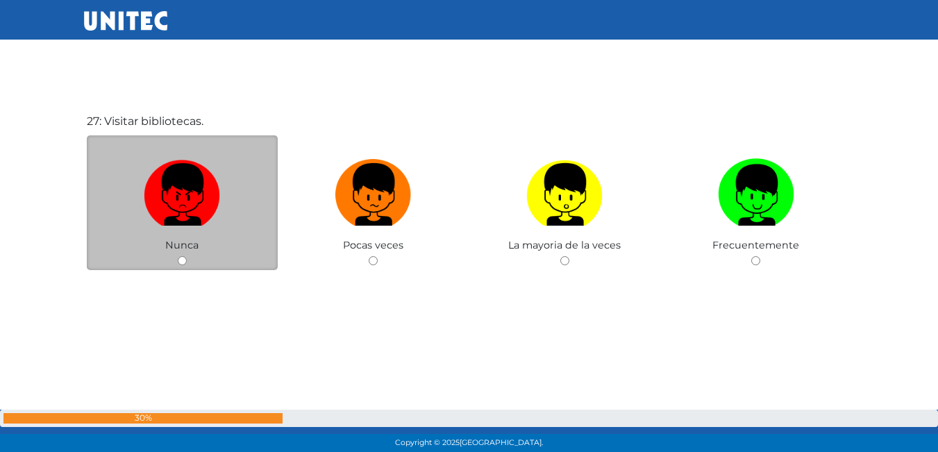
click at [176, 260] on div "Nunca" at bounding box center [183, 202] width 192 height 135
click at [183, 259] on input "radio" at bounding box center [182, 260] width 9 height 9
radio input "true"
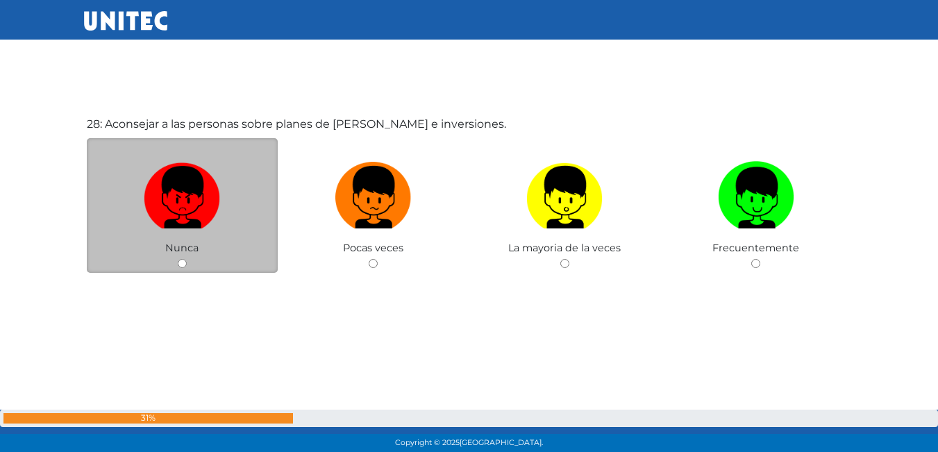
scroll to position [12276, 0]
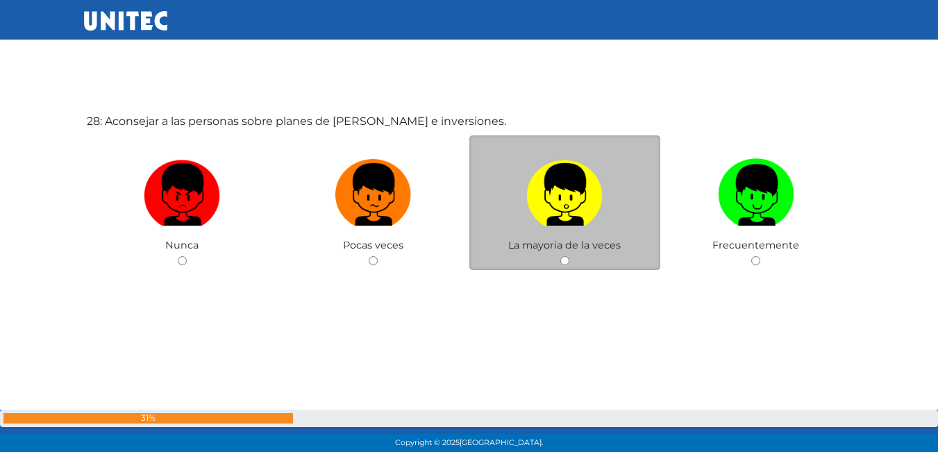
click at [567, 261] on input "radio" at bounding box center [564, 260] width 9 height 9
radio input "true"
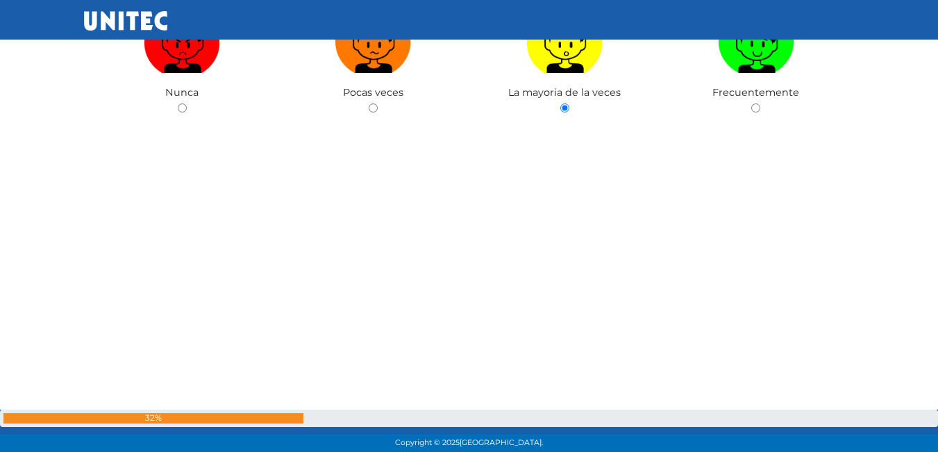
click at [564, 259] on div "28: Aconsejar a las personas sobre planes de ahorro e inversiones. Nunca Pocas …" at bounding box center [469, 73] width 771 height 452
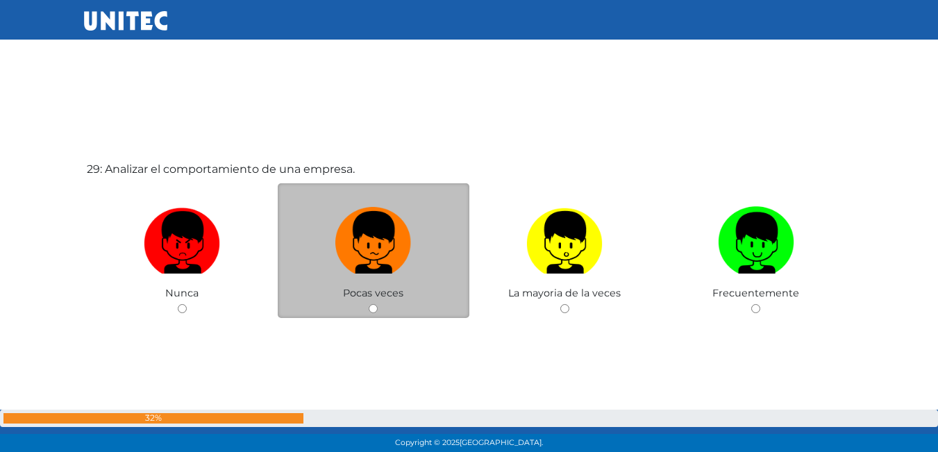
scroll to position [12728, 0]
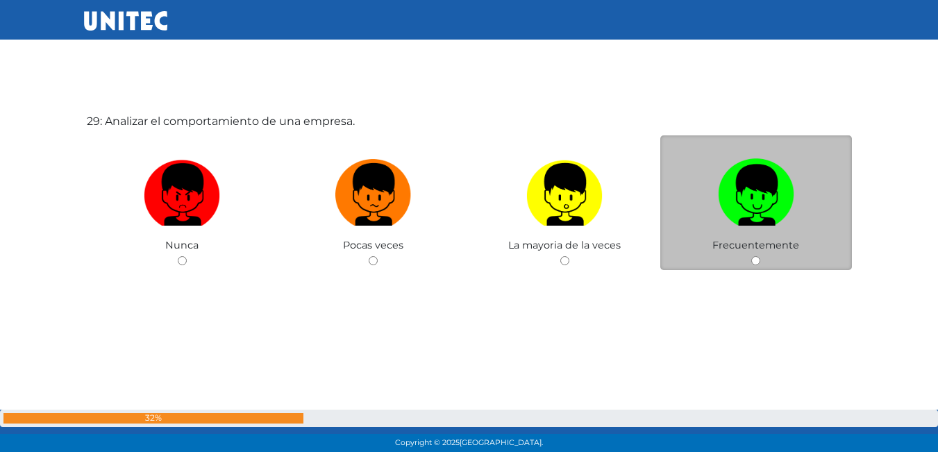
click at [762, 258] on div "Frecuentemente" at bounding box center [756, 202] width 192 height 135
click at [759, 262] on input "radio" at bounding box center [755, 260] width 9 height 9
radio input "true"
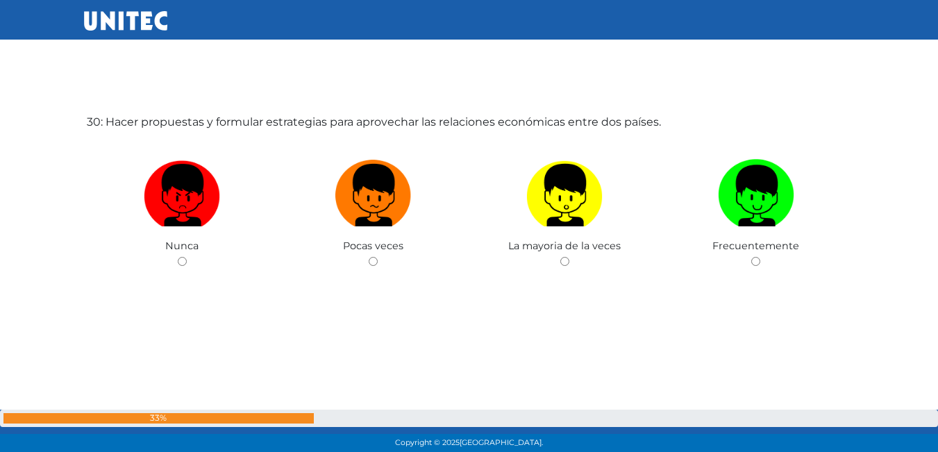
scroll to position [13180, 0]
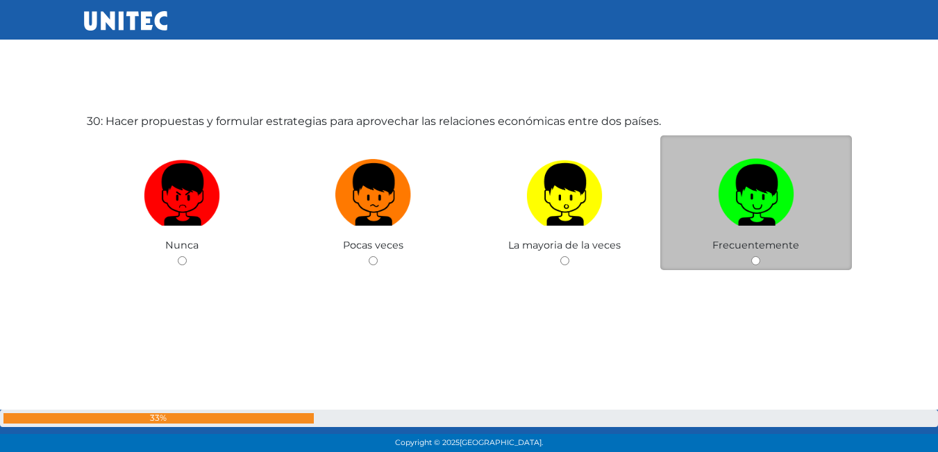
click at [756, 251] on span "Frecuentemente" at bounding box center [755, 245] width 87 height 12
click at [757, 255] on div "Frecuentemente" at bounding box center [756, 202] width 192 height 135
click at [758, 258] on input "radio" at bounding box center [755, 260] width 9 height 9
radio input "true"
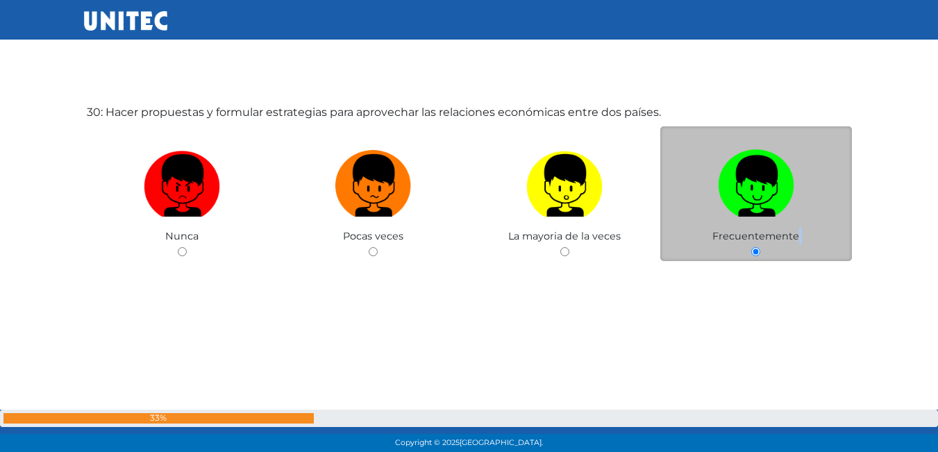
click at [758, 256] on input "radio" at bounding box center [755, 251] width 9 height 9
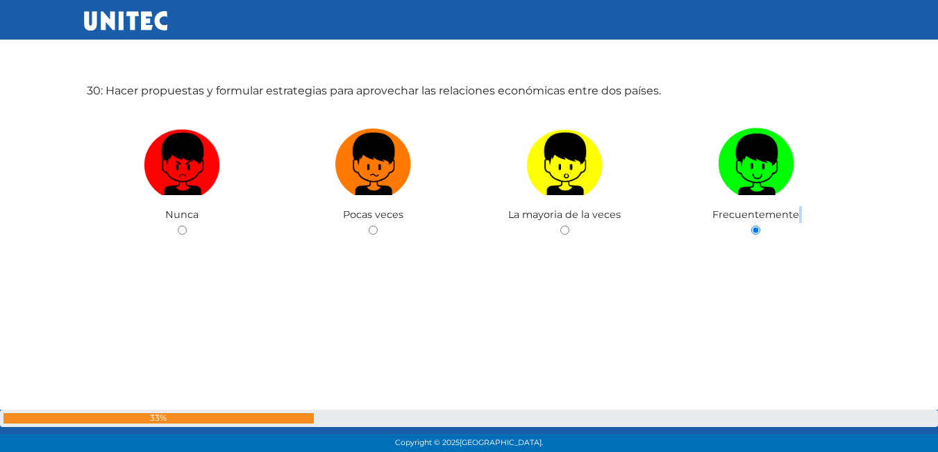
click at [758, 258] on div "30: Hacer propuestas y formular estrategias para aprovechar las relaciones econ…" at bounding box center [469, 195] width 771 height 452
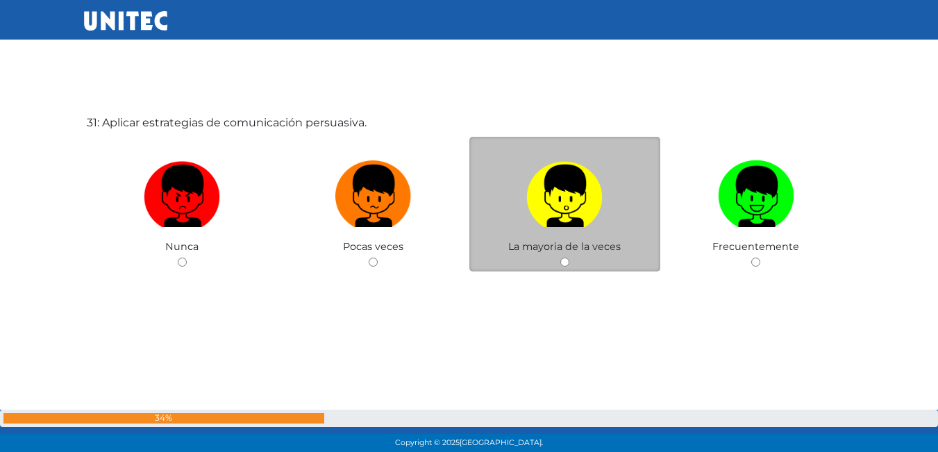
scroll to position [13632, 0]
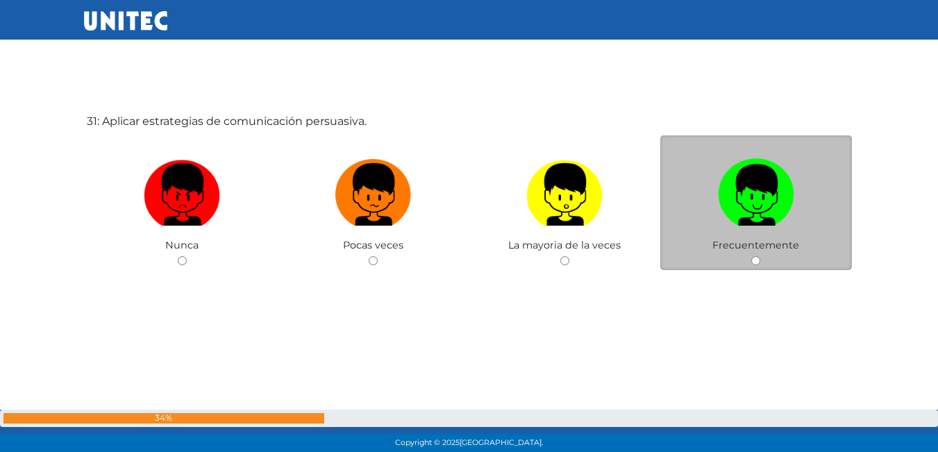
click at [752, 256] on input "radio" at bounding box center [755, 260] width 9 height 9
radio input "true"
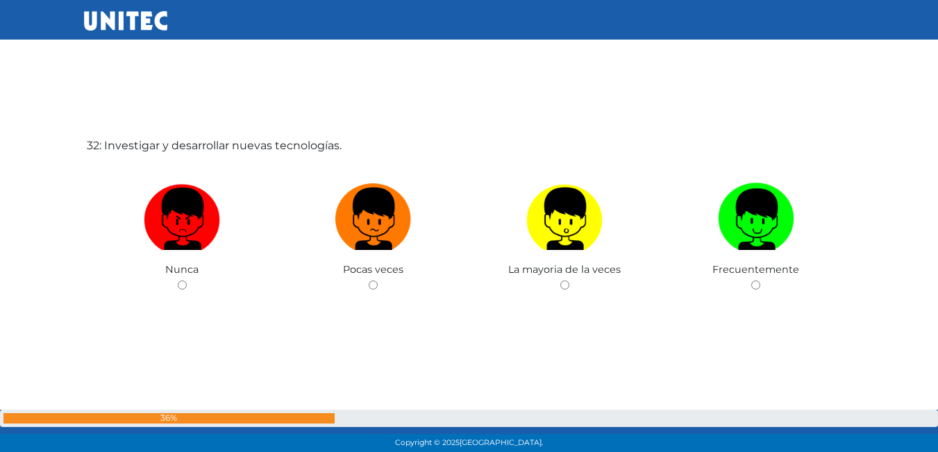
scroll to position [14084, 0]
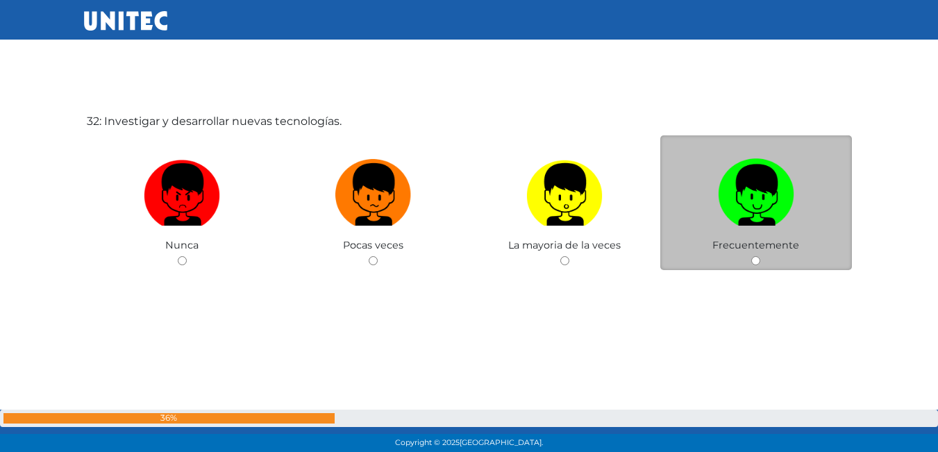
click at [751, 259] on div "Frecuentemente" at bounding box center [756, 202] width 192 height 135
click at [751, 259] on input "radio" at bounding box center [755, 260] width 9 height 9
radio input "true"
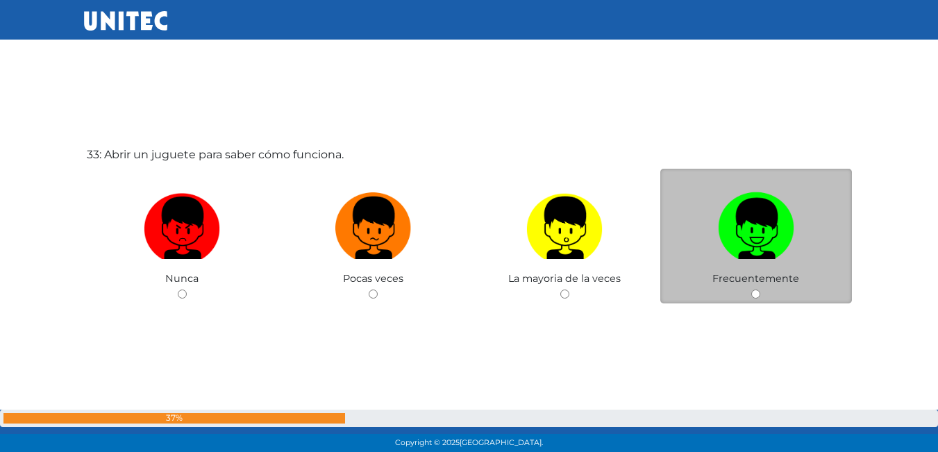
scroll to position [14536, 0]
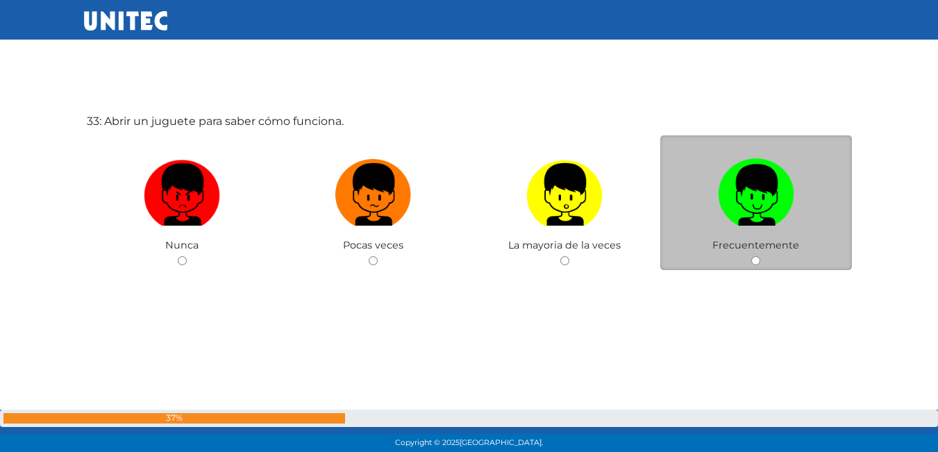
click at [756, 258] on input "radio" at bounding box center [755, 260] width 9 height 9
radio input "true"
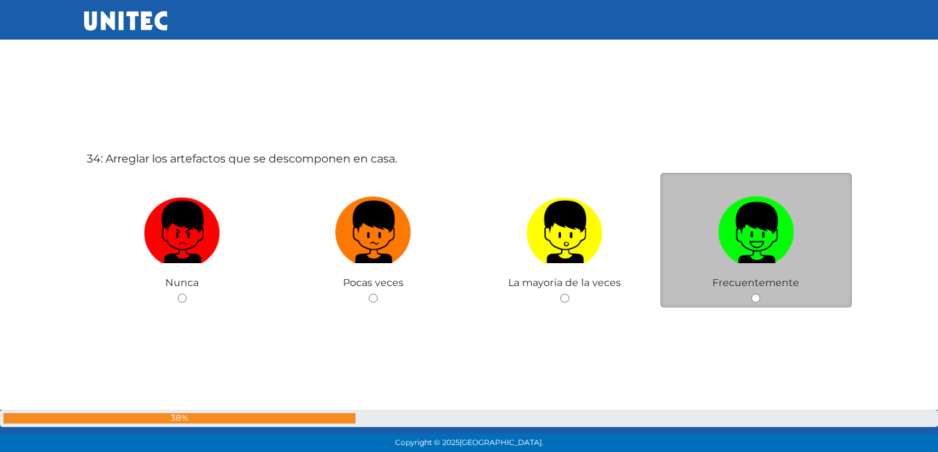
scroll to position [14988, 0]
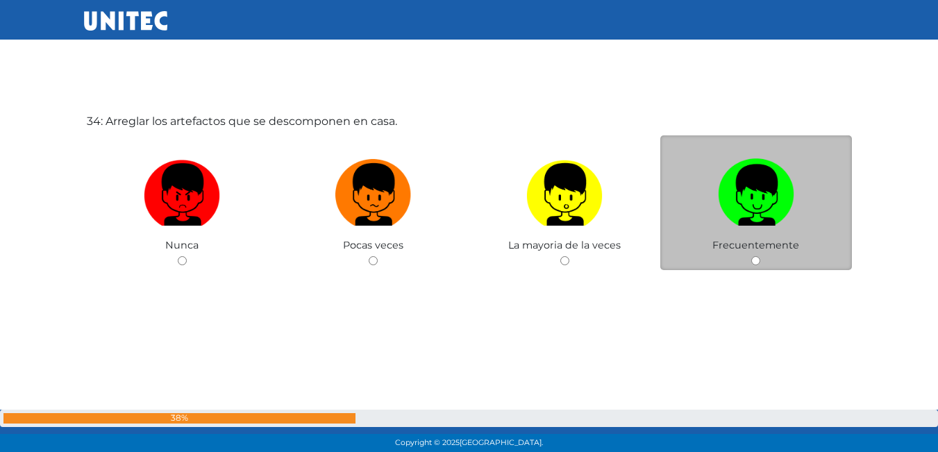
click at [766, 245] on span "Frecuentemente" at bounding box center [755, 245] width 87 height 12
click at [759, 256] on div "Frecuentemente" at bounding box center [756, 202] width 192 height 135
click at [759, 256] on input "radio" at bounding box center [755, 260] width 9 height 9
radio input "true"
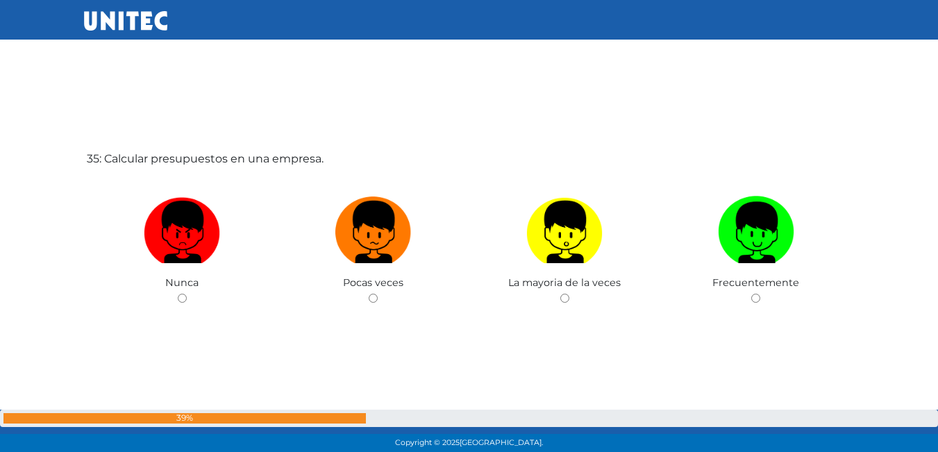
scroll to position [15440, 0]
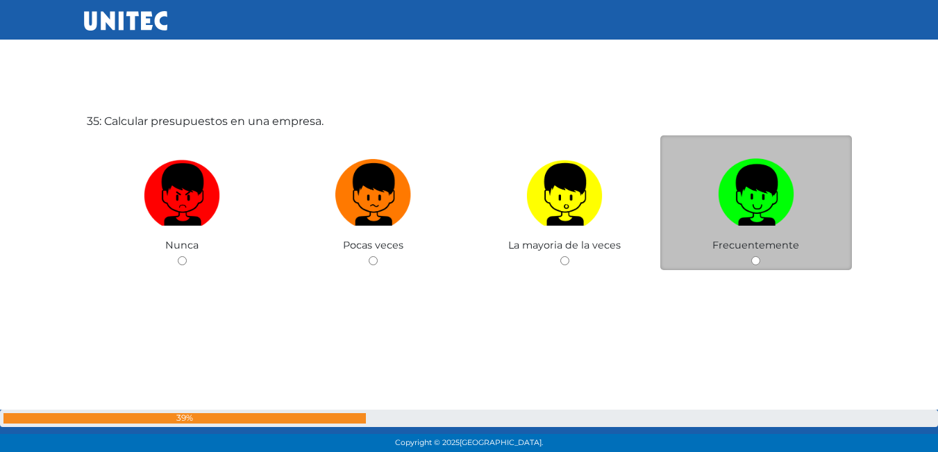
click at [758, 254] on div "Frecuentemente" at bounding box center [756, 202] width 192 height 135
click at [756, 254] on div "Frecuentemente" at bounding box center [756, 202] width 192 height 135
click at [756, 255] on div "Frecuentemente" at bounding box center [756, 202] width 192 height 135
click at [756, 257] on input "radio" at bounding box center [755, 260] width 9 height 9
radio input "true"
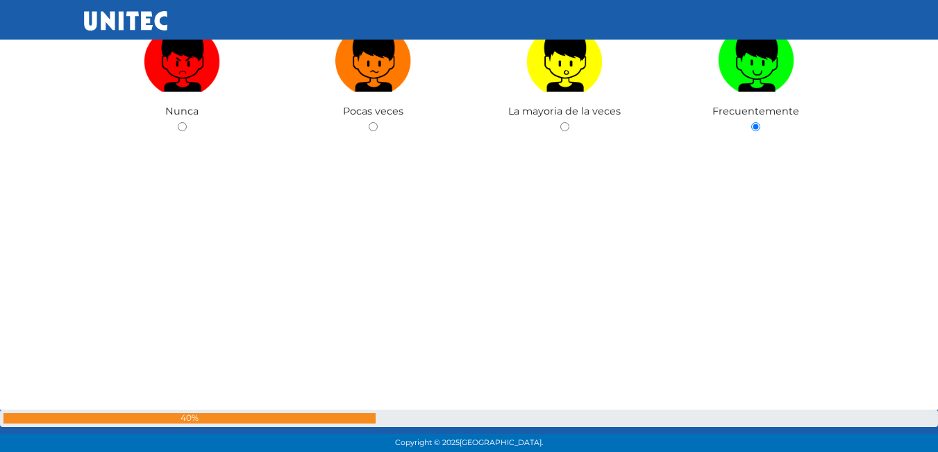
click at [756, 260] on div "35: Calcular presupuestos en una empresa. Nunca Pocas veces La mayoria de la ve…" at bounding box center [469, 92] width 771 height 452
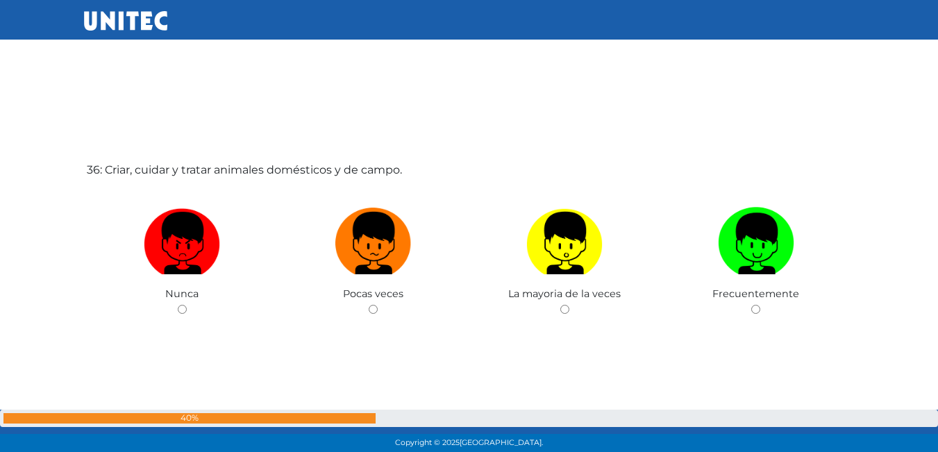
scroll to position [15892, 0]
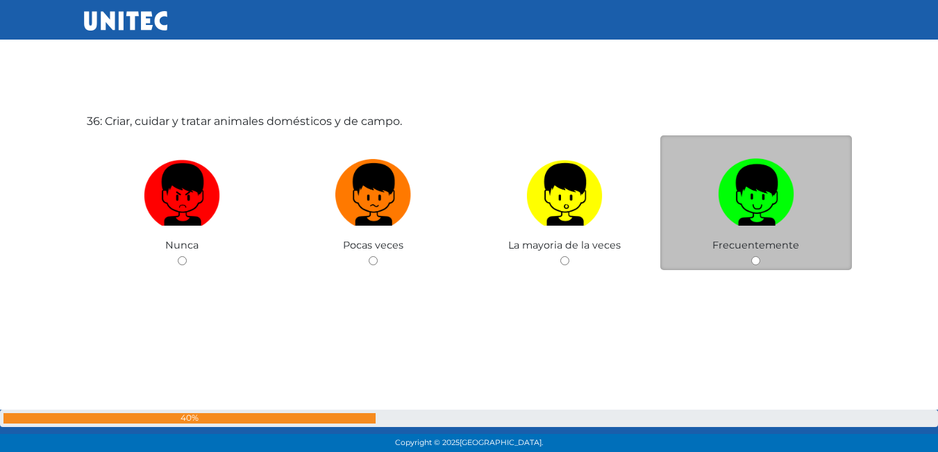
click at [752, 256] on input "radio" at bounding box center [755, 260] width 9 height 9
radio input "true"
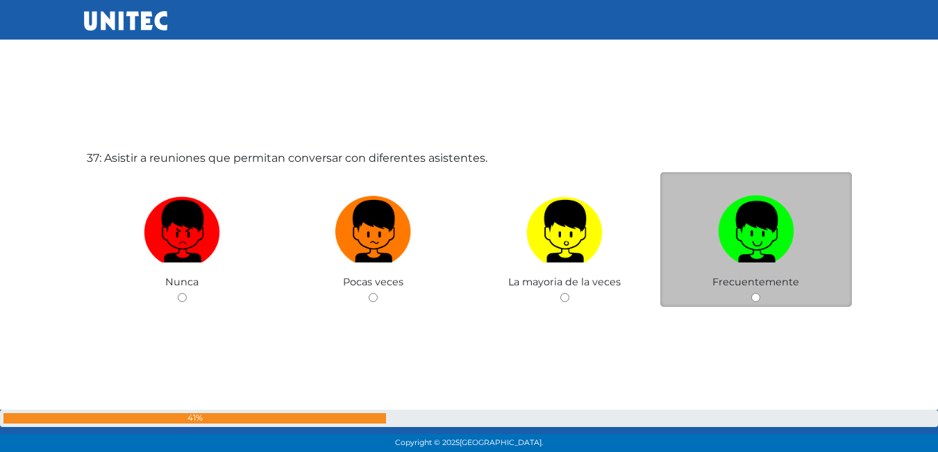
scroll to position [16344, 0]
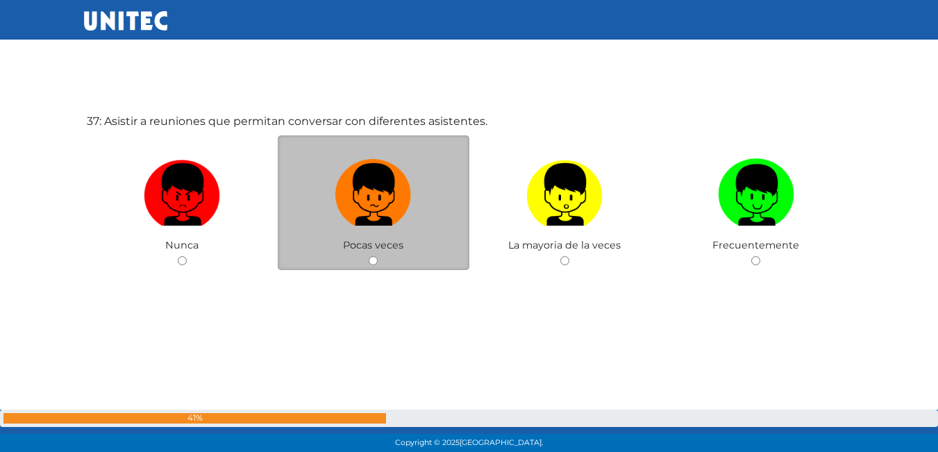
click at [375, 257] on input "radio" at bounding box center [373, 260] width 9 height 9
radio input "true"
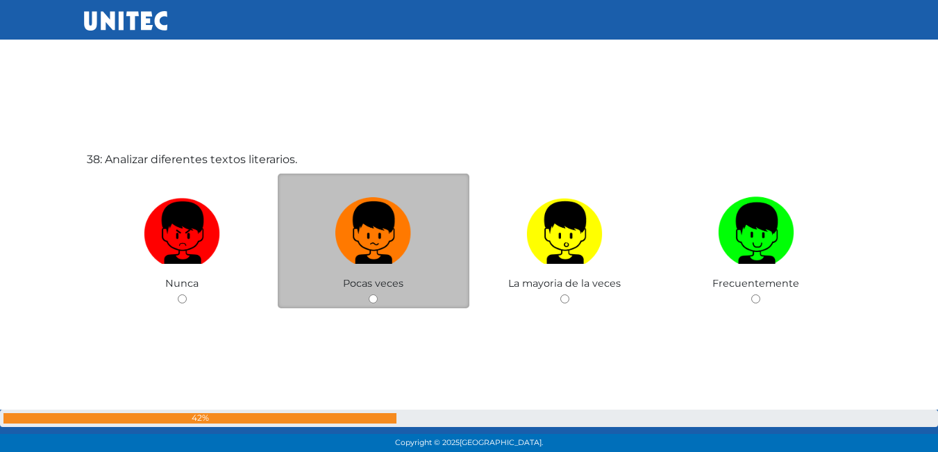
scroll to position [16796, 0]
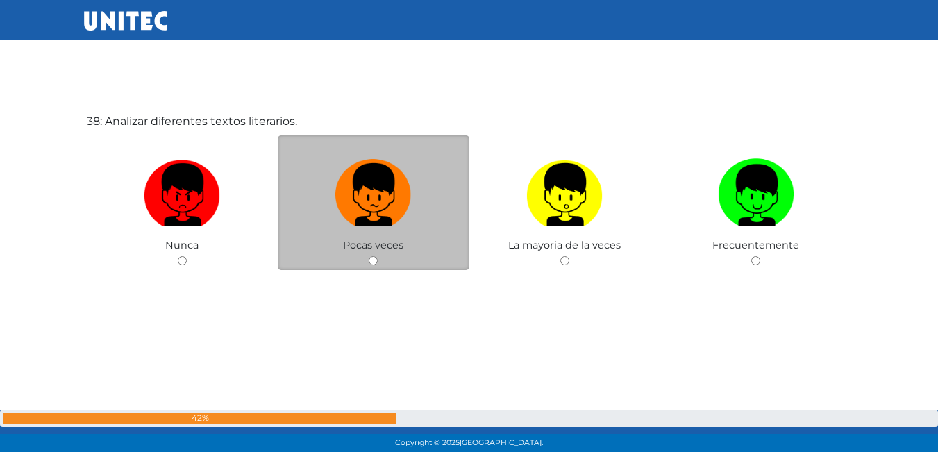
click at [373, 259] on input "radio" at bounding box center [373, 260] width 9 height 9
radio input "true"
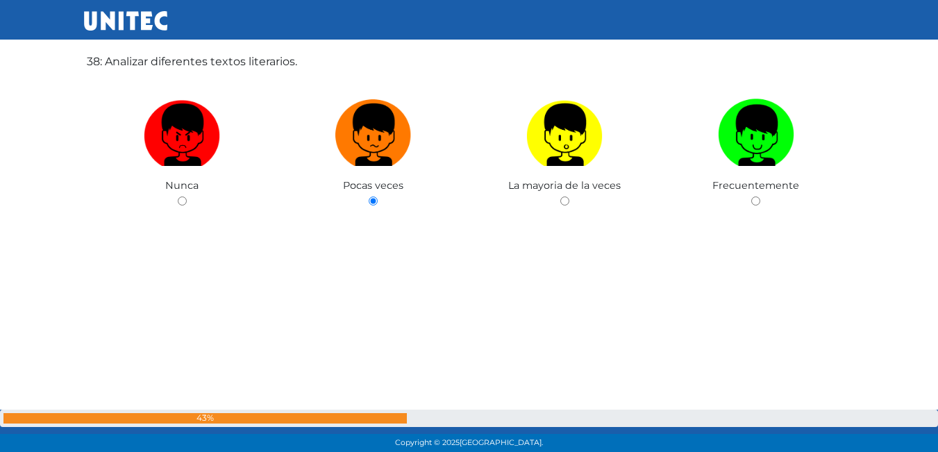
click at [374, 261] on div "38: Analizar diferentes textos literarios. Nunca Pocas veces La mayoria de la v…" at bounding box center [469, 166] width 771 height 452
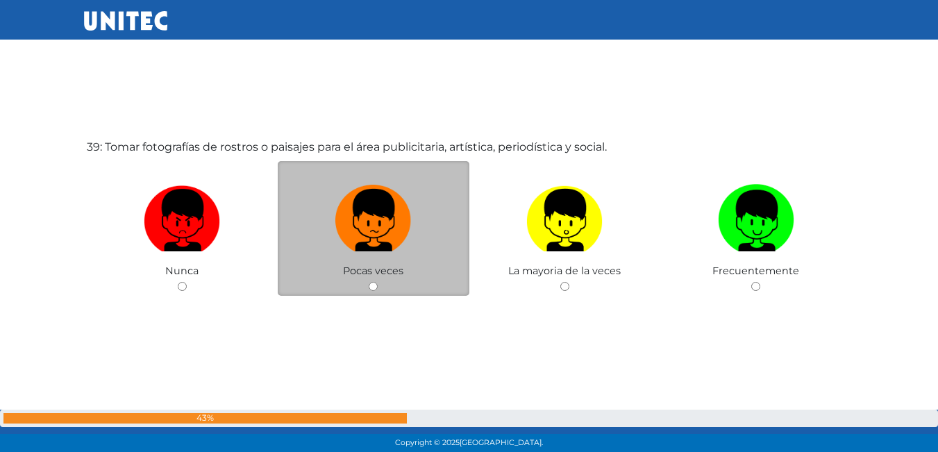
scroll to position [17249, 0]
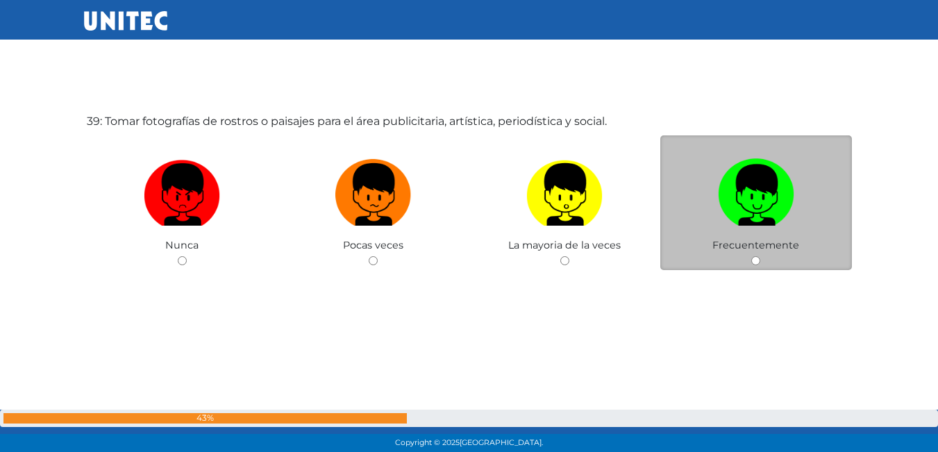
click at [756, 259] on input "radio" at bounding box center [755, 260] width 9 height 9
radio input "true"
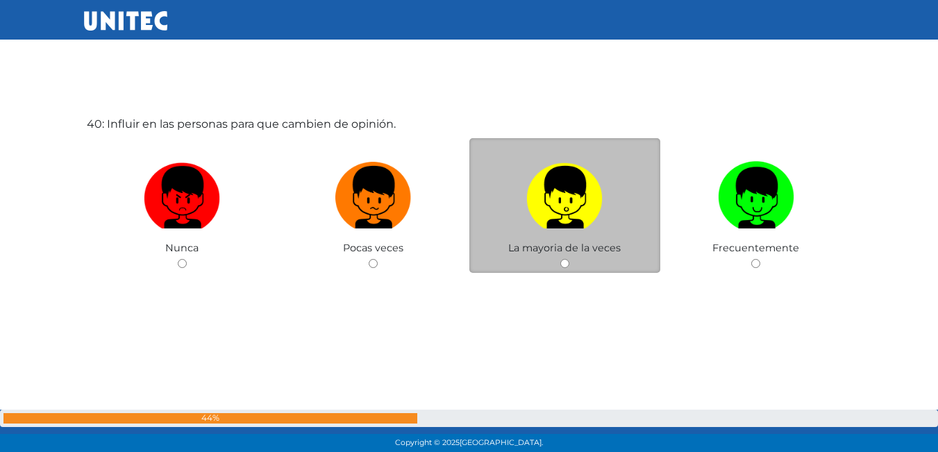
scroll to position [17701, 0]
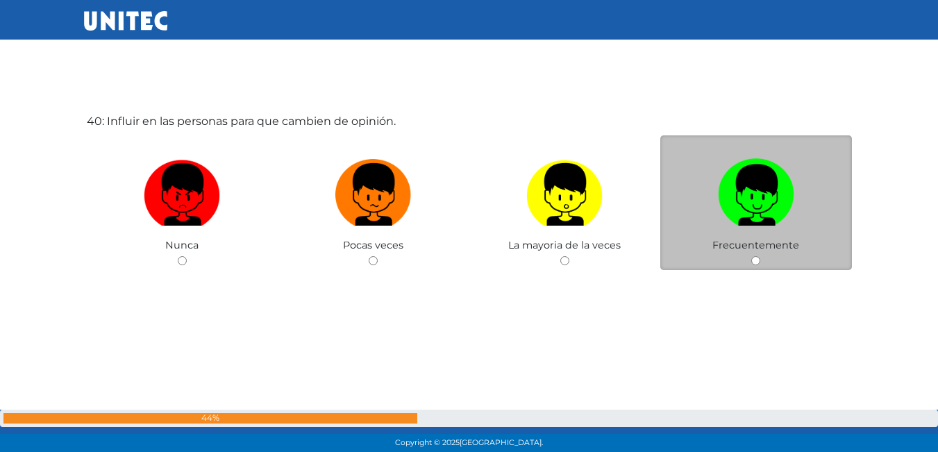
click at [762, 260] on div "Frecuentemente" at bounding box center [756, 202] width 192 height 135
click at [758, 261] on input "radio" at bounding box center [755, 260] width 9 height 9
radio input "true"
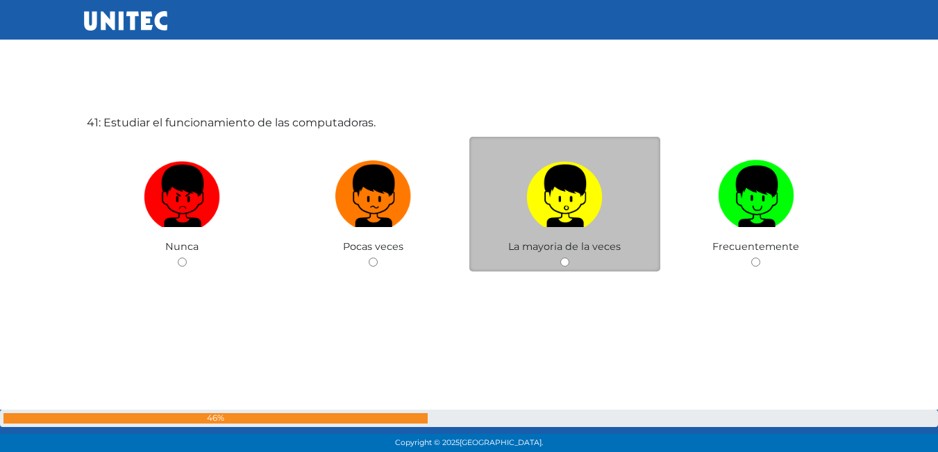
scroll to position [18153, 0]
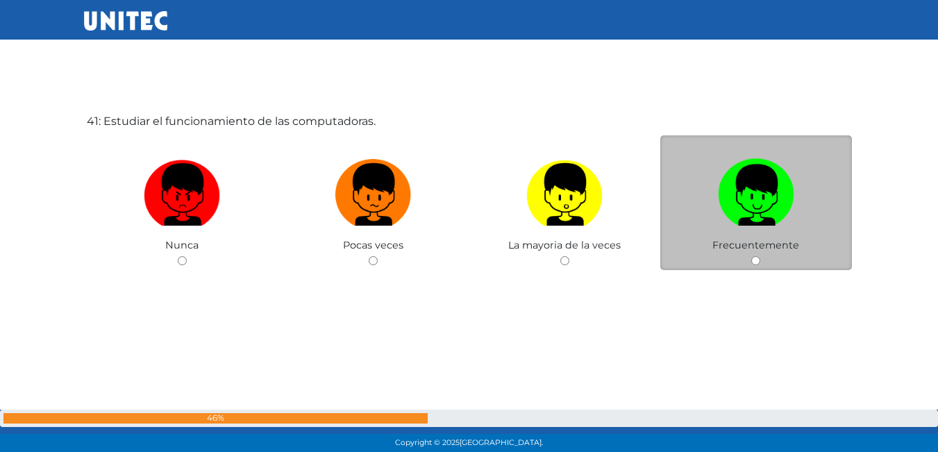
click at [761, 260] on div "Frecuentemente" at bounding box center [756, 202] width 192 height 135
click at [756, 258] on input "radio" at bounding box center [755, 260] width 9 height 9
radio input "true"
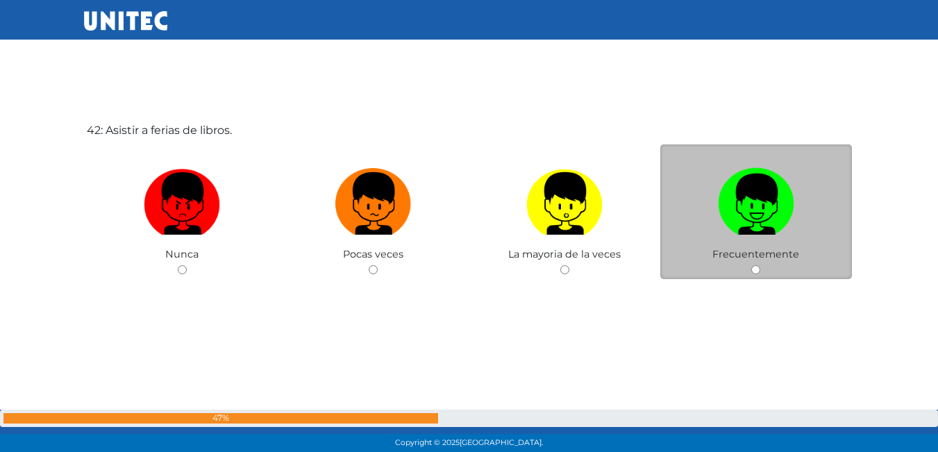
scroll to position [18605, 0]
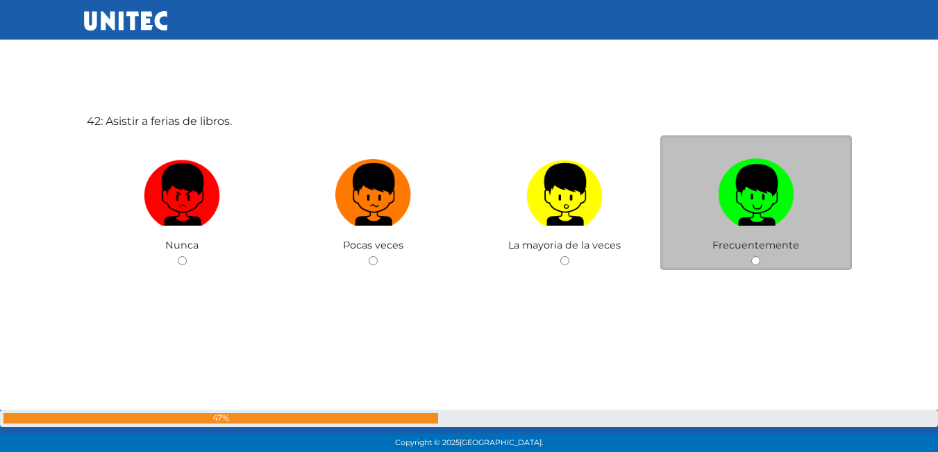
click at [753, 258] on input "radio" at bounding box center [755, 260] width 9 height 9
radio input "true"
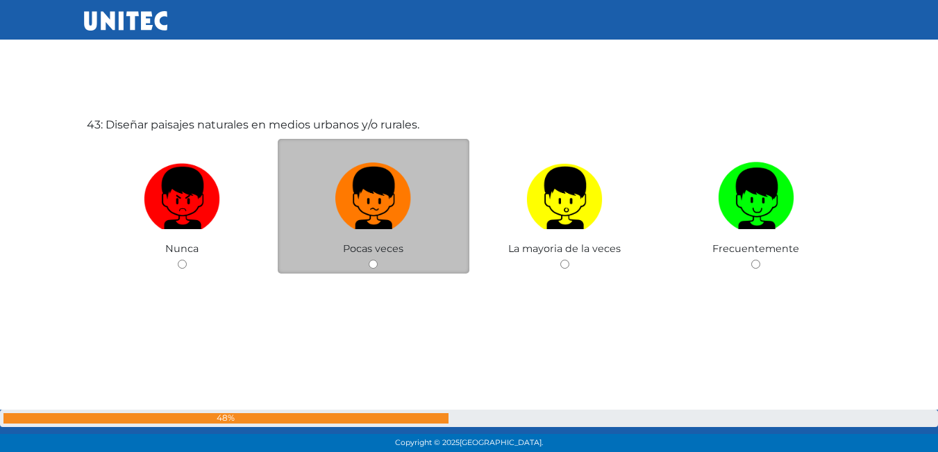
scroll to position [19057, 0]
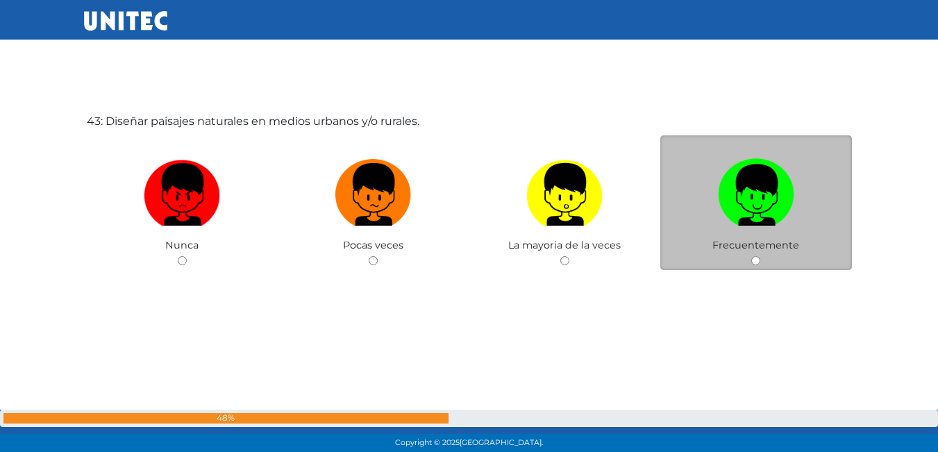
click at [758, 256] on input "radio" at bounding box center [755, 260] width 9 height 9
radio input "true"
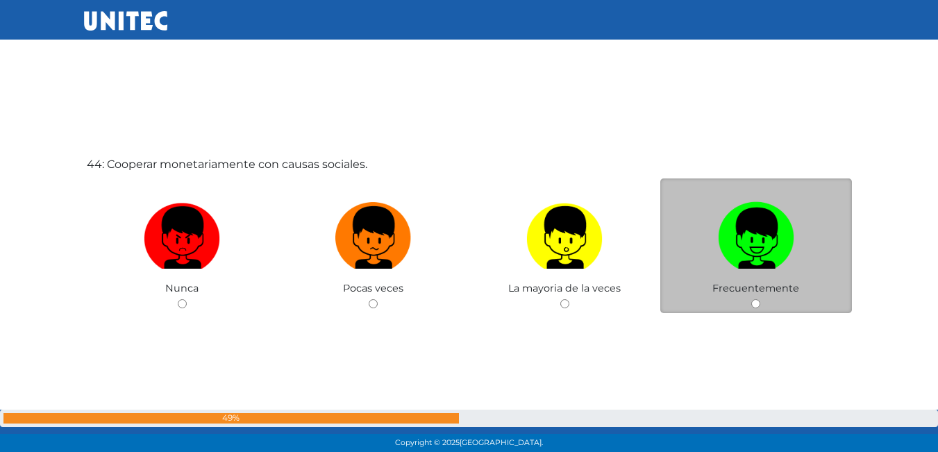
scroll to position [19509, 0]
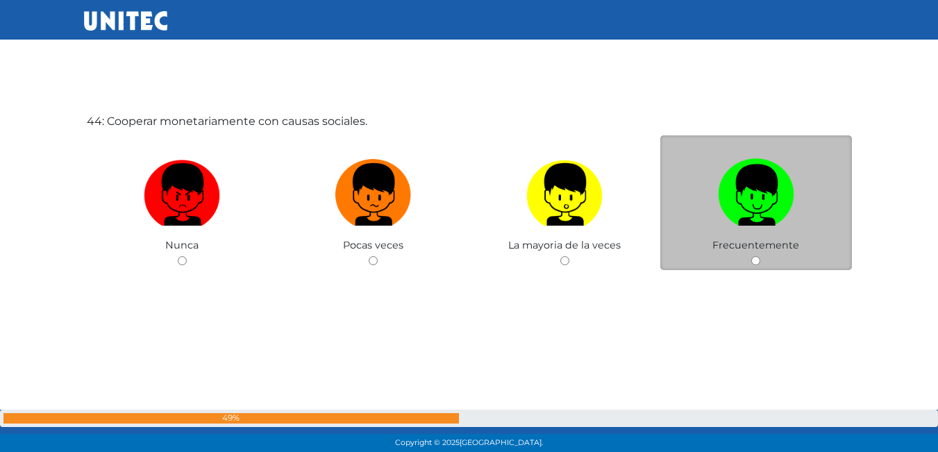
click at [751, 256] on div "Frecuentemente" at bounding box center [756, 202] width 192 height 135
click at [752, 256] on input "radio" at bounding box center [755, 260] width 9 height 9
radio input "true"
click at [752, 256] on input "radio" at bounding box center [755, 260] width 9 height 9
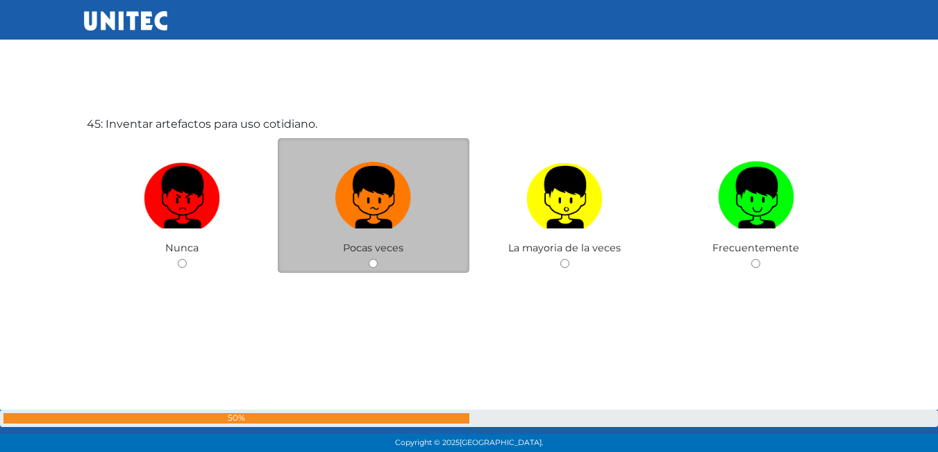
scroll to position [19961, 0]
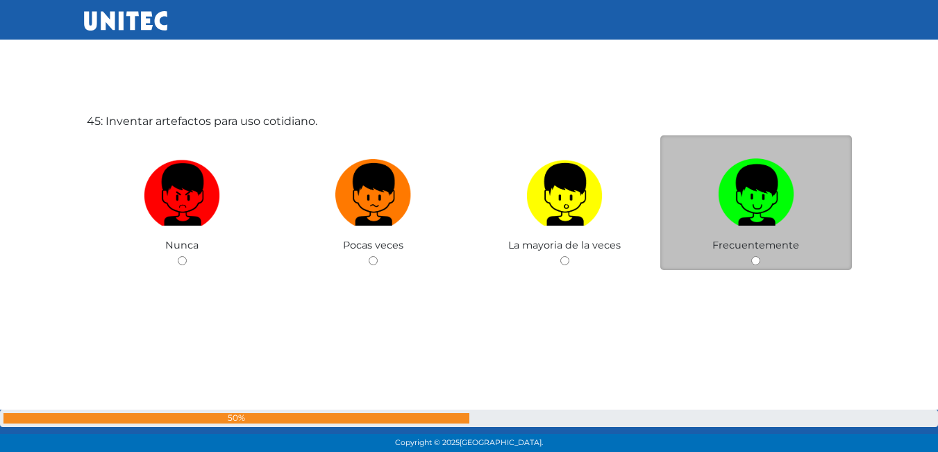
click at [751, 253] on div "Frecuentemente" at bounding box center [756, 202] width 192 height 135
click at [758, 260] on input "radio" at bounding box center [755, 260] width 9 height 9
radio input "true"
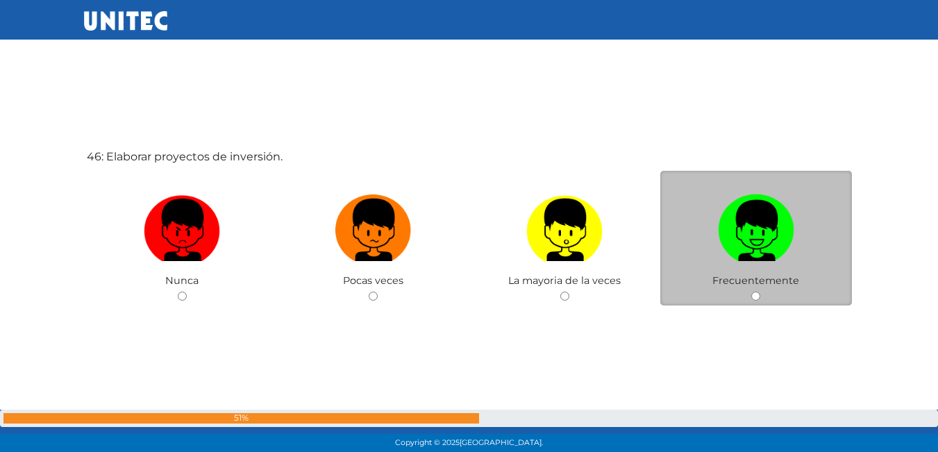
scroll to position [20413, 0]
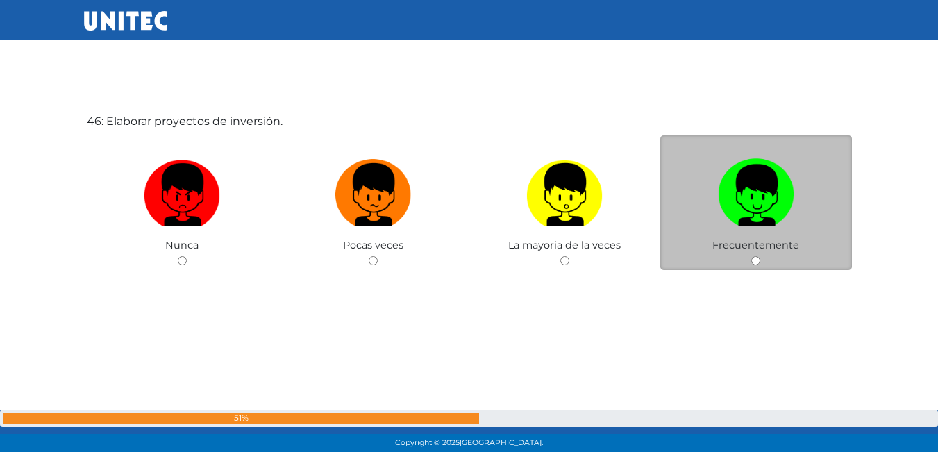
click at [760, 259] on input "radio" at bounding box center [755, 260] width 9 height 9
radio input "true"
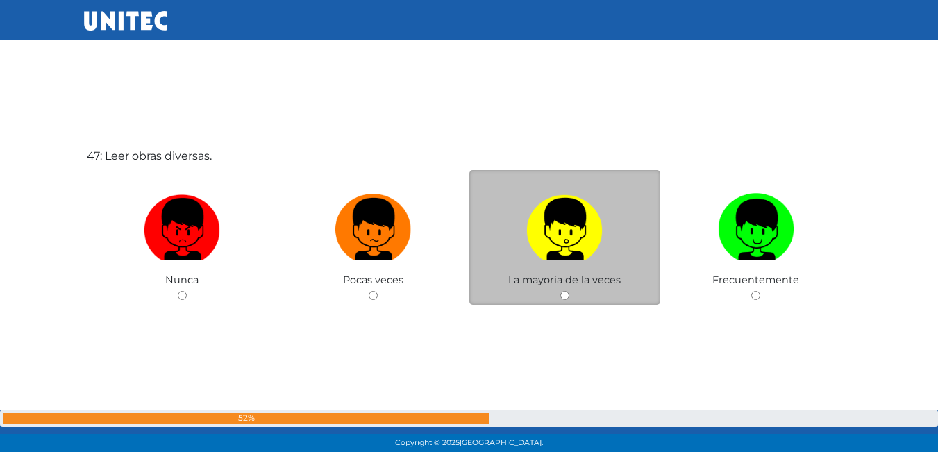
scroll to position [20865, 0]
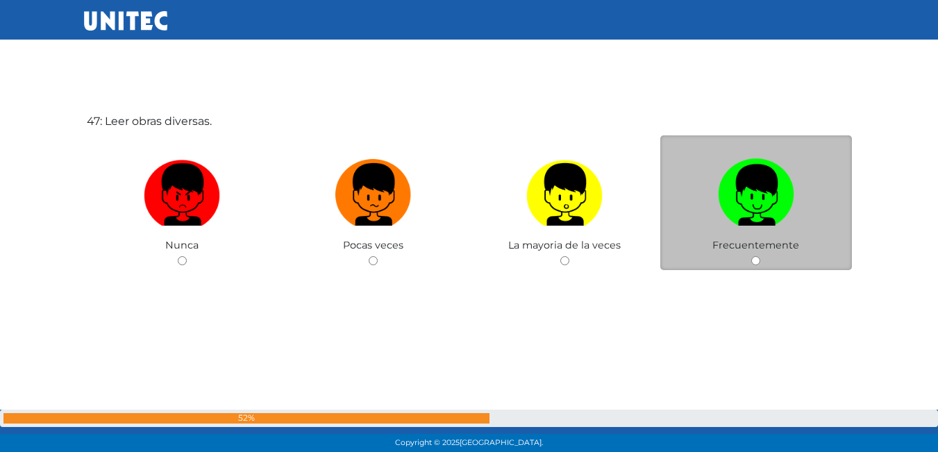
click at [752, 258] on input "radio" at bounding box center [755, 260] width 9 height 9
radio input "true"
click at [752, 258] on input "radio" at bounding box center [755, 260] width 9 height 9
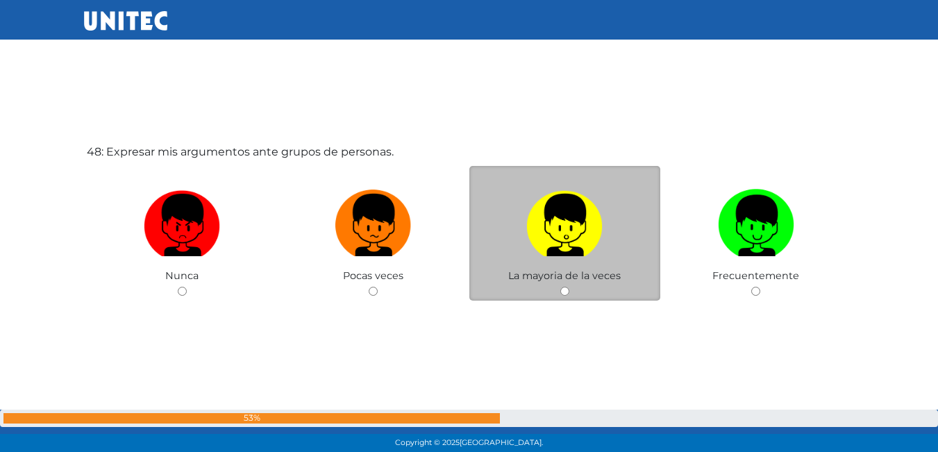
scroll to position [21317, 0]
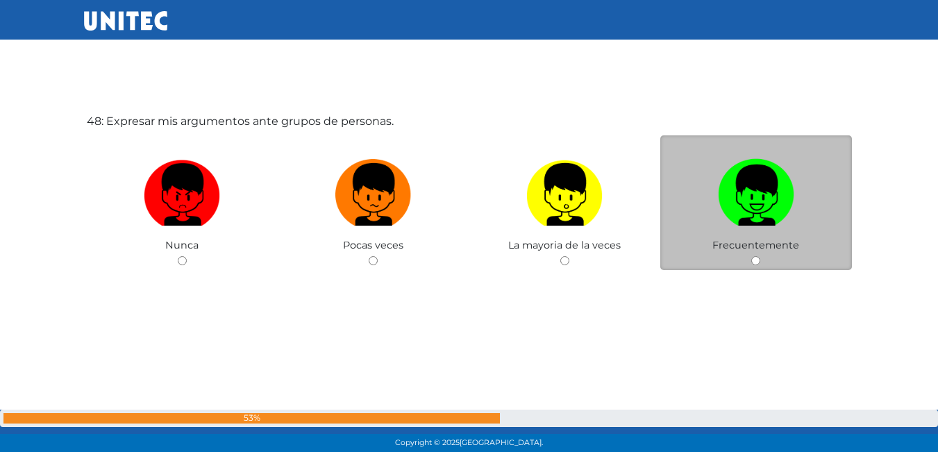
click at [718, 216] on img at bounding box center [756, 189] width 76 height 73
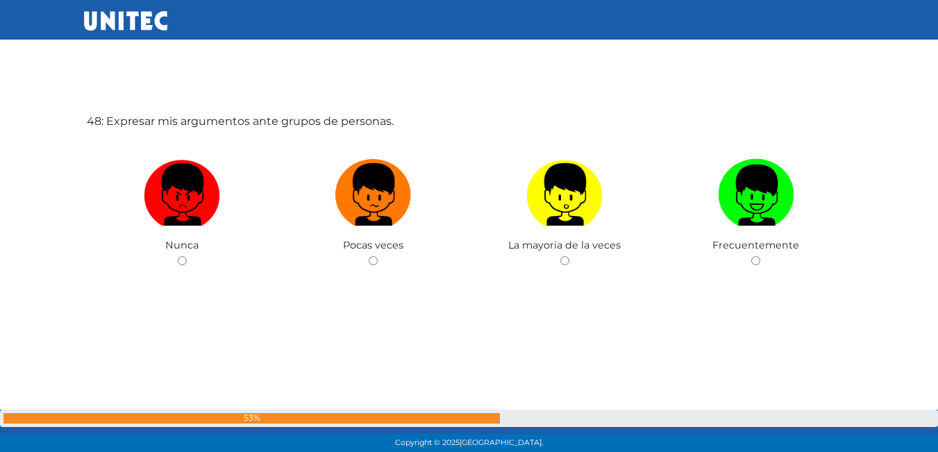
click at [751, 256] on input "radio" at bounding box center [755, 260] width 9 height 9
radio input "true"
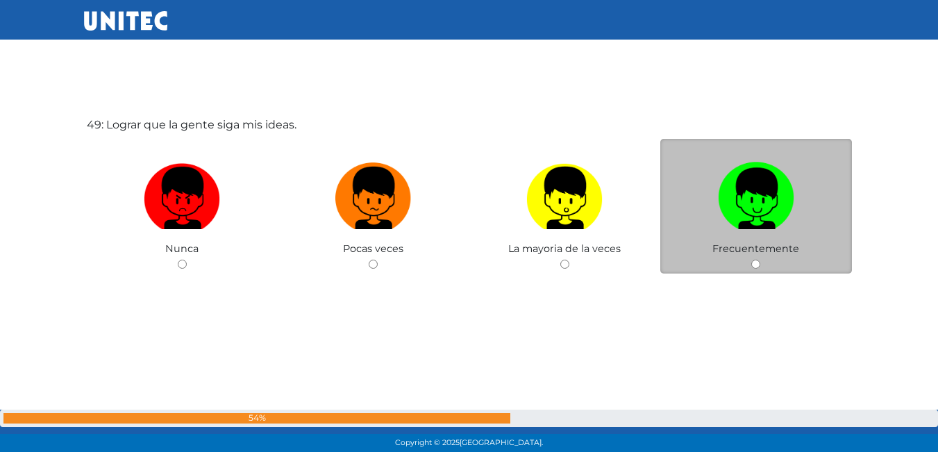
scroll to position [21769, 0]
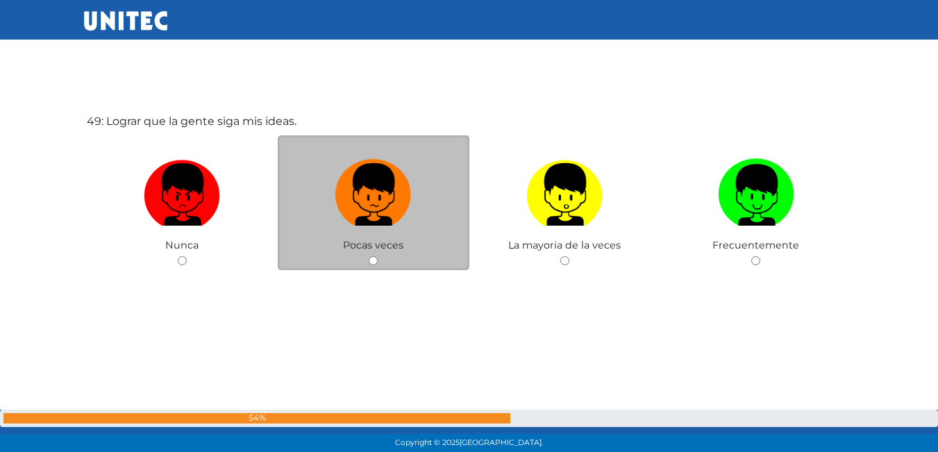
click at [449, 196] on label at bounding box center [374, 195] width 192 height 85
click at [378, 256] on input "radio" at bounding box center [373, 260] width 9 height 9
radio input "true"
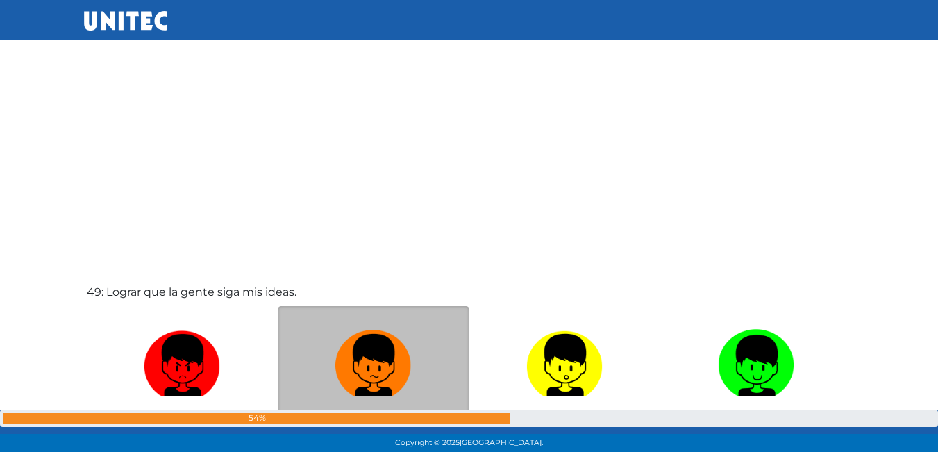
click at [449, 196] on div "49: Lograr que la gente siga mis ideas. Nunca Pocas veces La mayoria de la vece…" at bounding box center [469, 397] width 771 height 452
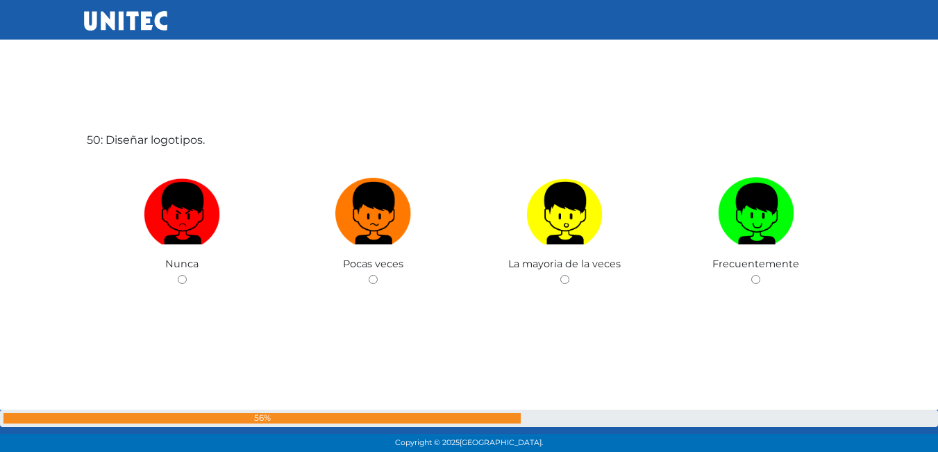
scroll to position [22221, 0]
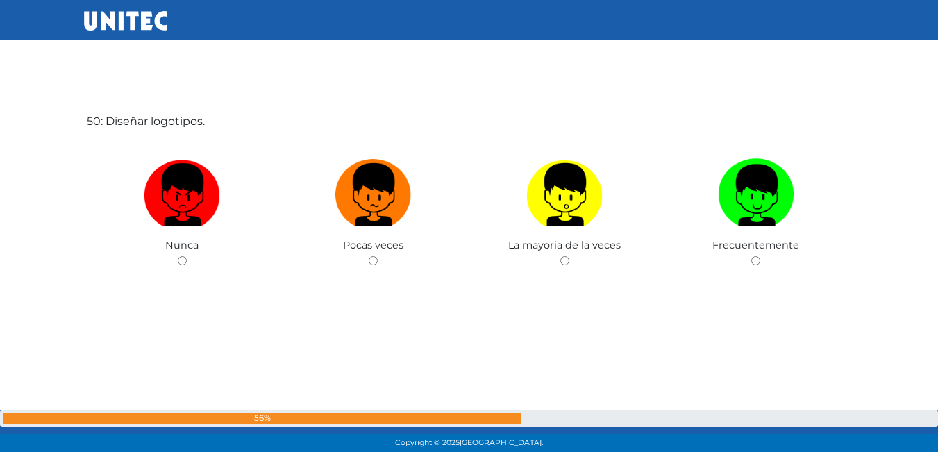
drag, startPoint x: 449, startPoint y: 196, endPoint x: 314, endPoint y: 82, distance: 176.9
click at [314, 82] on div "50: Diseñar logotipos. Nunca Pocas veces La mayoria de la veces Frecuentemente" at bounding box center [469, 226] width 771 height 452
click at [717, 193] on label at bounding box center [756, 195] width 192 height 85
click at [751, 256] on input "radio" at bounding box center [755, 260] width 9 height 9
radio input "true"
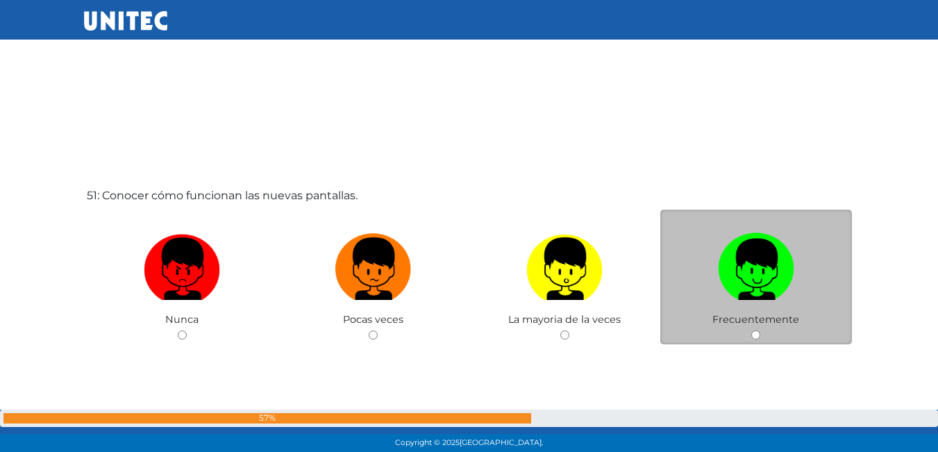
scroll to position [22673, 0]
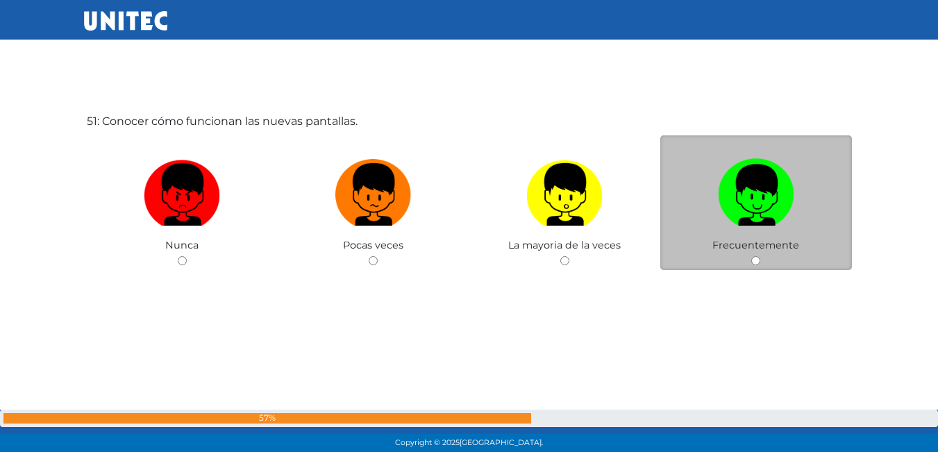
click at [714, 204] on label at bounding box center [756, 195] width 192 height 85
click at [751, 256] on input "radio" at bounding box center [755, 260] width 9 height 9
radio input "true"
click at [714, 204] on div "51: Conocer cómo funcionan las nuevas pantallas. Nunca Pocas veces La mayoria d…" at bounding box center [469, 226] width 771 height 452
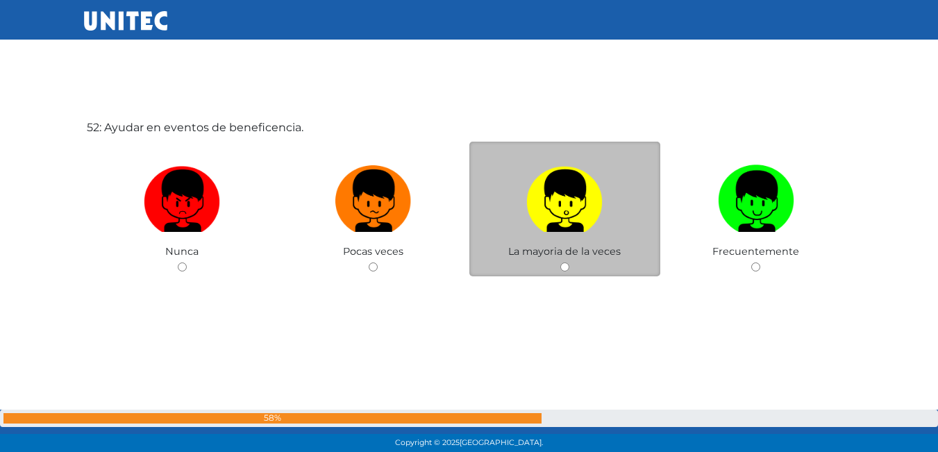
scroll to position [23126, 0]
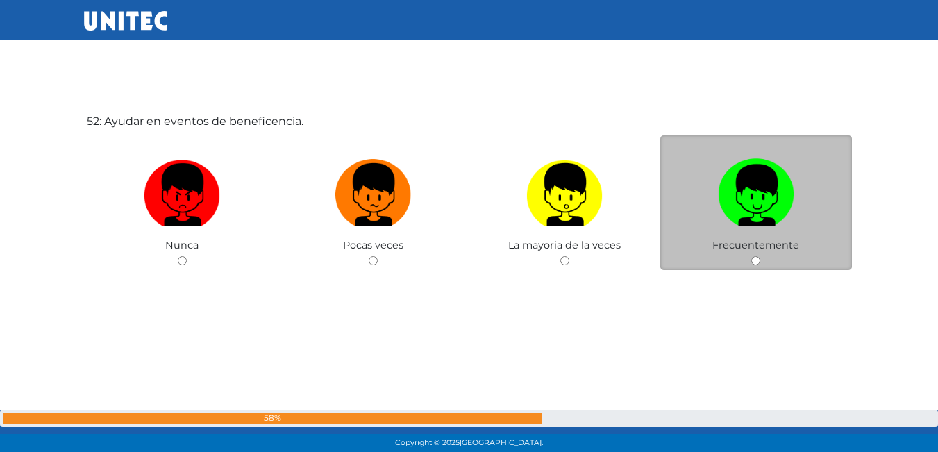
click at [690, 212] on label at bounding box center [756, 195] width 192 height 85
click at [751, 256] on input "radio" at bounding box center [755, 260] width 9 height 9
radio input "true"
click at [690, 212] on div "52: Ayudar en eventos de beneficencia. Nunca Pocas veces La mayoria de la veces…" at bounding box center [469, 226] width 771 height 452
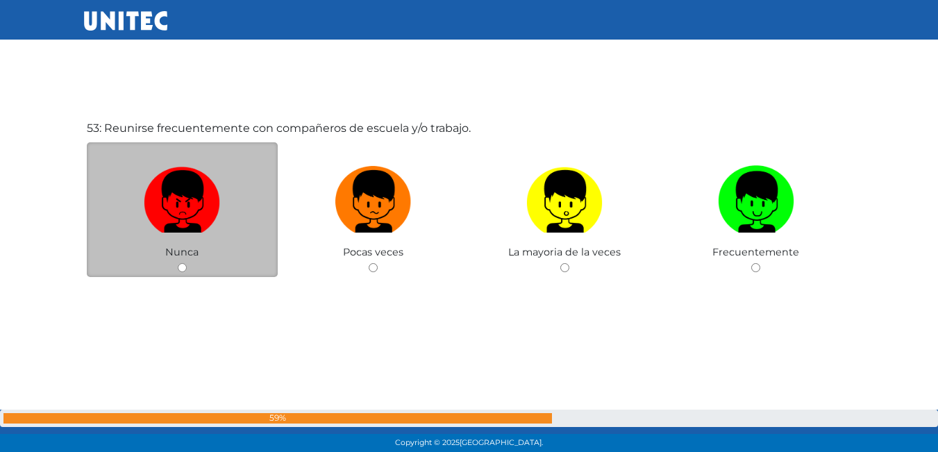
scroll to position [23578, 0]
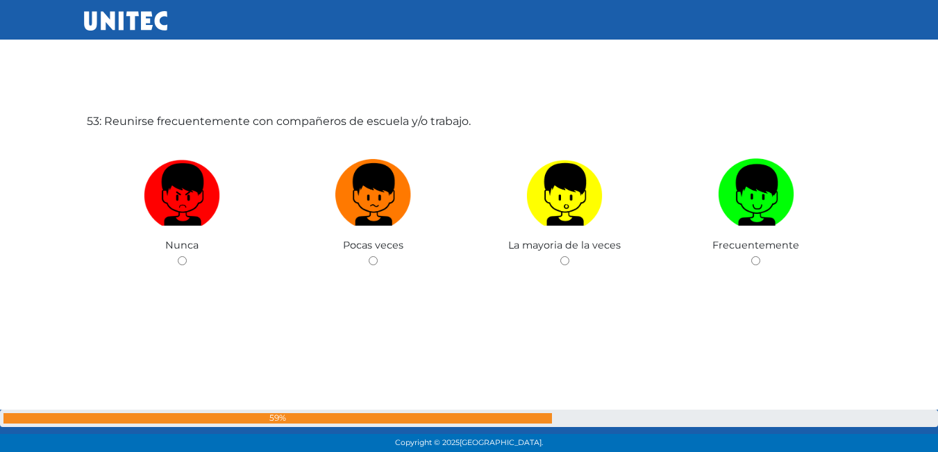
click at [440, 198] on label at bounding box center [374, 195] width 192 height 85
click at [378, 256] on input "radio" at bounding box center [373, 260] width 9 height 9
radio input "true"
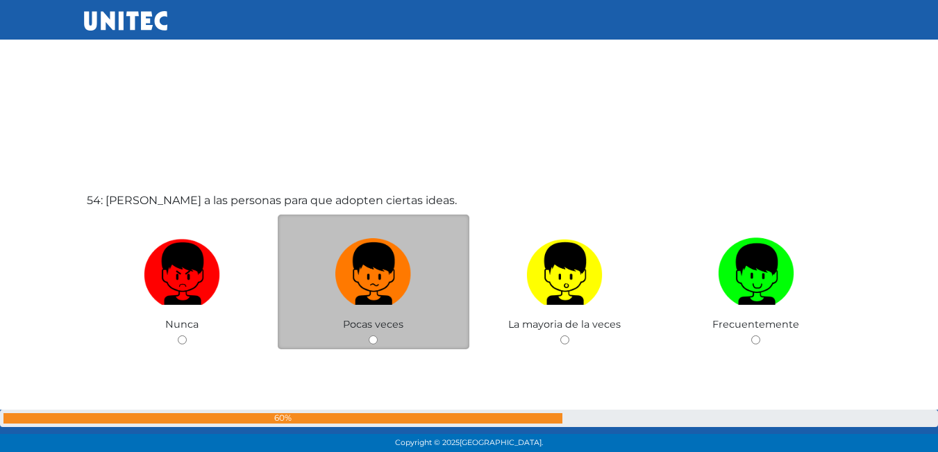
scroll to position [24030, 0]
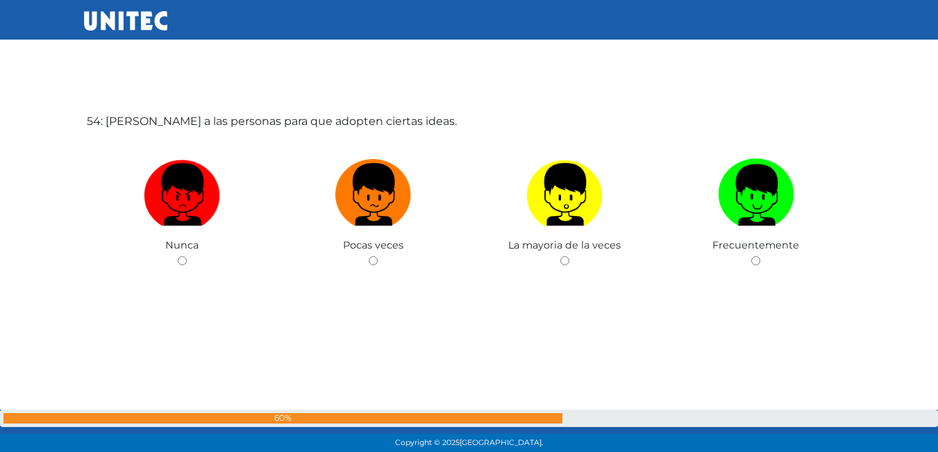
click at [430, 198] on label at bounding box center [374, 195] width 192 height 85
click at [378, 256] on input "radio" at bounding box center [373, 260] width 9 height 9
radio input "true"
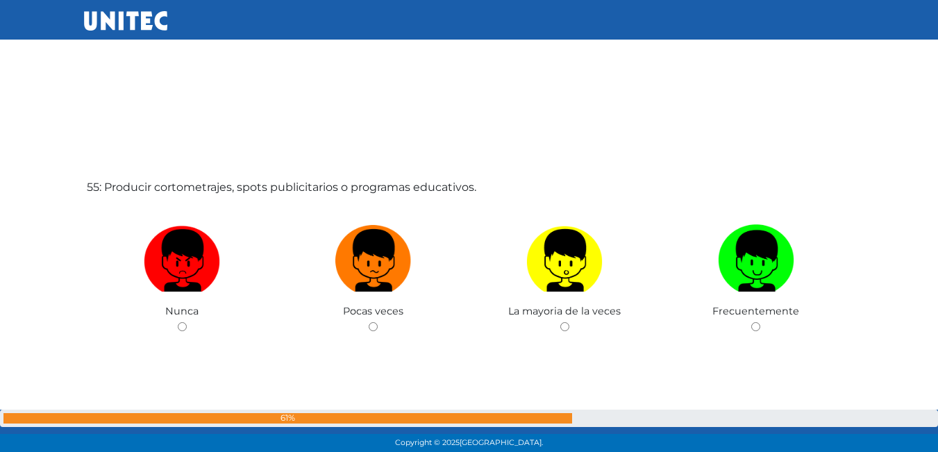
scroll to position [24482, 0]
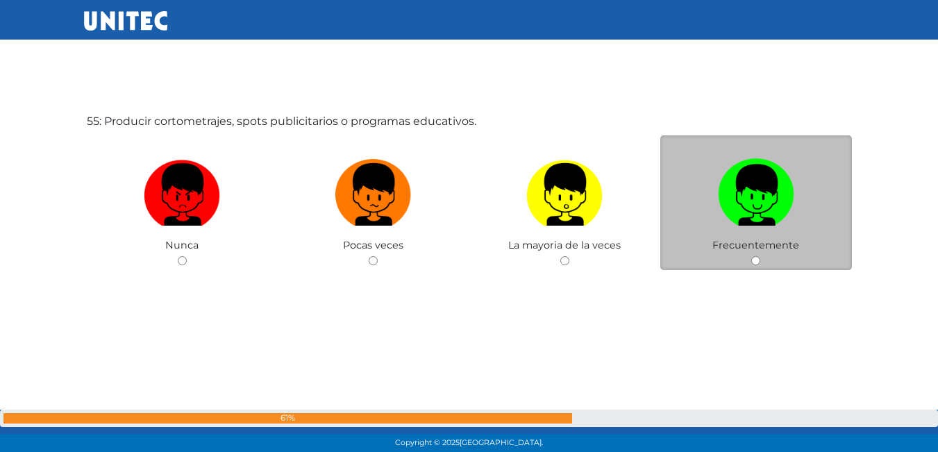
click at [742, 227] on label at bounding box center [756, 195] width 192 height 85
click at [751, 256] on input "radio" at bounding box center [755, 260] width 9 height 9
radio input "true"
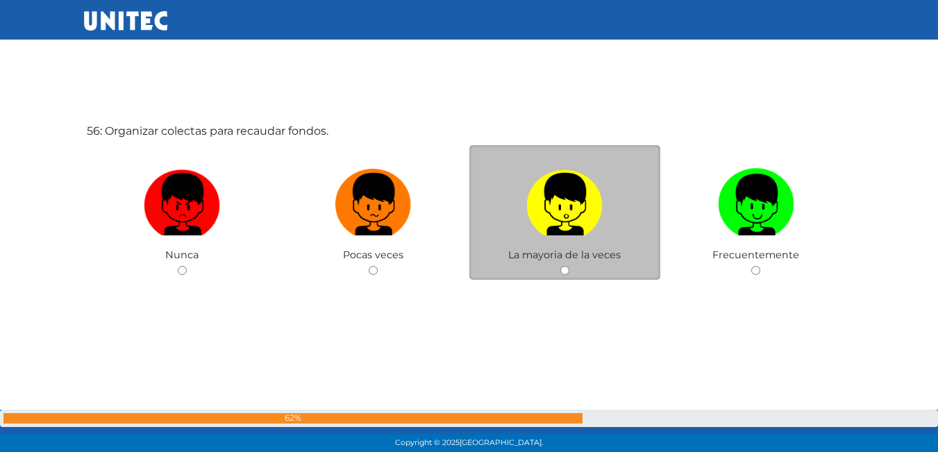
scroll to position [24934, 0]
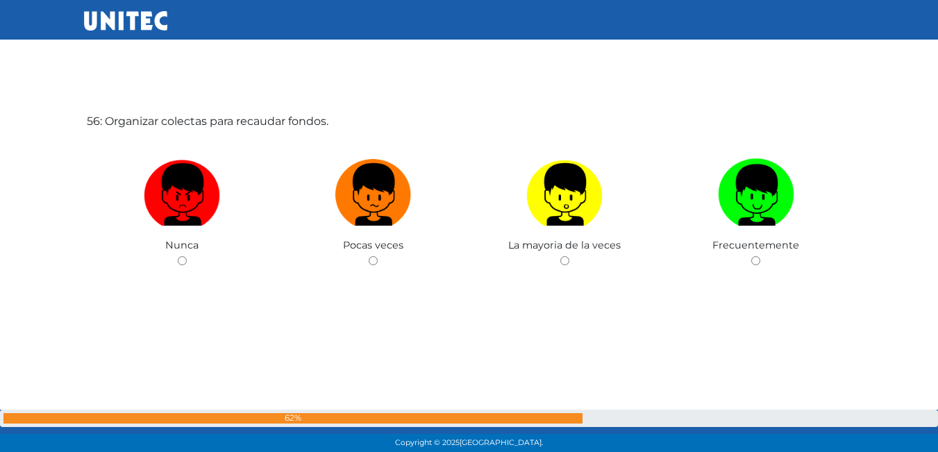
click at [767, 195] on img at bounding box center [756, 189] width 76 height 73
click at [760, 256] on input "radio" at bounding box center [755, 260] width 9 height 9
radio input "true"
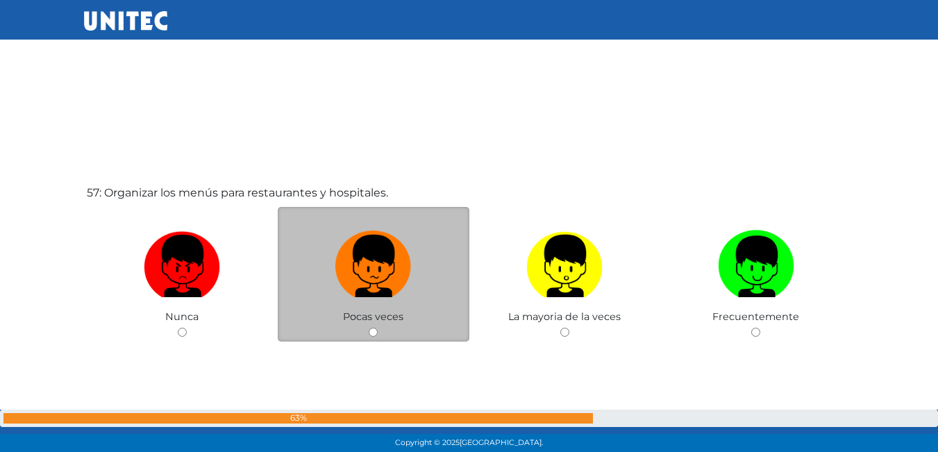
scroll to position [25386, 0]
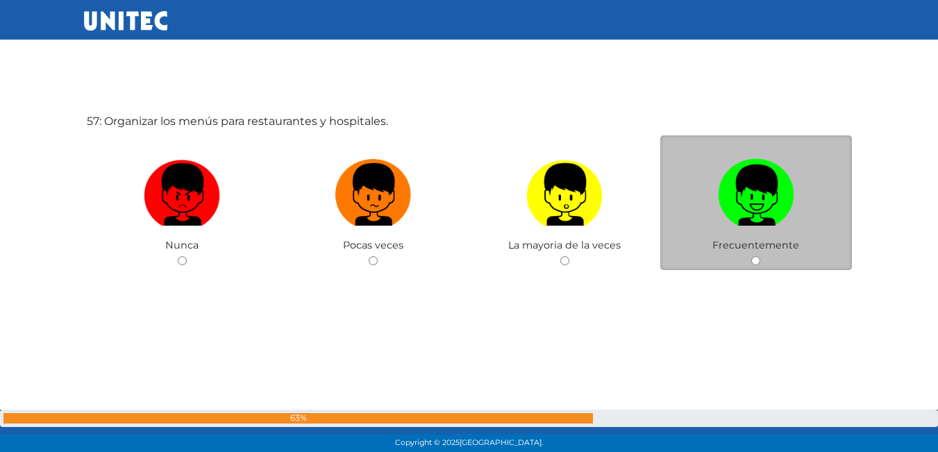
click at [727, 216] on img at bounding box center [756, 189] width 76 height 73
click at [751, 256] on input "radio" at bounding box center [755, 260] width 9 height 9
radio input "true"
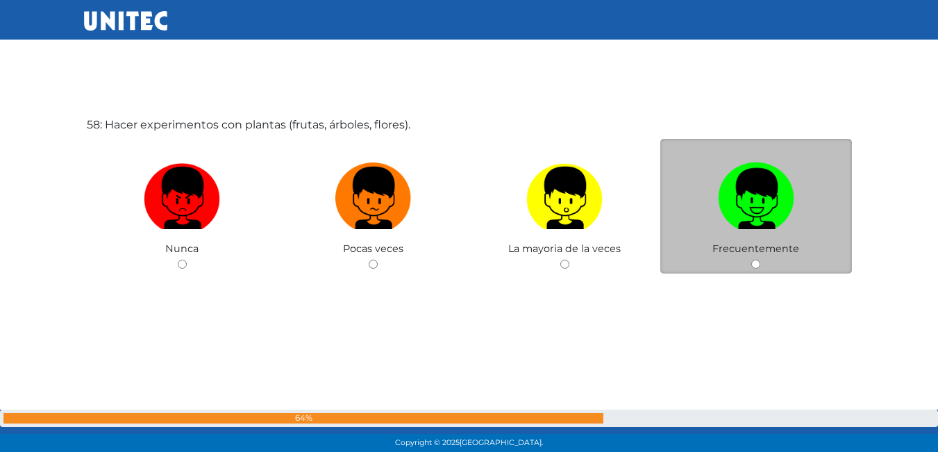
scroll to position [25838, 0]
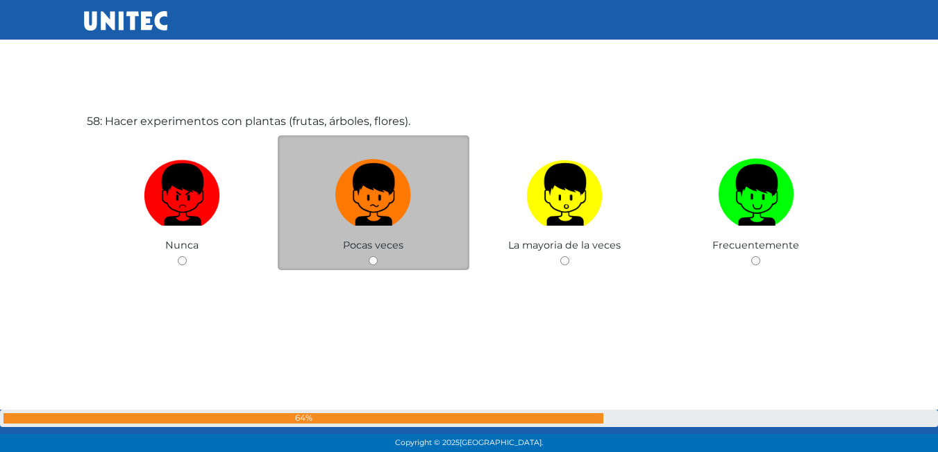
click at [396, 235] on label at bounding box center [374, 195] width 192 height 85
click at [378, 256] on input "radio" at bounding box center [373, 260] width 9 height 9
radio input "true"
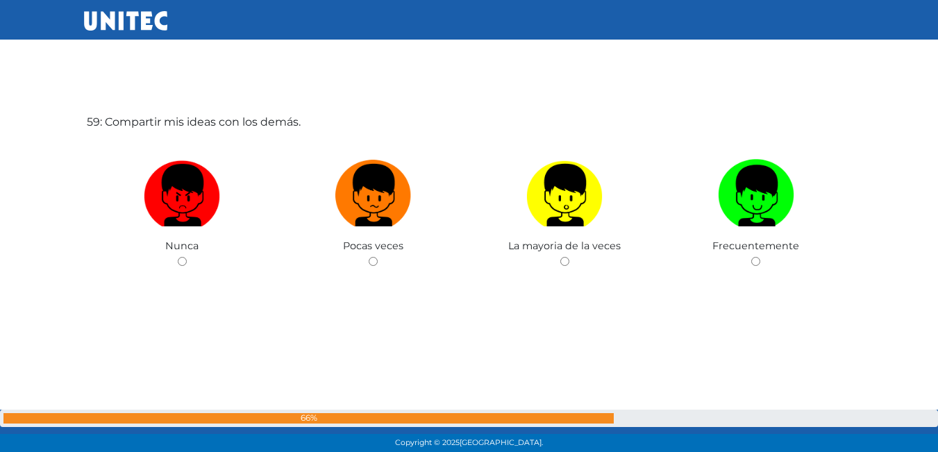
scroll to position [26290, 0]
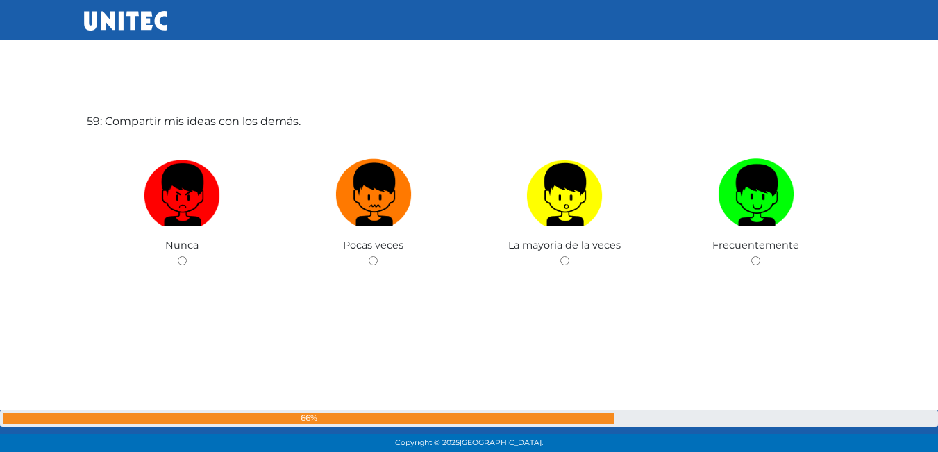
click at [345, 194] on img at bounding box center [373, 189] width 76 height 73
click at [369, 256] on input "radio" at bounding box center [373, 260] width 9 height 9
radio input "true"
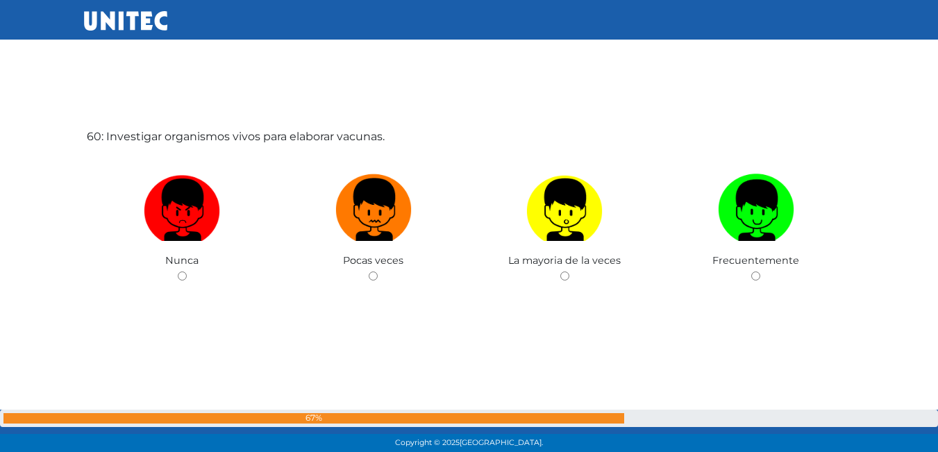
scroll to position [26742, 0]
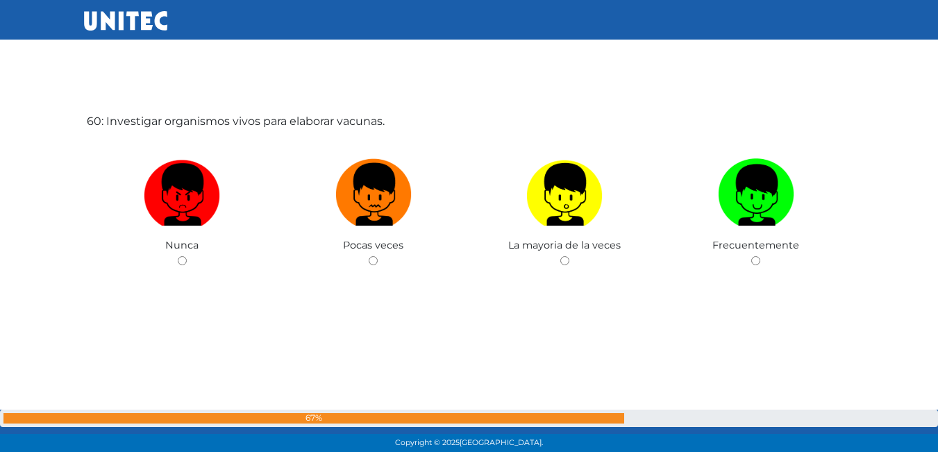
drag, startPoint x: 344, startPoint y: 194, endPoint x: 2, endPoint y: 212, distance: 342.8
drag, startPoint x: 2, startPoint y: 212, endPoint x: 383, endPoint y: 83, distance: 401.7
click at [383, 83] on div "60: Investigar organismos vivos para elaborar vacunas. Nunca Pocas veces La may…" at bounding box center [469, 226] width 771 height 452
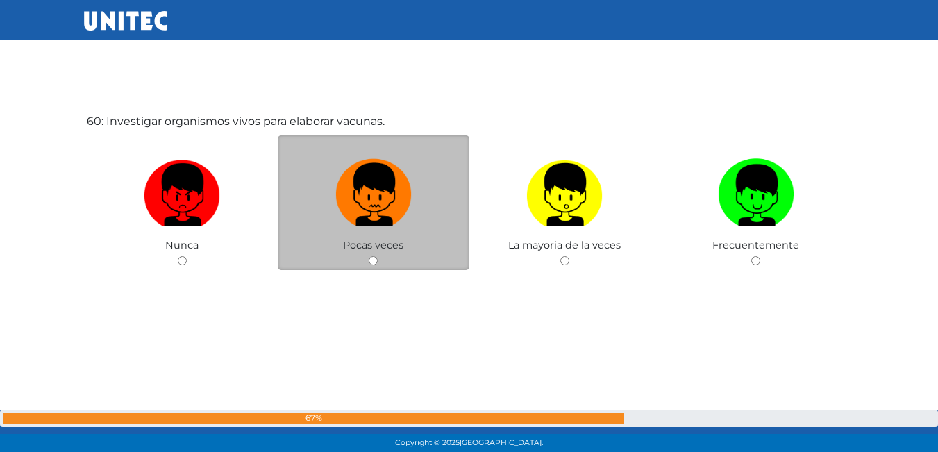
click at [406, 175] on img at bounding box center [373, 189] width 76 height 73
click at [378, 256] on input "radio" at bounding box center [373, 260] width 9 height 9
radio input "true"
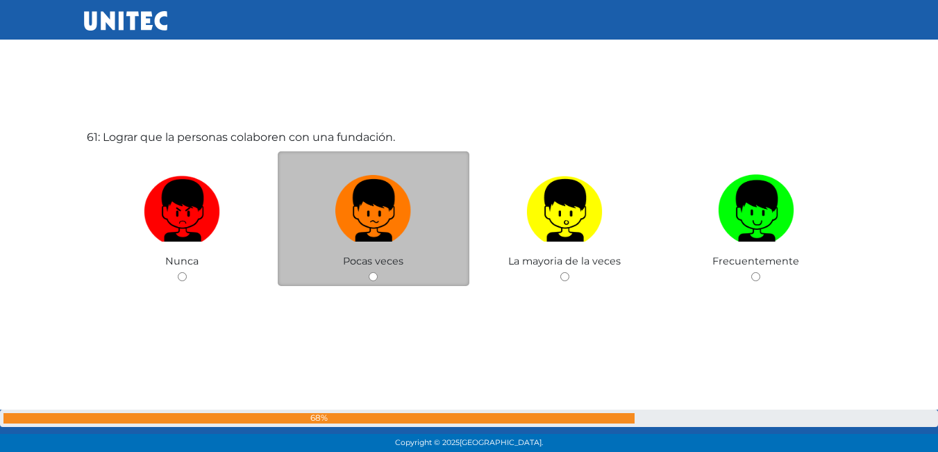
scroll to position [27194, 0]
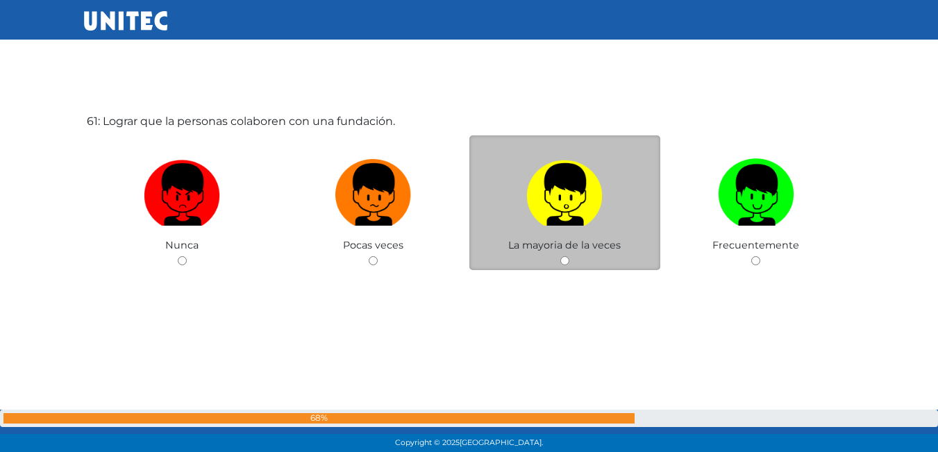
click at [527, 203] on img at bounding box center [564, 189] width 76 height 73
click at [560, 256] on input "radio" at bounding box center [564, 260] width 9 height 9
radio input "true"
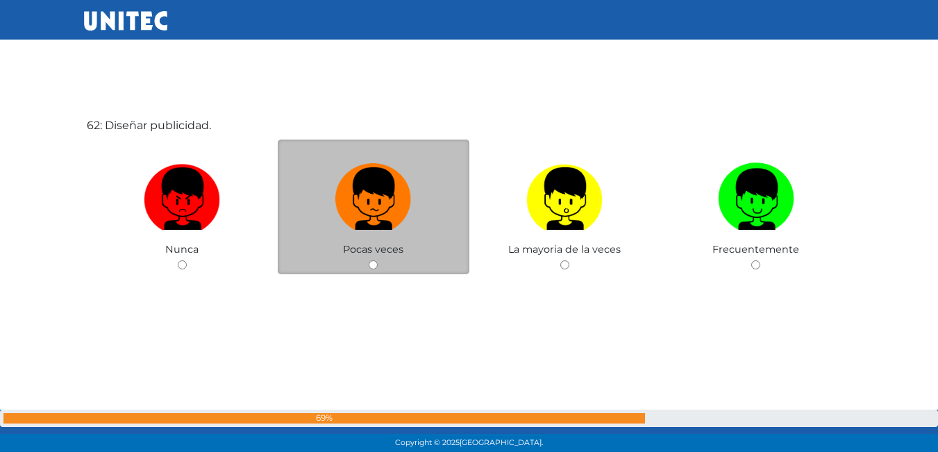
scroll to position [27646, 0]
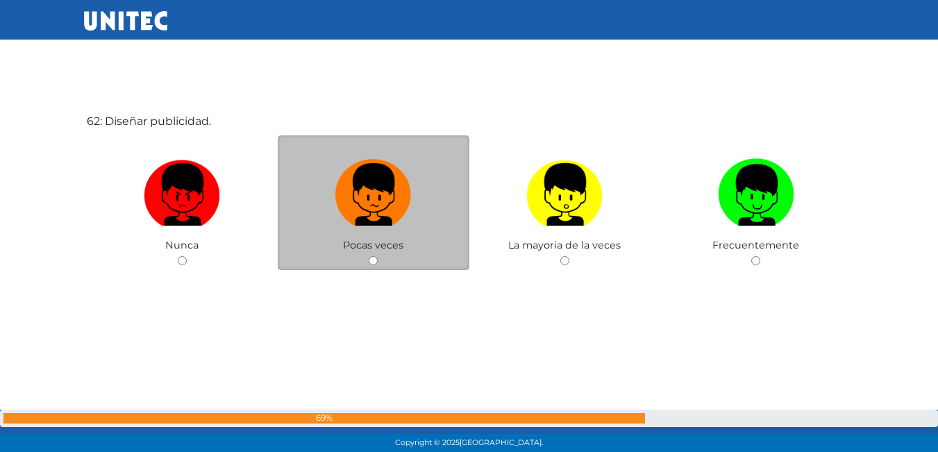
click at [428, 222] on label at bounding box center [374, 195] width 192 height 85
click at [378, 256] on input "radio" at bounding box center [373, 260] width 9 height 9
radio input "true"
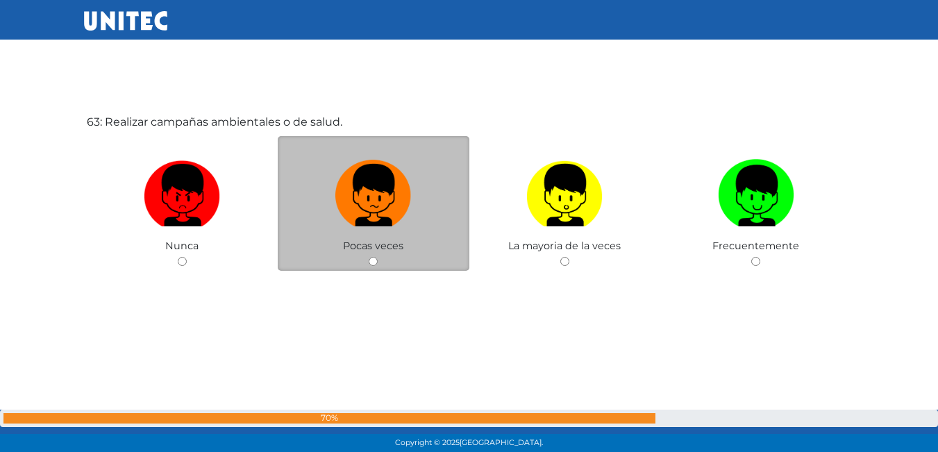
scroll to position [28098, 0]
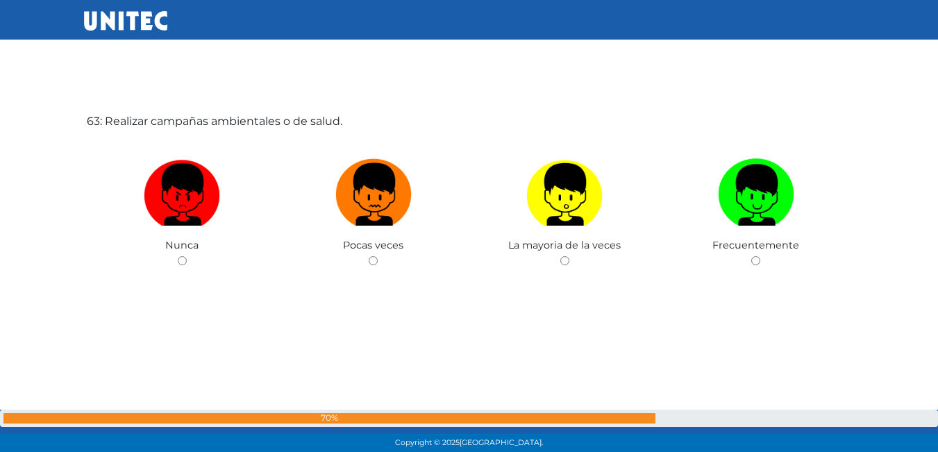
click at [401, 223] on img at bounding box center [373, 189] width 76 height 73
click at [378, 256] on input "radio" at bounding box center [373, 260] width 9 height 9
radio input "true"
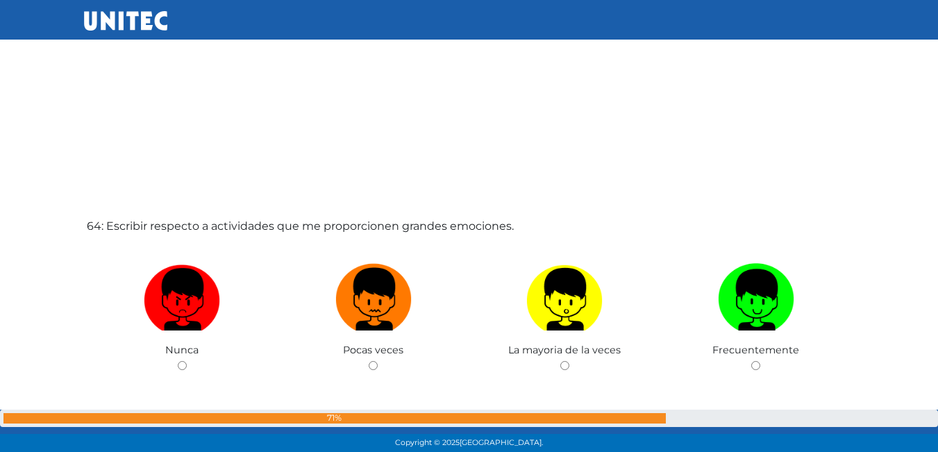
scroll to position [28551, 0]
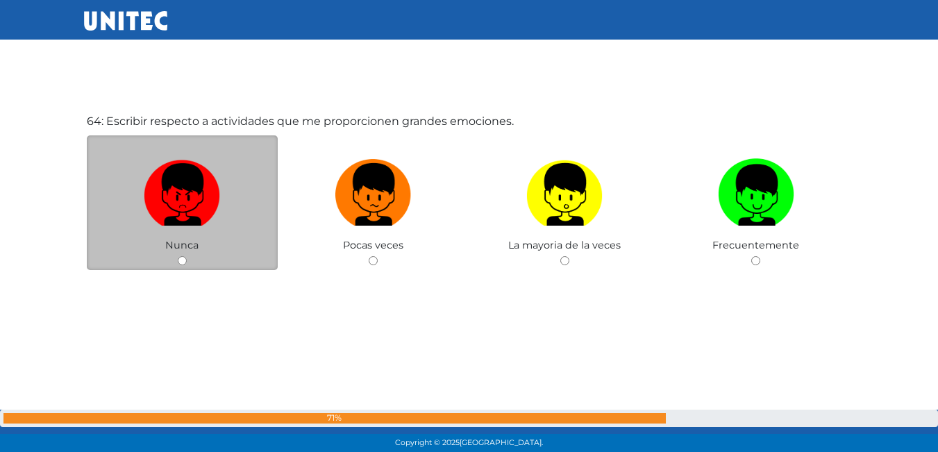
click at [231, 163] on label at bounding box center [183, 195] width 192 height 85
click at [187, 256] on input "radio" at bounding box center [182, 260] width 9 height 9
radio input "true"
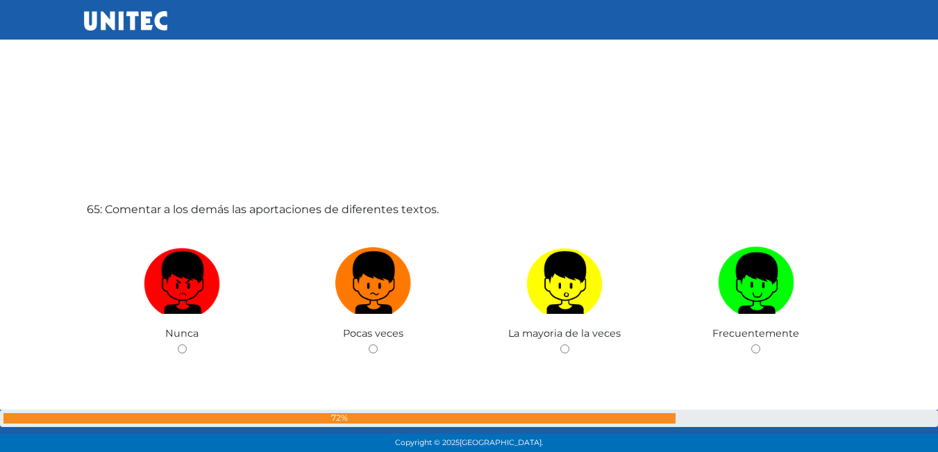
scroll to position [29003, 0]
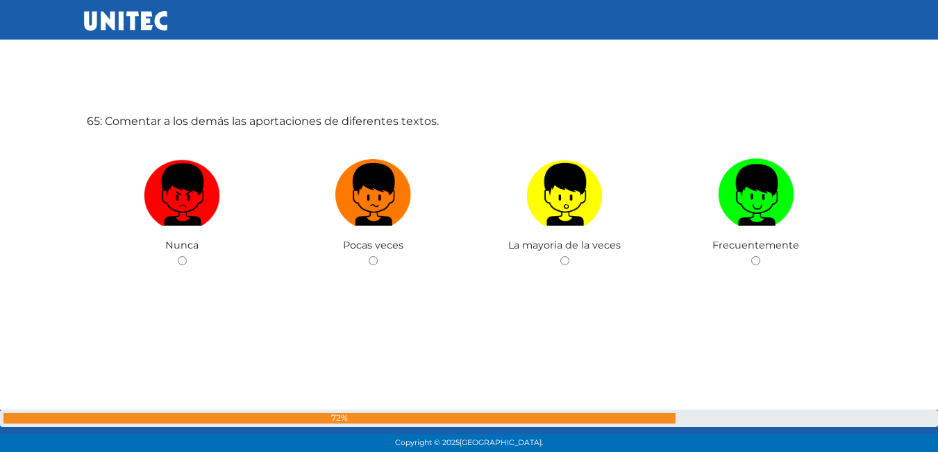
click at [210, 228] on label at bounding box center [183, 195] width 192 height 85
click at [187, 256] on input "radio" at bounding box center [182, 260] width 9 height 9
radio input "true"
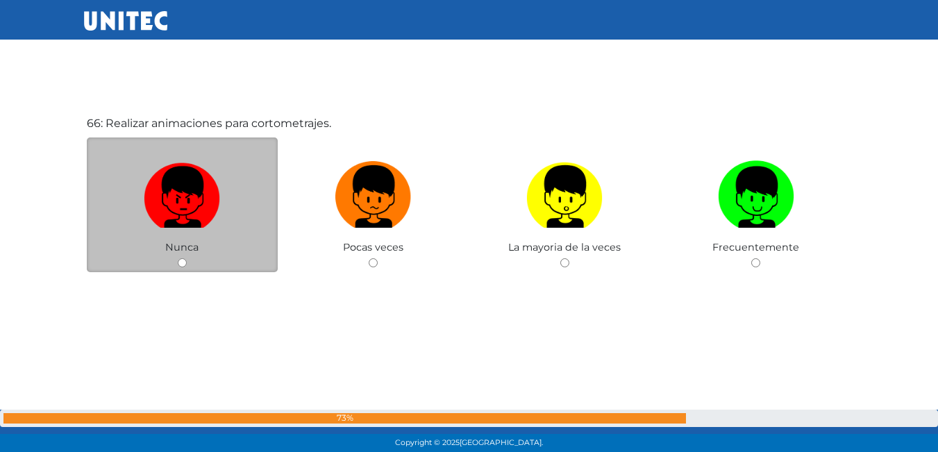
scroll to position [29455, 0]
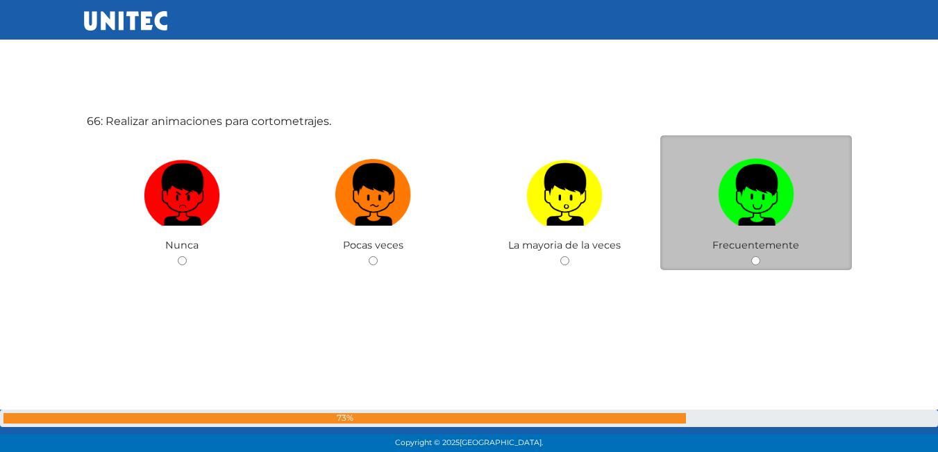
click at [781, 195] on img at bounding box center [756, 189] width 76 height 73
click at [760, 256] on input "radio" at bounding box center [755, 260] width 9 height 9
radio input "true"
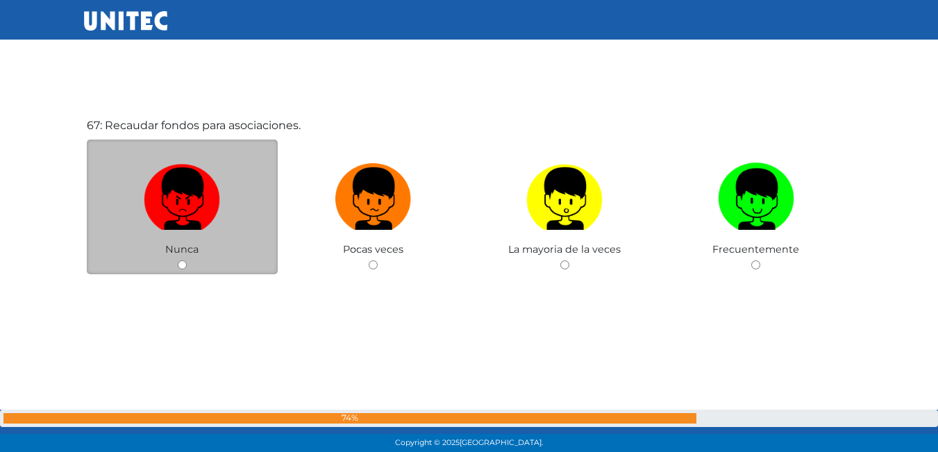
scroll to position [29907, 0]
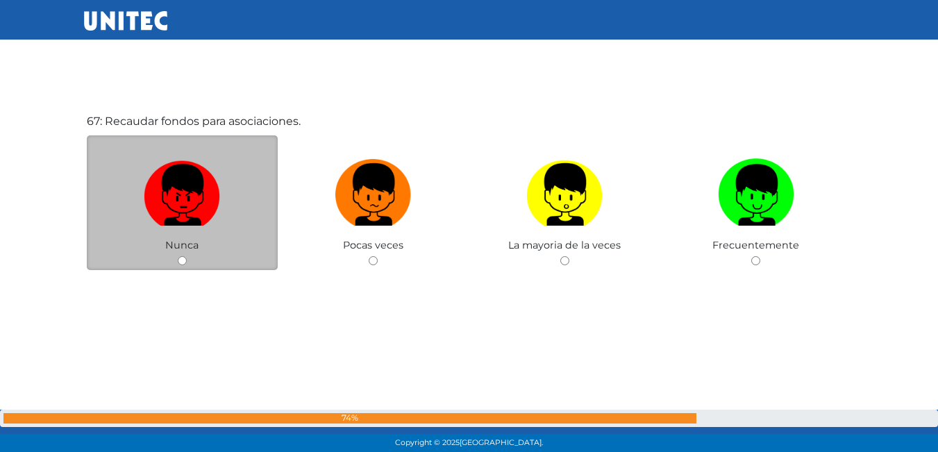
click at [162, 190] on img at bounding box center [182, 189] width 76 height 73
click at [178, 256] on input "radio" at bounding box center [182, 260] width 9 height 9
radio input "true"
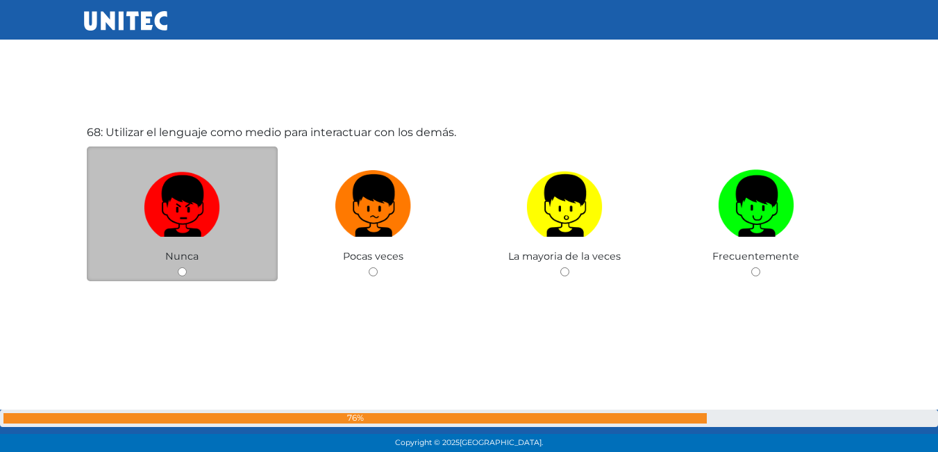
scroll to position [30359, 0]
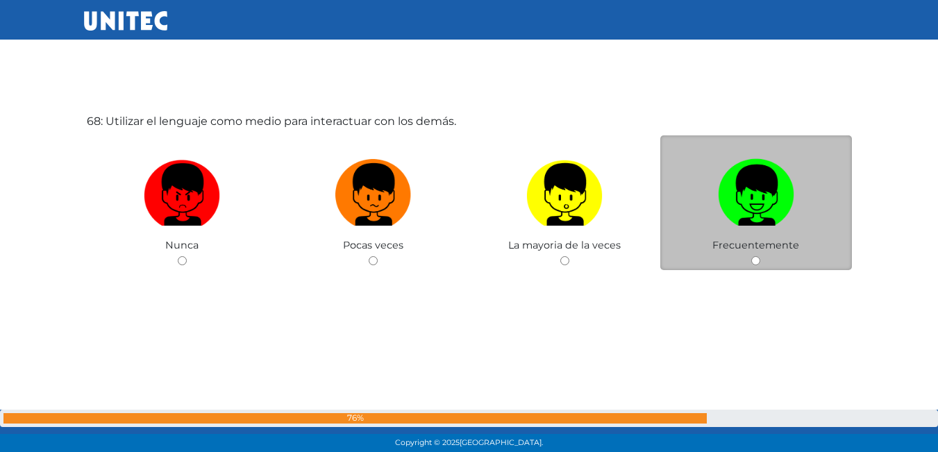
click at [762, 194] on img at bounding box center [756, 189] width 76 height 73
click at [760, 256] on input "radio" at bounding box center [755, 260] width 9 height 9
radio input "true"
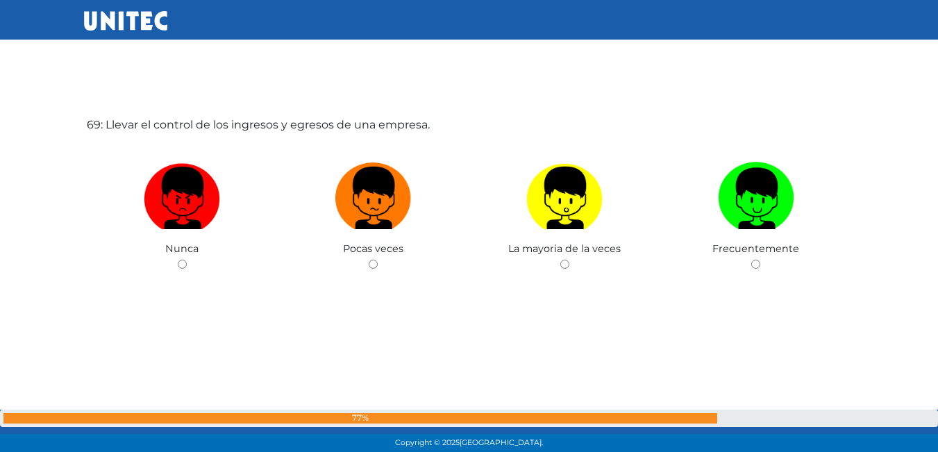
scroll to position [30811, 0]
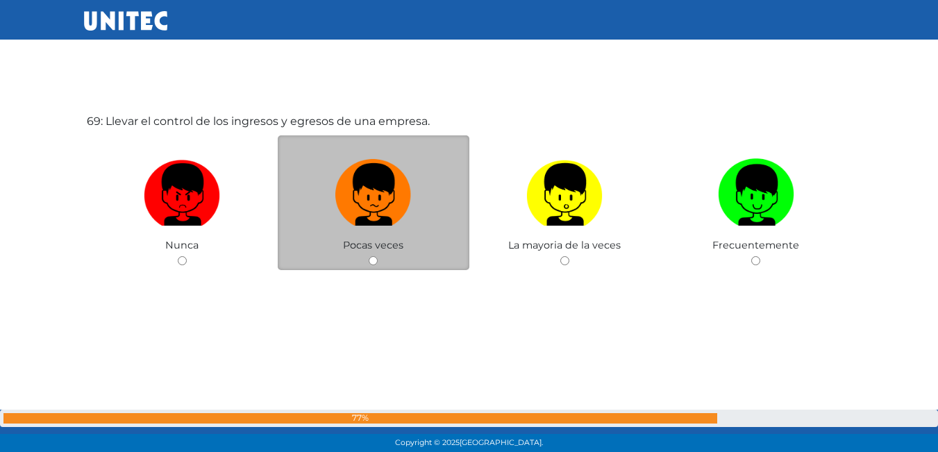
click at [416, 217] on label at bounding box center [374, 195] width 192 height 85
click at [378, 256] on input "radio" at bounding box center [373, 260] width 9 height 9
radio input "true"
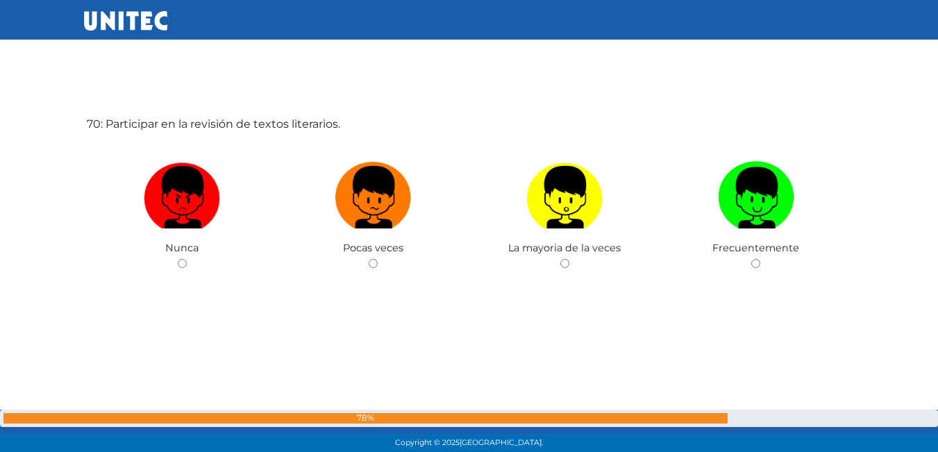
scroll to position [31263, 0]
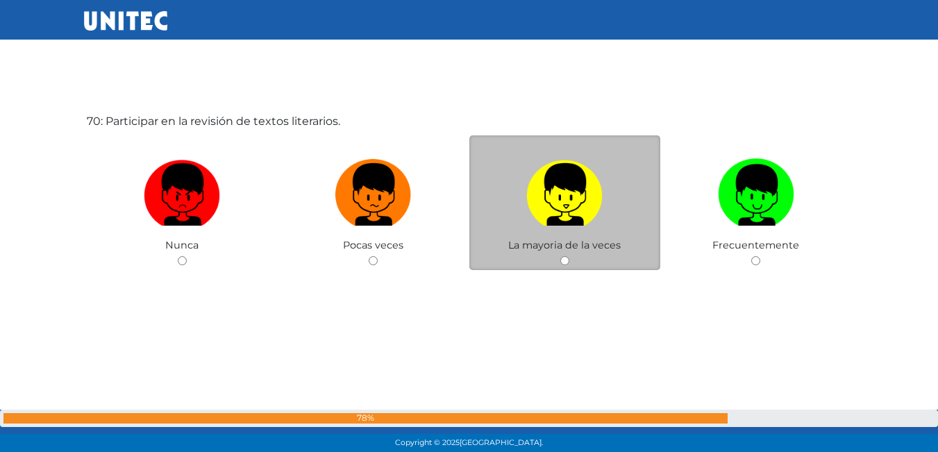
drag, startPoint x: 415, startPoint y: 216, endPoint x: 636, endPoint y: 188, distance: 223.3
click at [635, 135] on div "Nunca Pocas veces La mayoria de la veces Frecuentemente" at bounding box center [469, 135] width 765 height 0
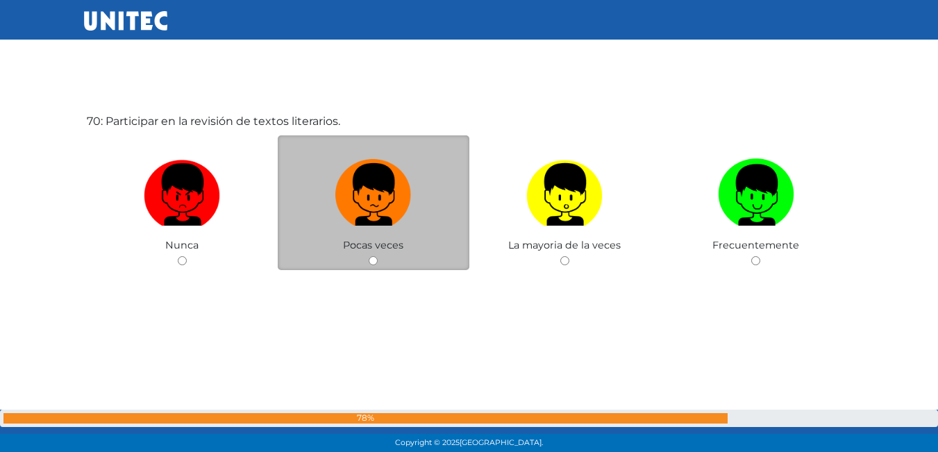
click at [416, 260] on div "Pocas veces" at bounding box center [374, 202] width 192 height 135
click at [400, 251] on div "Pocas veces" at bounding box center [374, 202] width 192 height 135
click at [396, 247] on span "Pocas veces" at bounding box center [373, 245] width 60 height 12
click at [385, 239] on span "Pocas veces" at bounding box center [373, 245] width 60 height 12
click at [385, 237] on div "Pocas veces" at bounding box center [374, 202] width 192 height 135
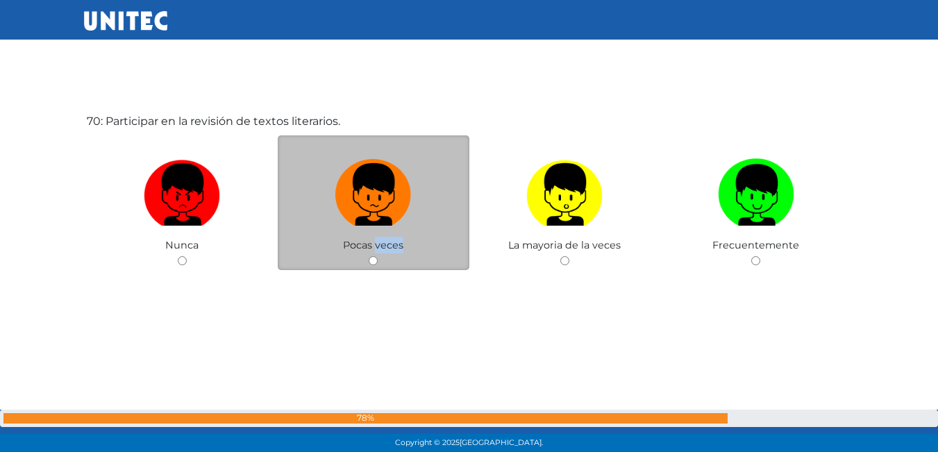
click at [385, 230] on label at bounding box center [374, 195] width 192 height 85
click at [378, 256] on input "radio" at bounding box center [373, 260] width 9 height 9
radio input "true"
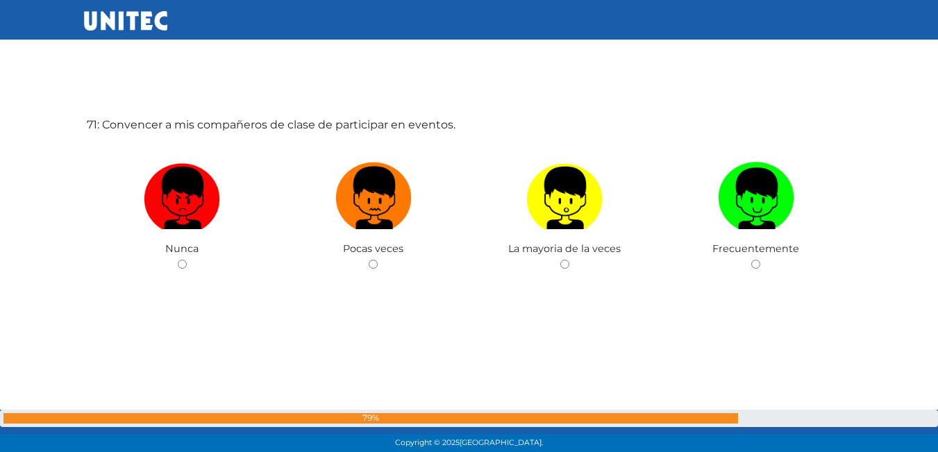
scroll to position [31715, 0]
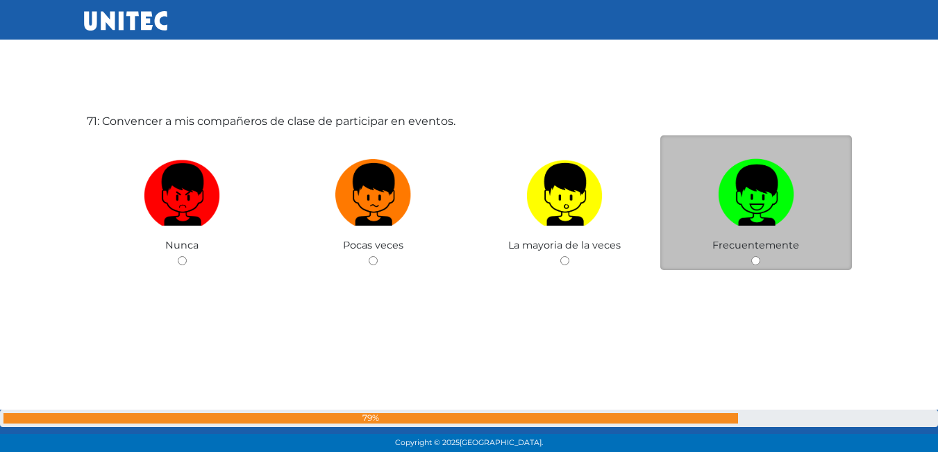
click at [772, 185] on img at bounding box center [756, 189] width 76 height 73
click at [760, 256] on input "radio" at bounding box center [755, 260] width 9 height 9
radio input "true"
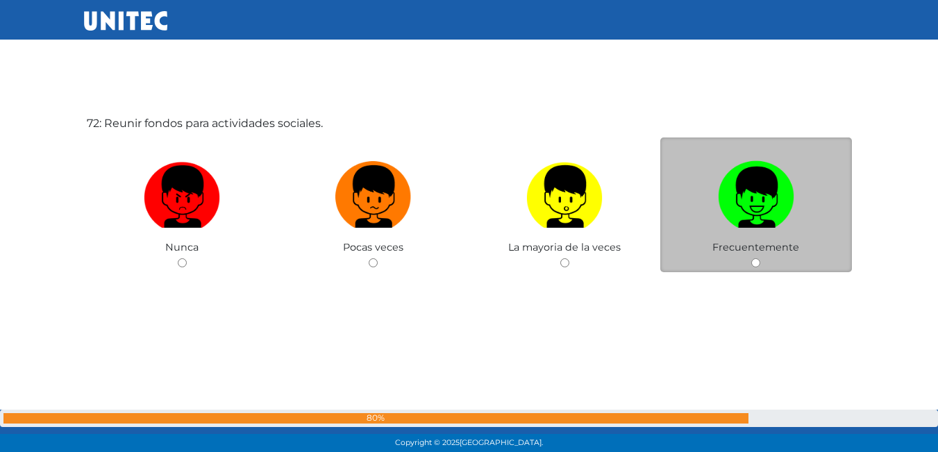
scroll to position [32167, 0]
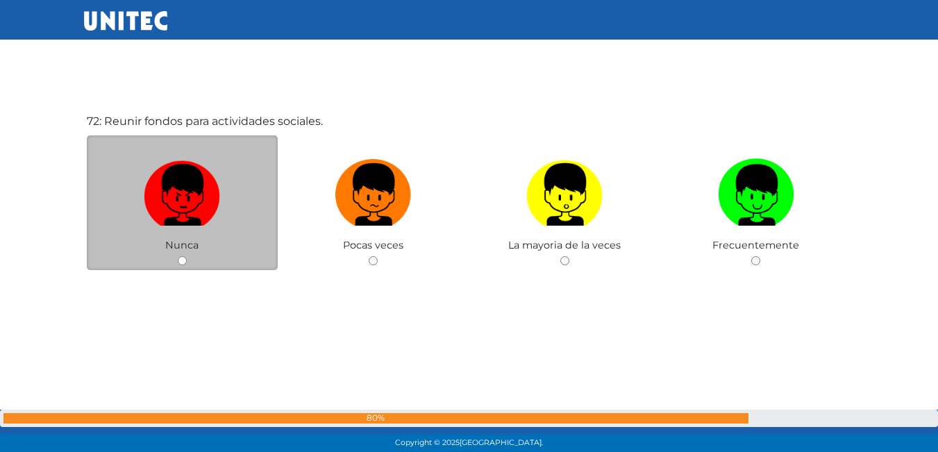
click at [196, 203] on img at bounding box center [182, 189] width 76 height 73
click at [187, 256] on input "radio" at bounding box center [182, 260] width 9 height 9
radio input "true"
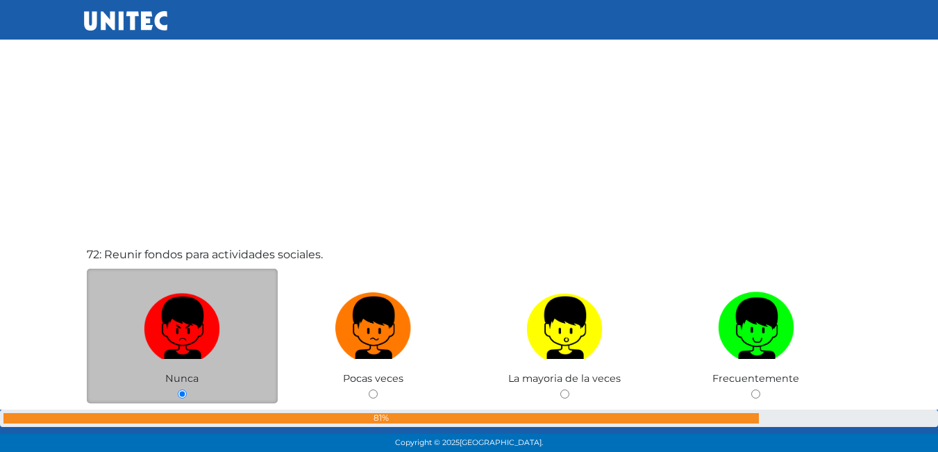
click at [196, 203] on div "72: Reunir fondos para actividades sociales. Nunca Pocas veces La mayoria de la…" at bounding box center [469, 359] width 771 height 452
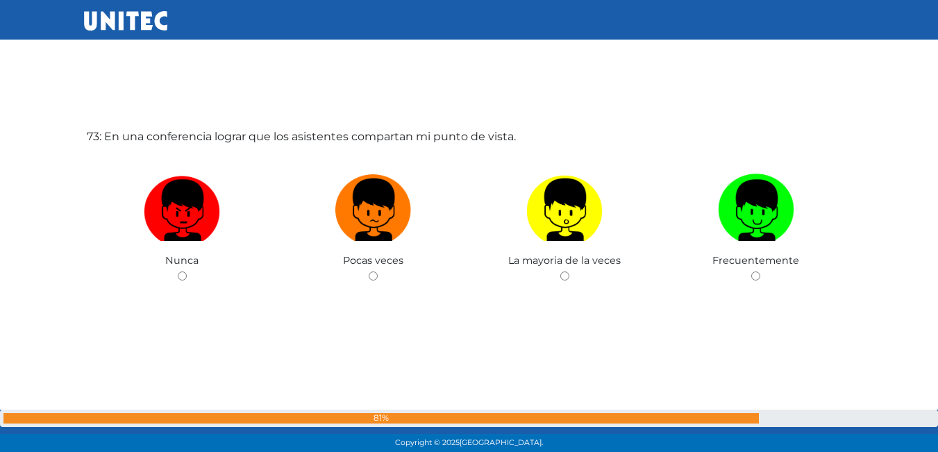
scroll to position [32619, 0]
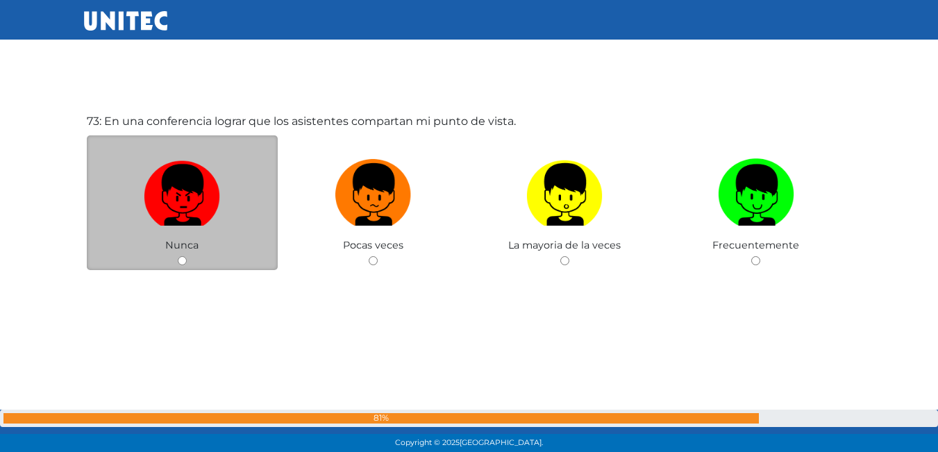
click at [194, 204] on img at bounding box center [182, 189] width 76 height 73
click at [187, 256] on input "radio" at bounding box center [182, 260] width 9 height 9
radio input "true"
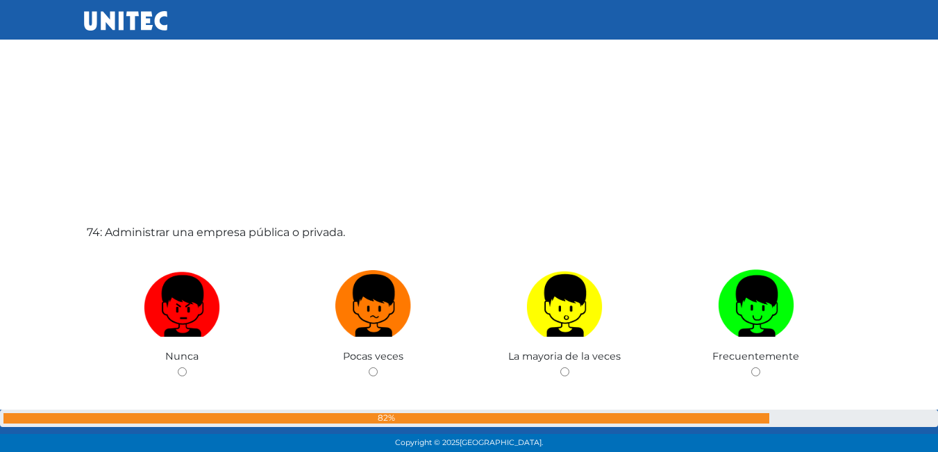
scroll to position [33071, 0]
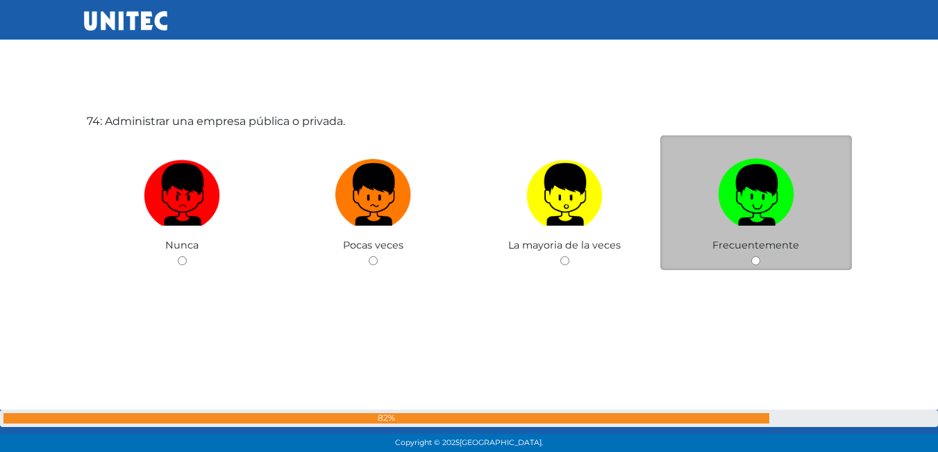
click at [704, 183] on label at bounding box center [756, 195] width 192 height 85
click at [751, 256] on input "radio" at bounding box center [755, 260] width 9 height 9
radio input "true"
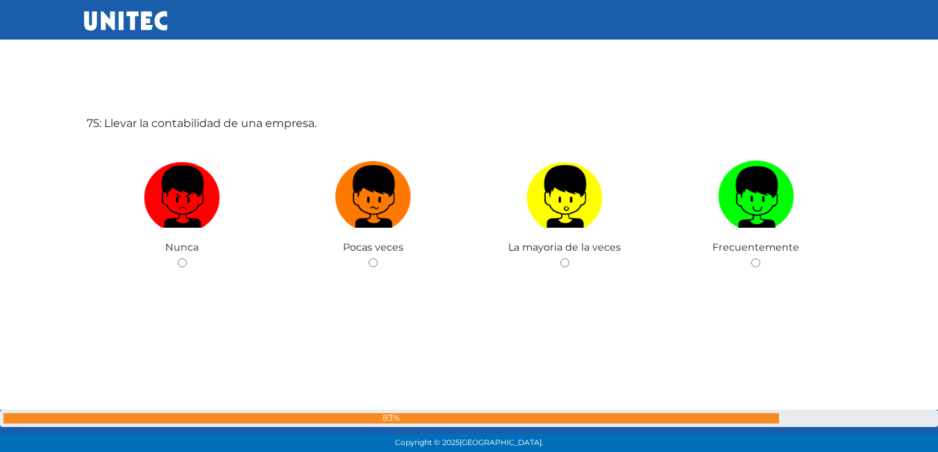
scroll to position [33523, 0]
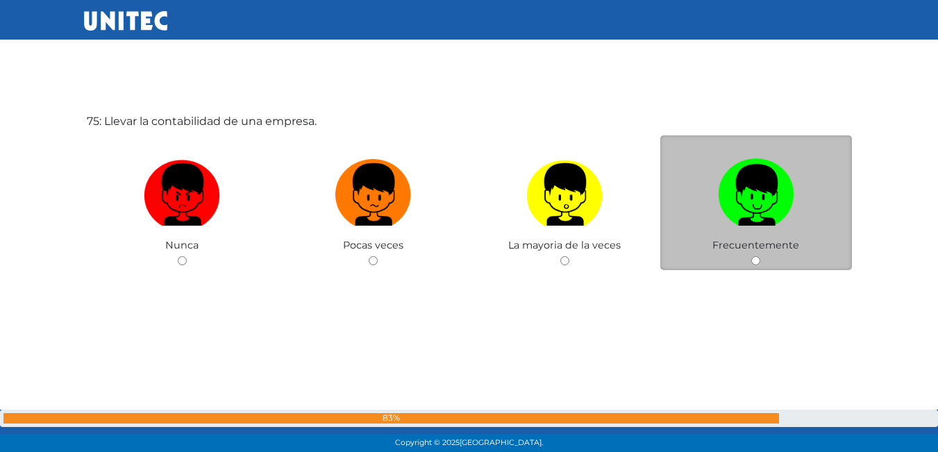
click at [714, 215] on label at bounding box center [756, 195] width 192 height 85
click at [751, 256] on input "radio" at bounding box center [755, 260] width 9 height 9
radio input "true"
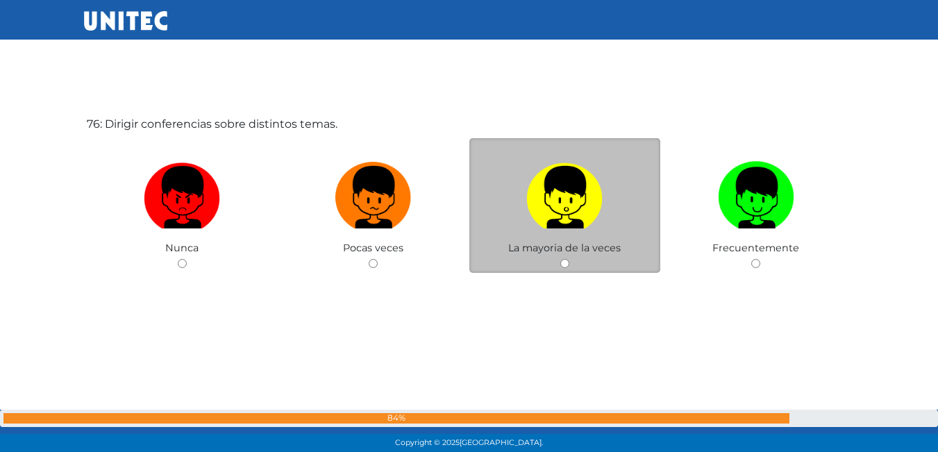
scroll to position [33975, 0]
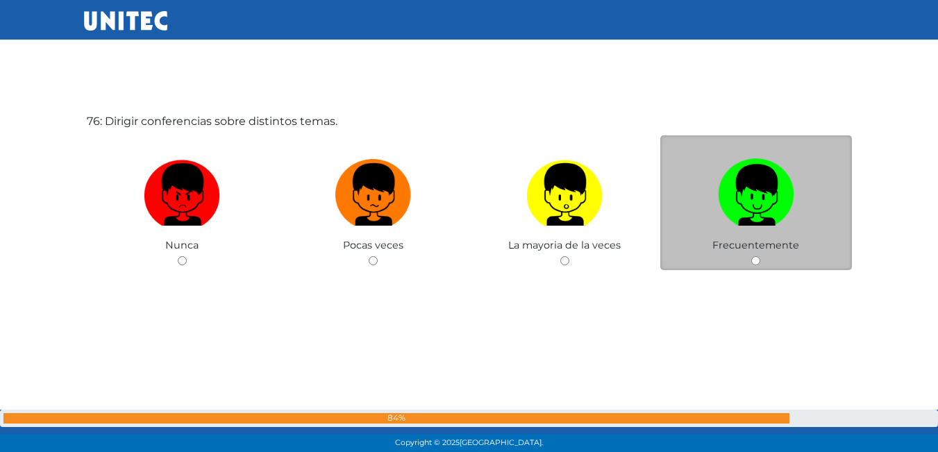
click at [729, 224] on img at bounding box center [756, 189] width 76 height 73
click at [751, 256] on input "radio" at bounding box center [755, 260] width 9 height 9
radio input "true"
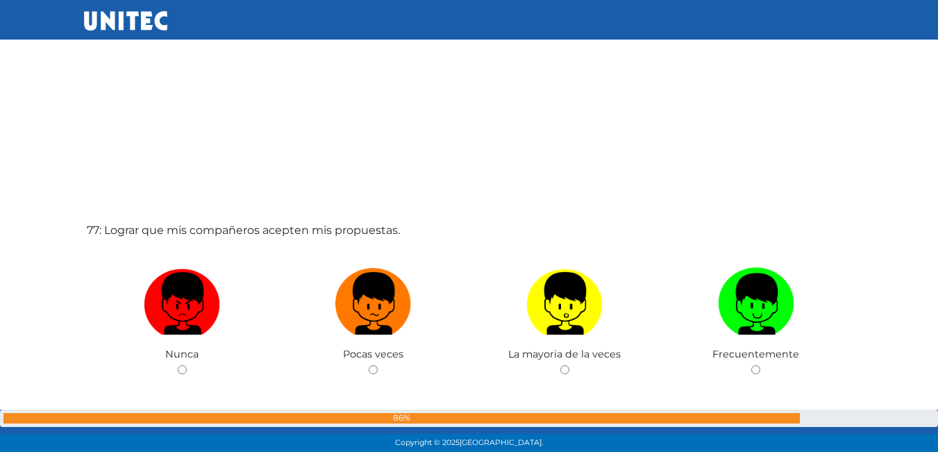
scroll to position [34428, 0]
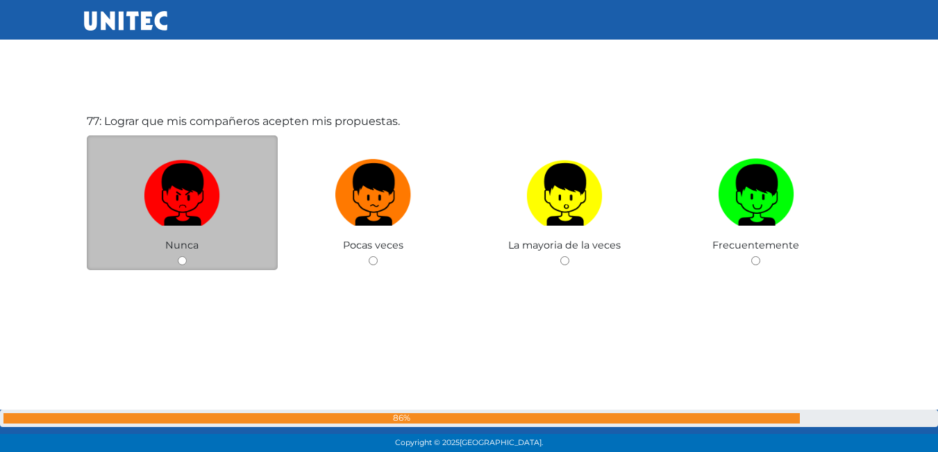
click at [258, 241] on div "Nunca" at bounding box center [183, 202] width 192 height 135
drag, startPoint x: 258, startPoint y: 241, endPoint x: 224, endPoint y: 244, distance: 34.1
click at [224, 244] on div "Nunca" at bounding box center [183, 202] width 192 height 135
click at [223, 245] on div "Nunca" at bounding box center [183, 202] width 192 height 135
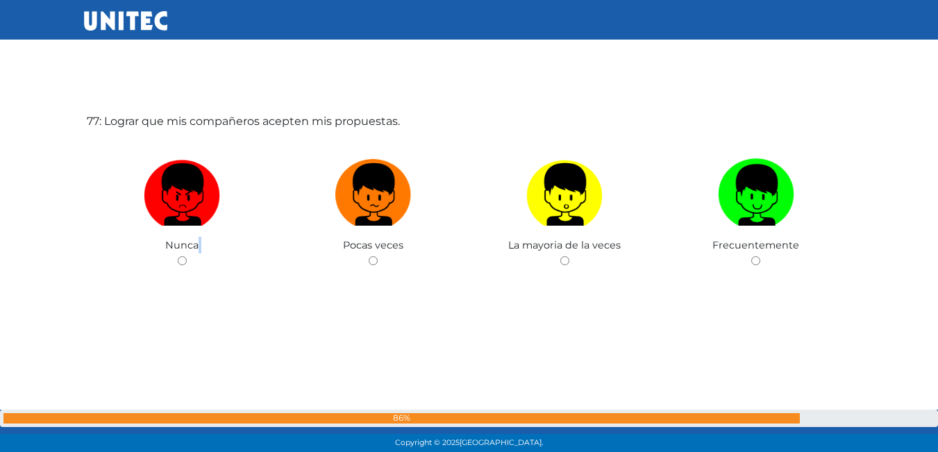
click at [240, 230] on label at bounding box center [183, 195] width 192 height 85
click at [187, 256] on input "radio" at bounding box center [182, 260] width 9 height 9
radio input "true"
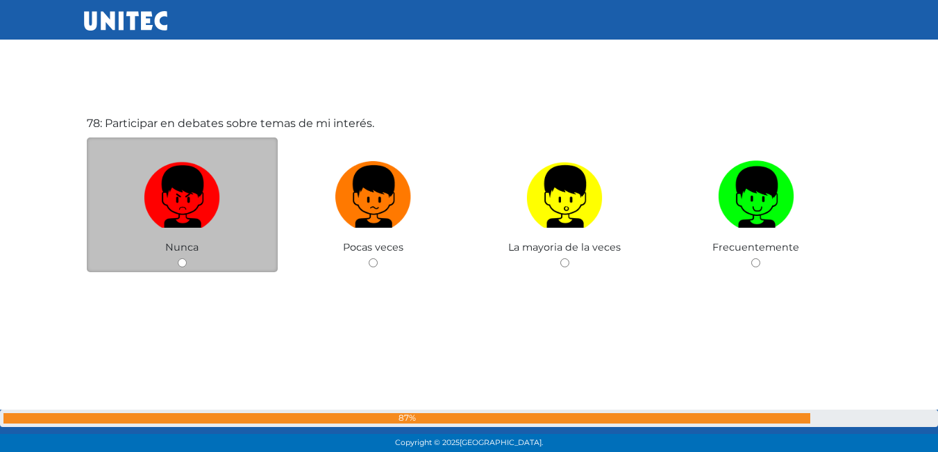
scroll to position [34880, 0]
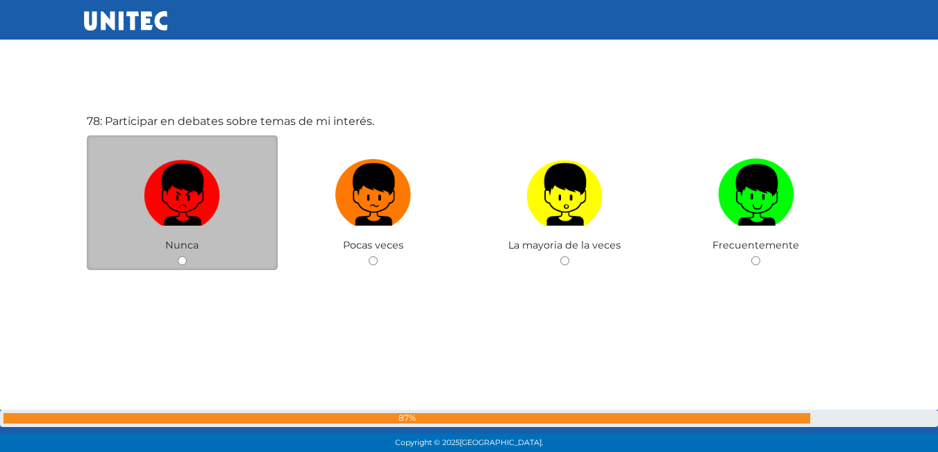
click at [237, 185] on label at bounding box center [183, 195] width 192 height 85
click at [187, 256] on input "radio" at bounding box center [182, 260] width 9 height 9
radio input "true"
click at [237, 185] on div "78: Participar en debates sobre temas de mi interés. Nunca Pocas veces La mayor…" at bounding box center [469, 226] width 771 height 452
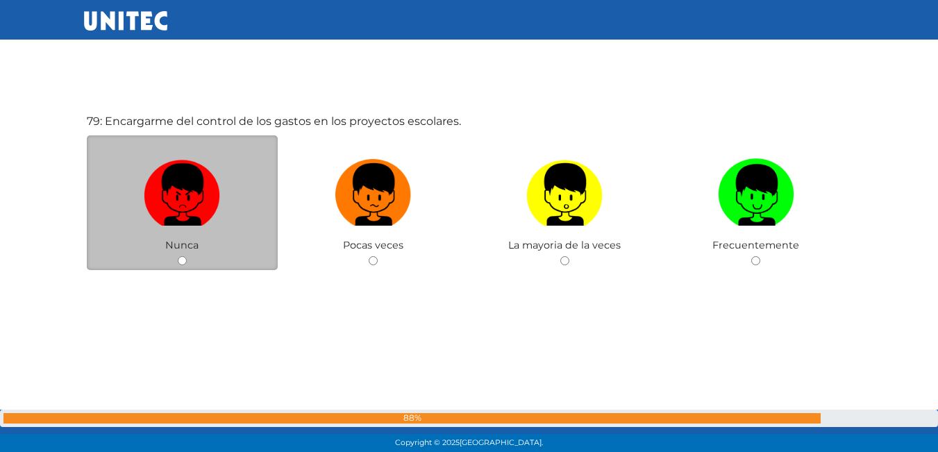
scroll to position [35332, 0]
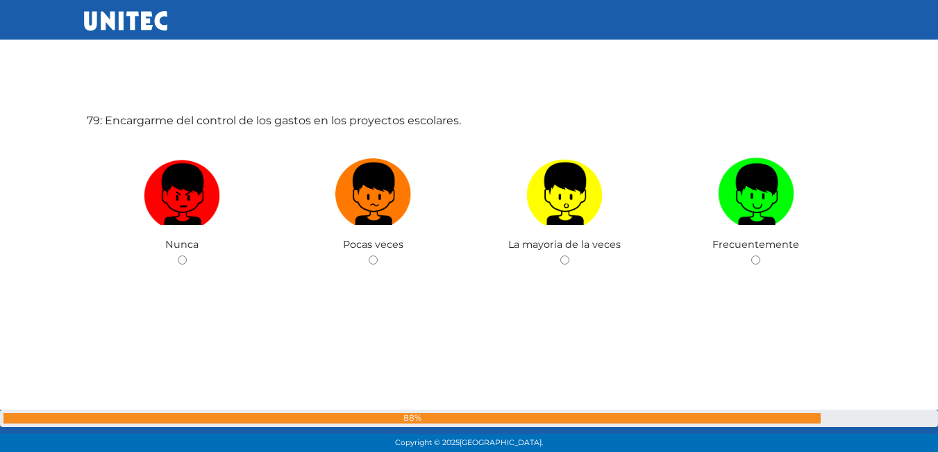
click at [158, 198] on img at bounding box center [182, 189] width 76 height 73
click at [178, 256] on input "radio" at bounding box center [182, 260] width 9 height 9
radio input "true"
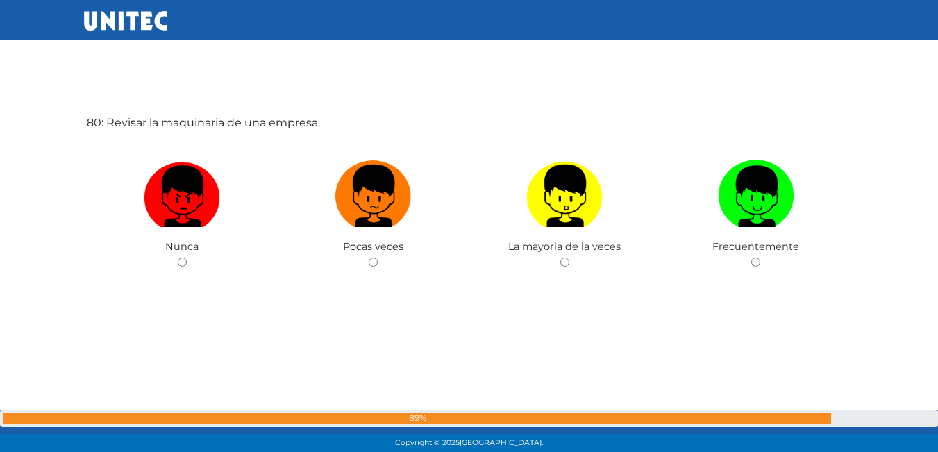
scroll to position [35784, 0]
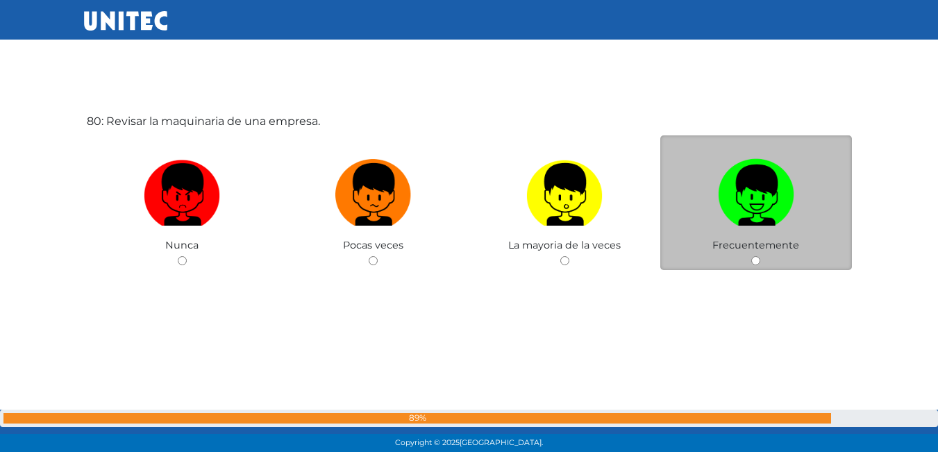
click at [726, 214] on img at bounding box center [756, 189] width 76 height 73
click at [751, 256] on input "radio" at bounding box center [755, 260] width 9 height 9
radio input "true"
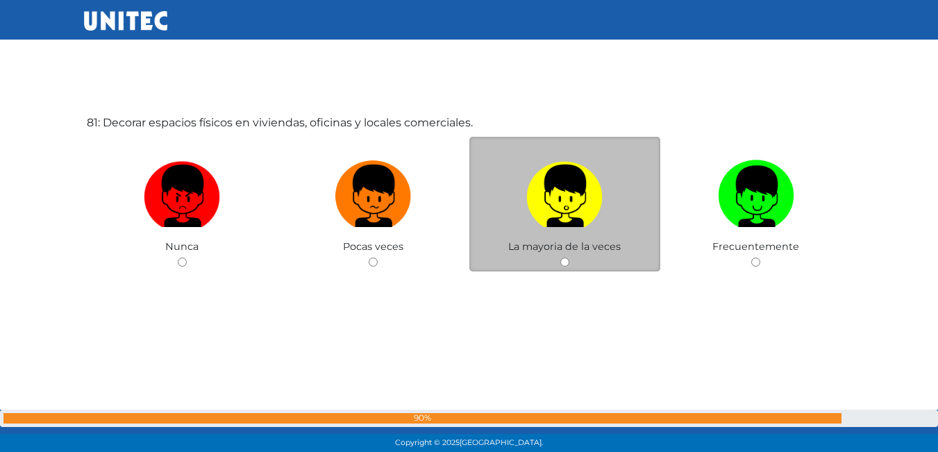
scroll to position [36236, 0]
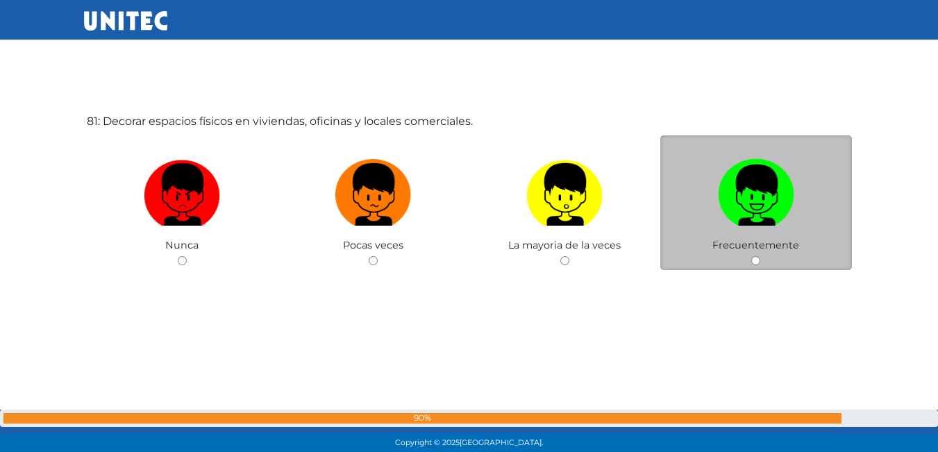
click at [747, 215] on img at bounding box center [756, 189] width 76 height 73
click at [751, 256] on input "radio" at bounding box center [755, 260] width 9 height 9
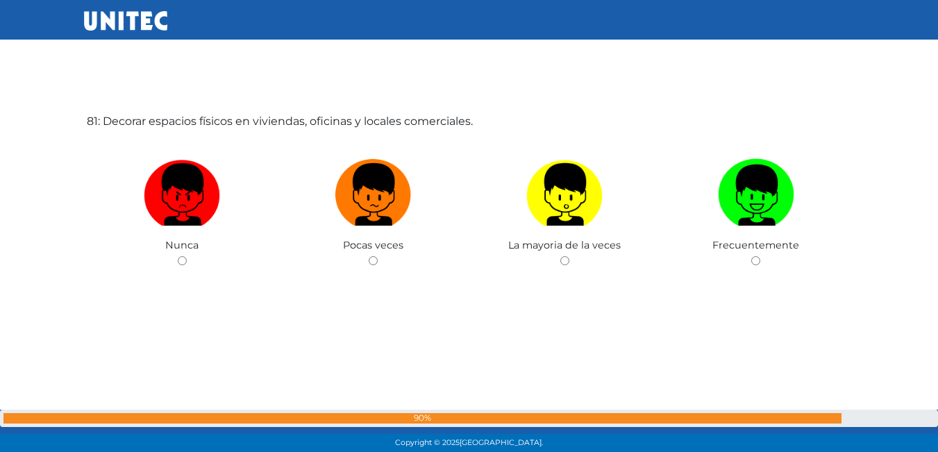
radio input "true"
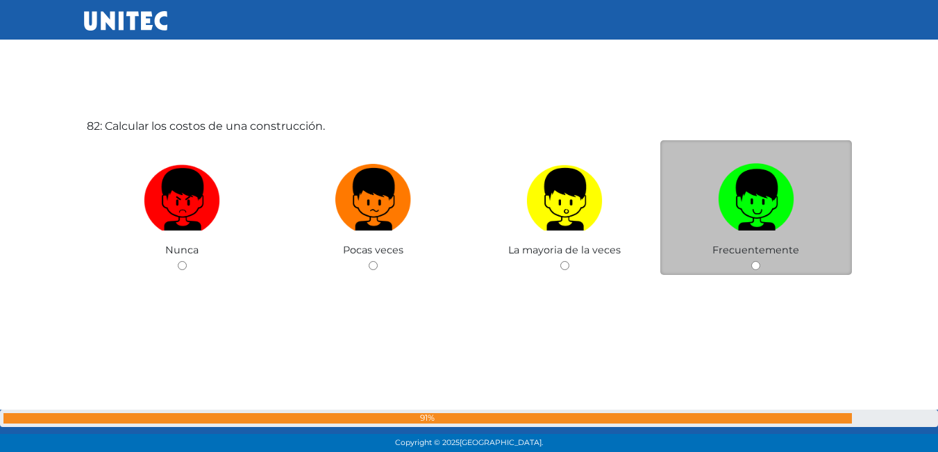
scroll to position [36688, 0]
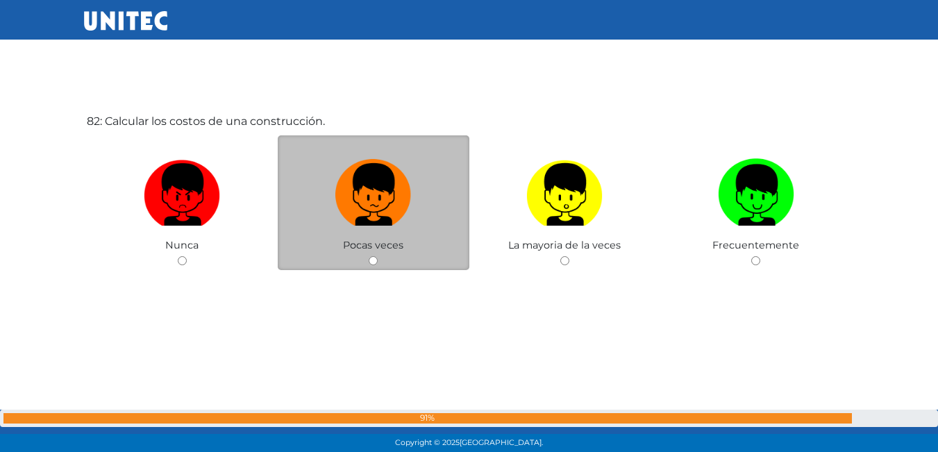
click at [314, 191] on label at bounding box center [374, 195] width 192 height 85
click at [369, 256] on input "radio" at bounding box center [373, 260] width 9 height 9
radio input "true"
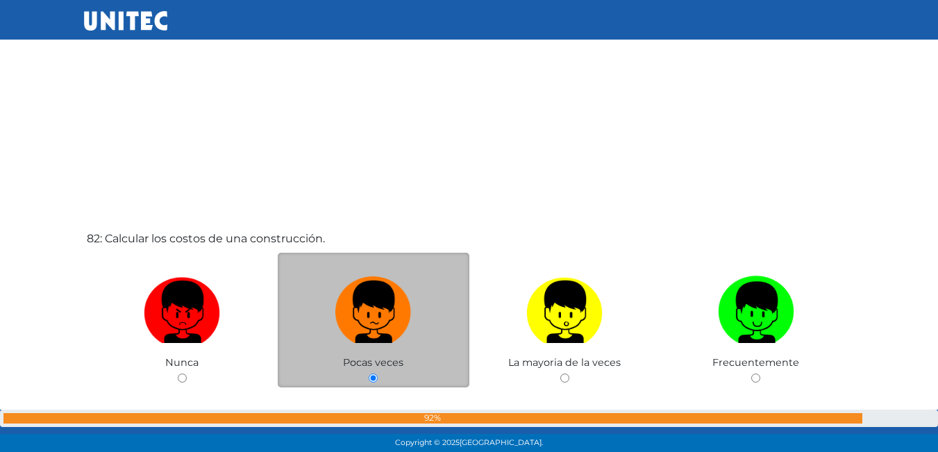
drag, startPoint x: 314, startPoint y: 191, endPoint x: 326, endPoint y: 192, distance: 12.5
click at [315, 191] on div "82: Calcular los costos de una construcción. Nunca Pocas veces La mayoria de la…" at bounding box center [469, 343] width 771 height 452
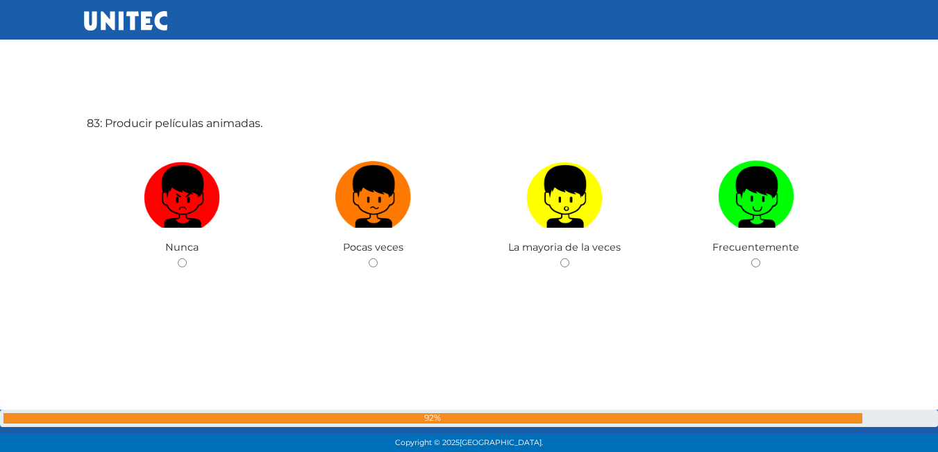
scroll to position [37140, 0]
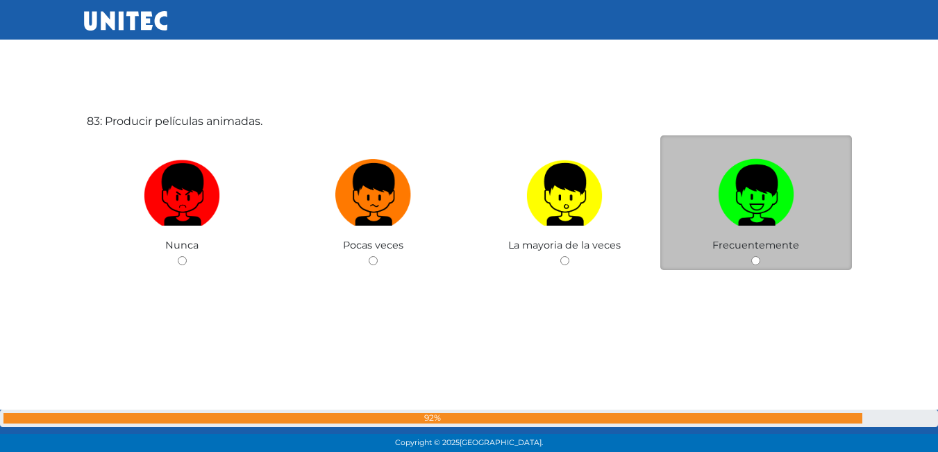
click at [705, 181] on label at bounding box center [756, 195] width 192 height 85
click at [751, 256] on input "radio" at bounding box center [755, 260] width 9 height 9
radio input "true"
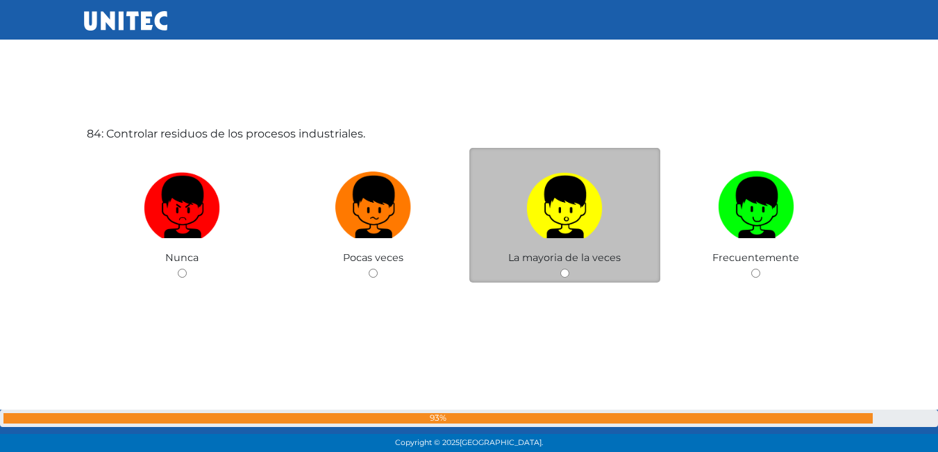
scroll to position [37592, 0]
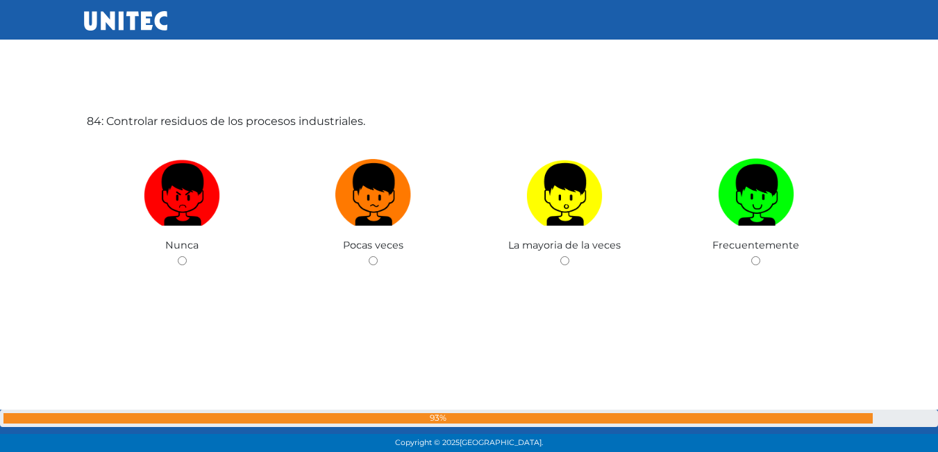
click at [808, 208] on label at bounding box center [756, 195] width 192 height 85
click at [760, 256] on input "radio" at bounding box center [755, 260] width 9 height 9
radio input "true"
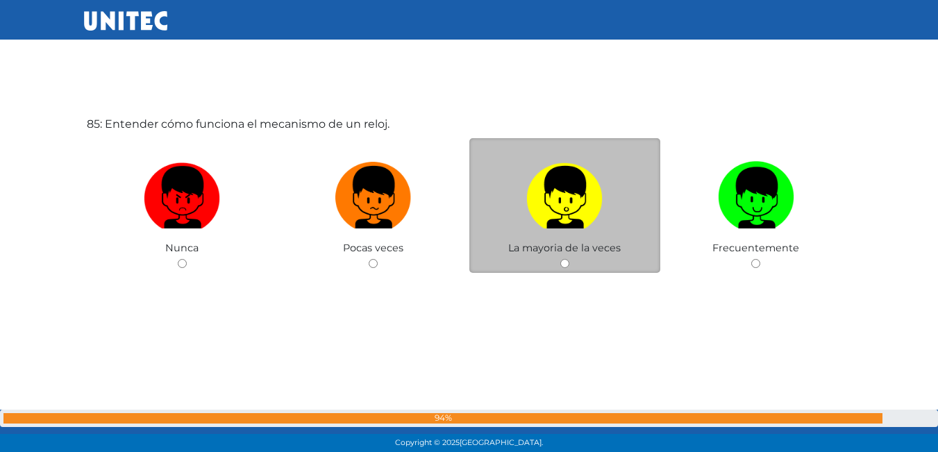
scroll to position [38044, 0]
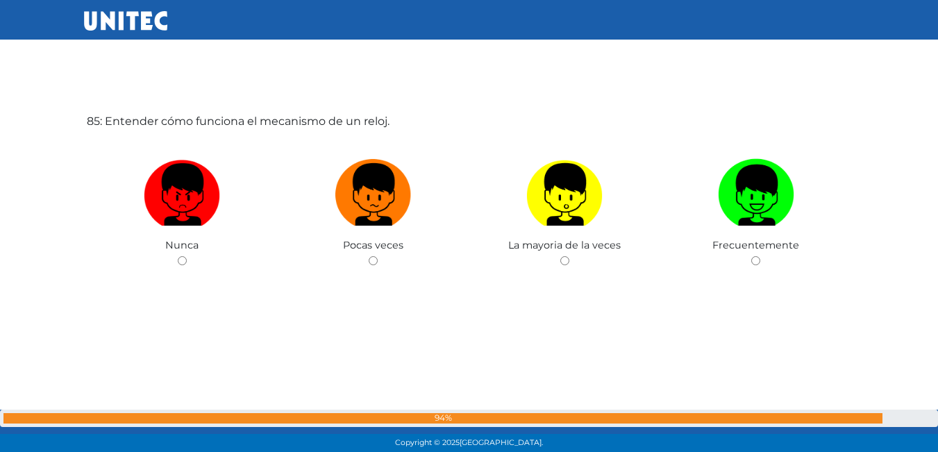
click at [735, 201] on img at bounding box center [756, 189] width 76 height 73
click at [751, 256] on input "radio" at bounding box center [755, 260] width 9 height 9
radio input "true"
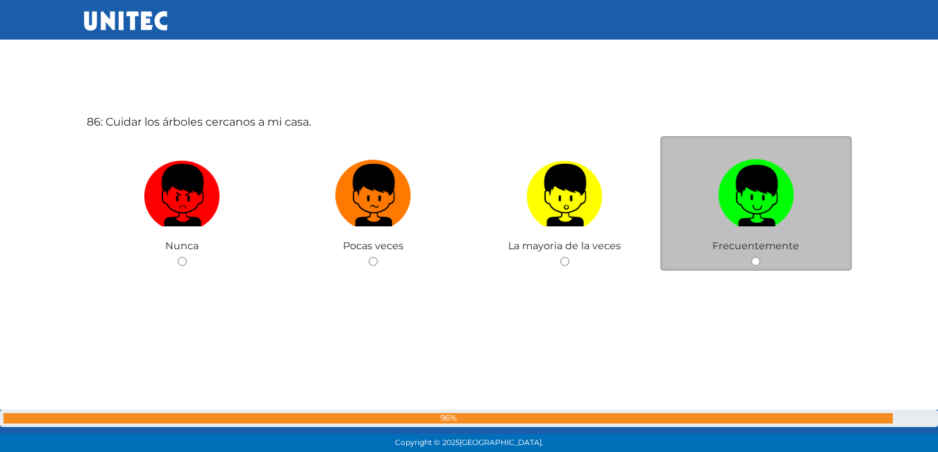
scroll to position [38496, 0]
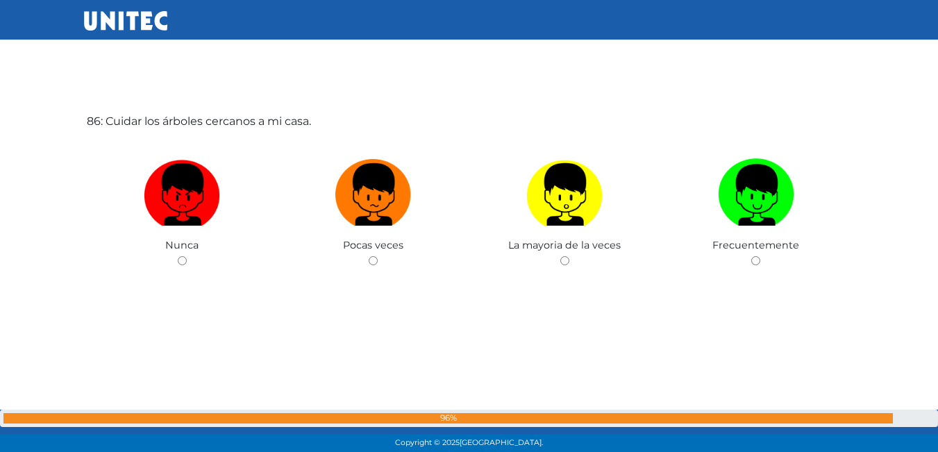
click at [703, 222] on label at bounding box center [756, 195] width 192 height 85
click at [751, 256] on input "radio" at bounding box center [755, 260] width 9 height 9
radio input "true"
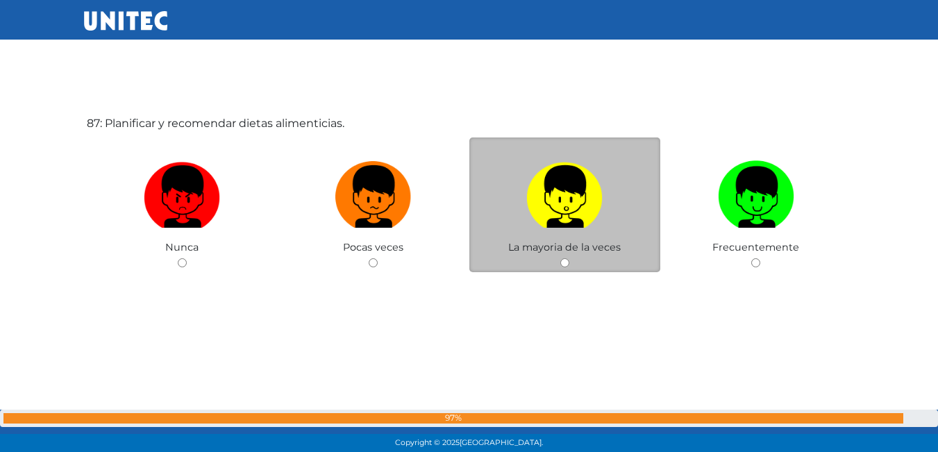
scroll to position [38948, 0]
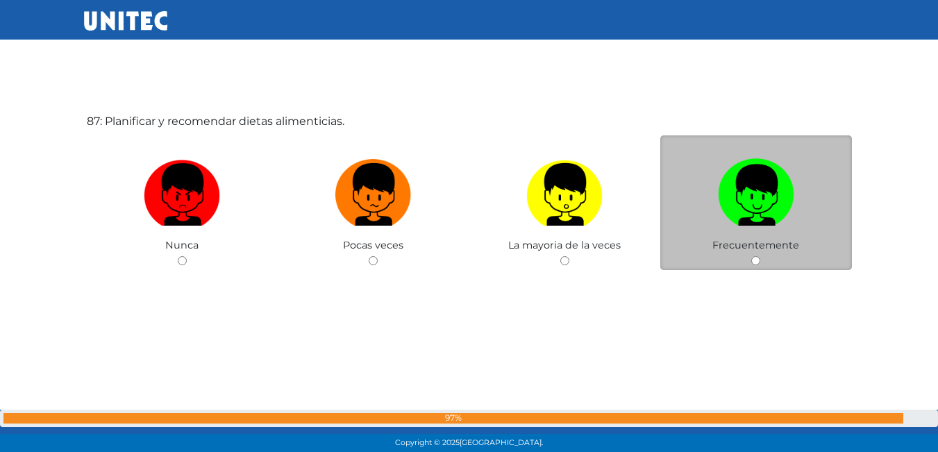
click at [743, 240] on span "Frecuentemente" at bounding box center [755, 245] width 87 height 12
click at [747, 220] on img at bounding box center [756, 189] width 76 height 73
click at [751, 256] on input "radio" at bounding box center [755, 260] width 9 height 9
radio input "true"
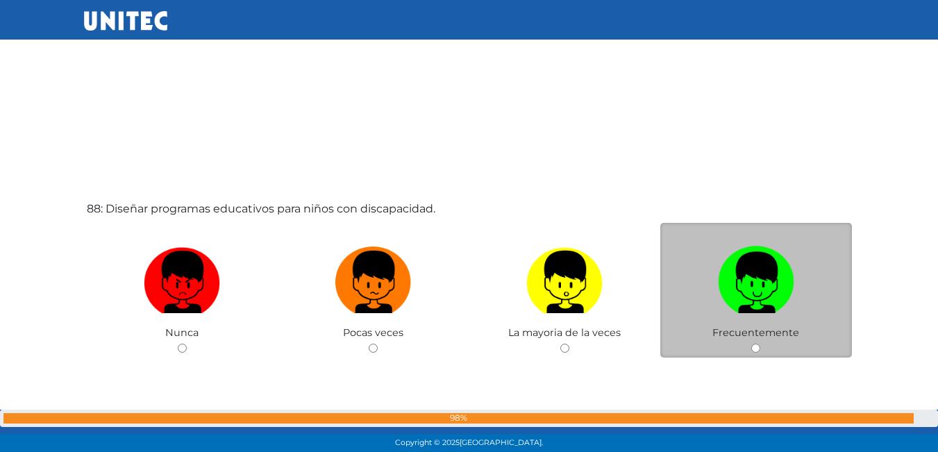
scroll to position [39400, 0]
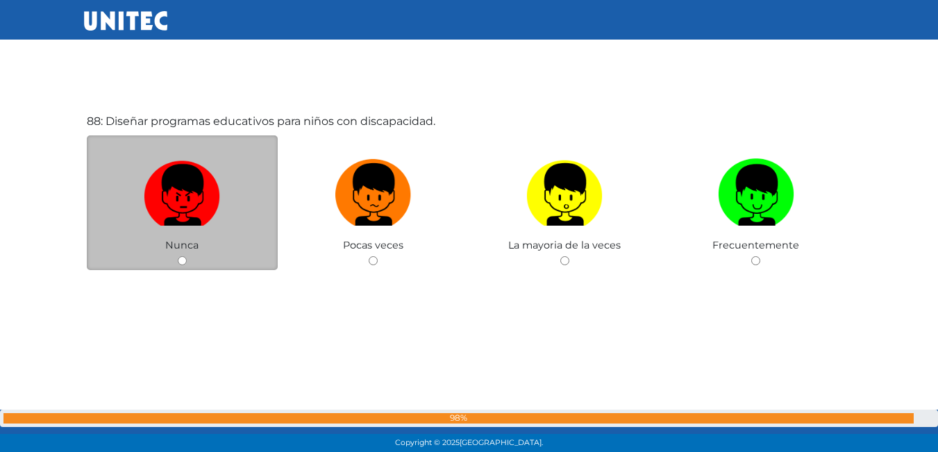
click at [151, 178] on img at bounding box center [182, 189] width 76 height 73
click at [178, 256] on input "radio" at bounding box center [182, 260] width 9 height 9
radio input "true"
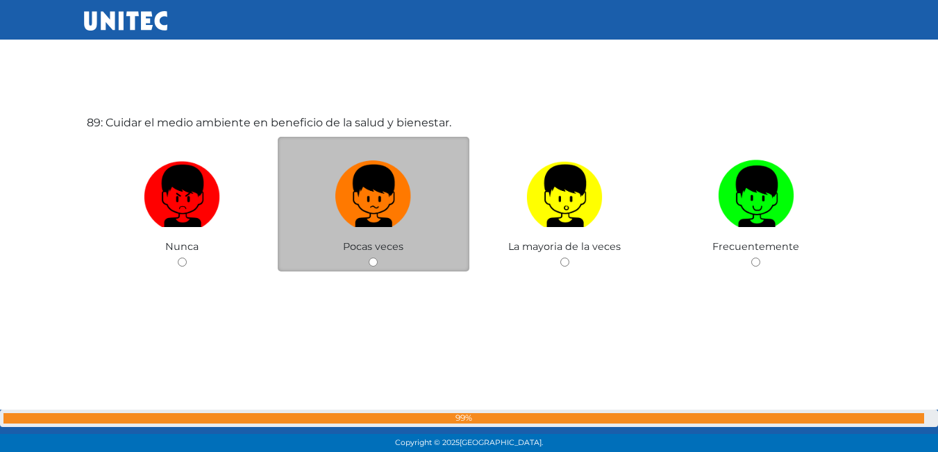
scroll to position [39853, 0]
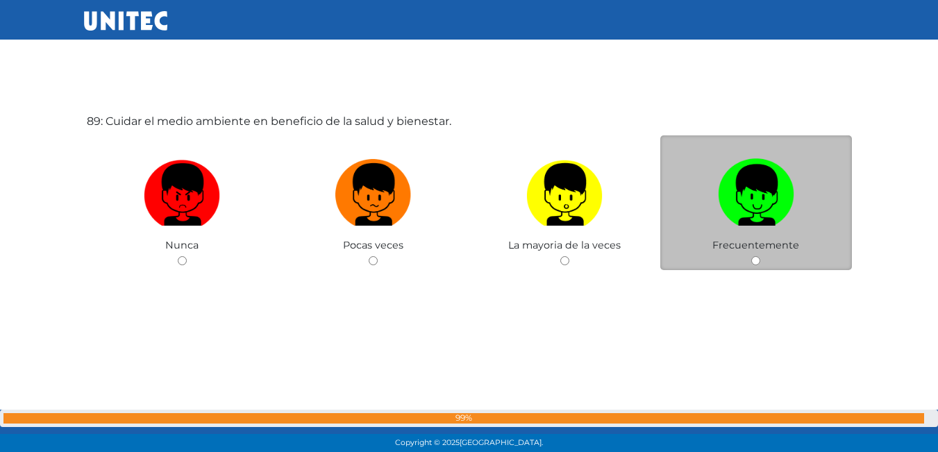
click at [698, 240] on div "Frecuentemente" at bounding box center [756, 202] width 192 height 135
click at [762, 171] on img at bounding box center [756, 189] width 76 height 73
click at [760, 256] on input "radio" at bounding box center [755, 260] width 9 height 9
radio input "true"
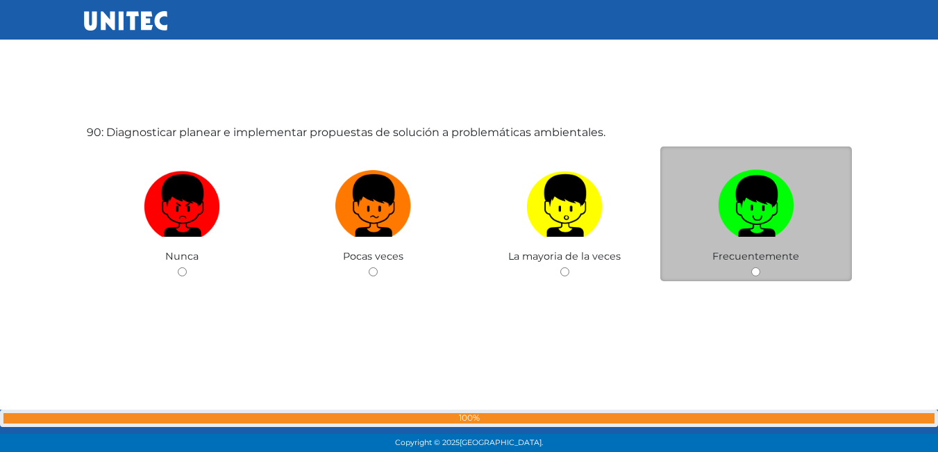
scroll to position [40305, 0]
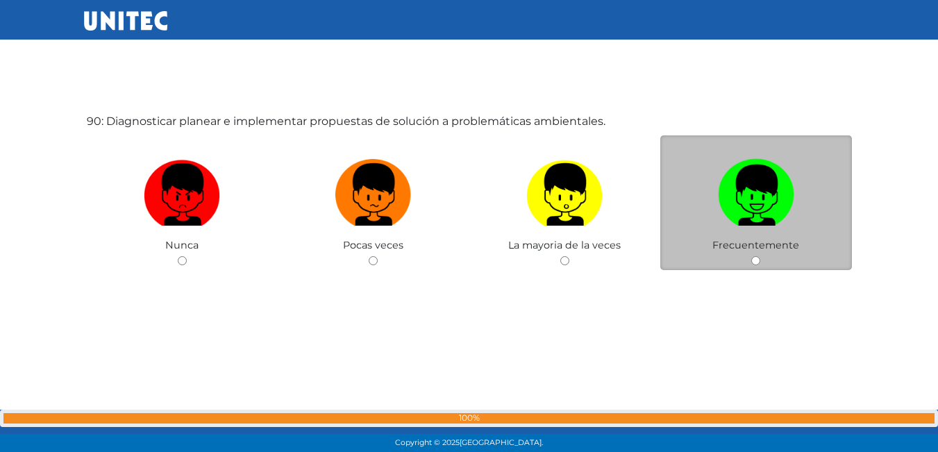
click at [783, 217] on img at bounding box center [756, 189] width 76 height 73
click at [760, 256] on input "radio" at bounding box center [755, 260] width 9 height 9
radio input "true"
click at [783, 217] on div "90: Diagnosticar planear e implementar propuestas de solución a problemáticas a…" at bounding box center [469, 226] width 771 height 452
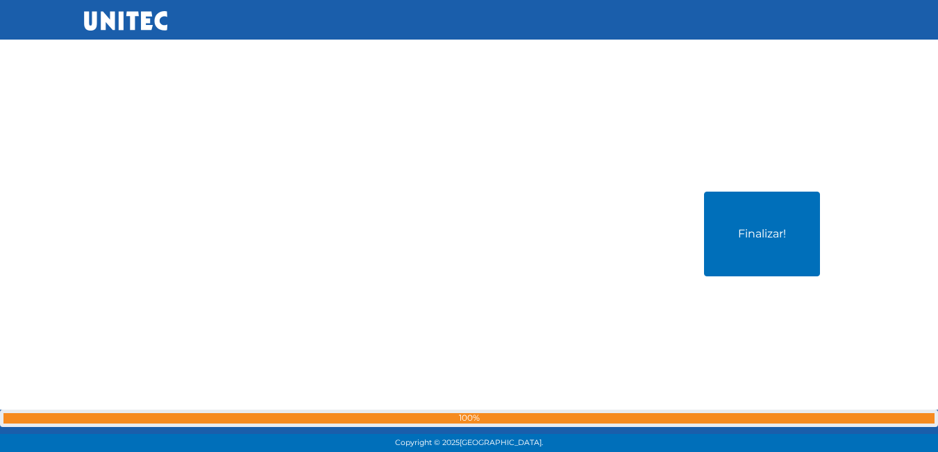
scroll to position [40757, 0]
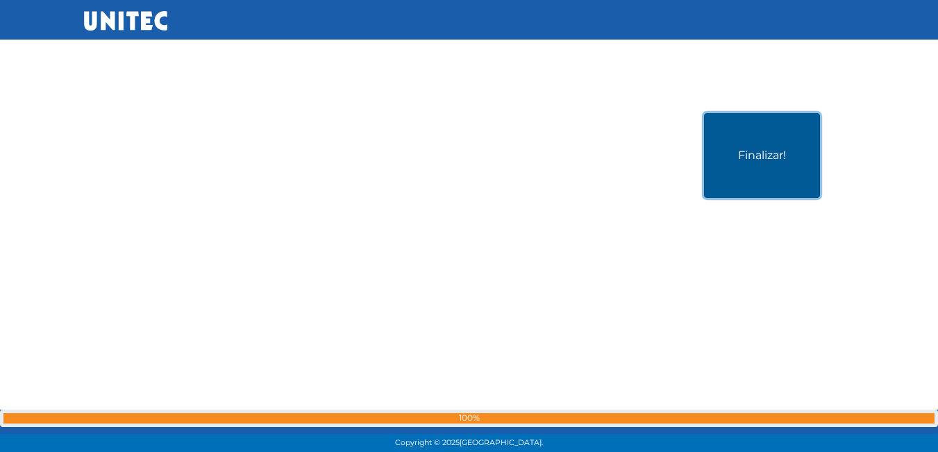
drag, startPoint x: 764, startPoint y: 170, endPoint x: 752, endPoint y: 256, distance: 86.2
click at [752, 256] on div "Finalizar!" at bounding box center [469, 226] width 771 height 452
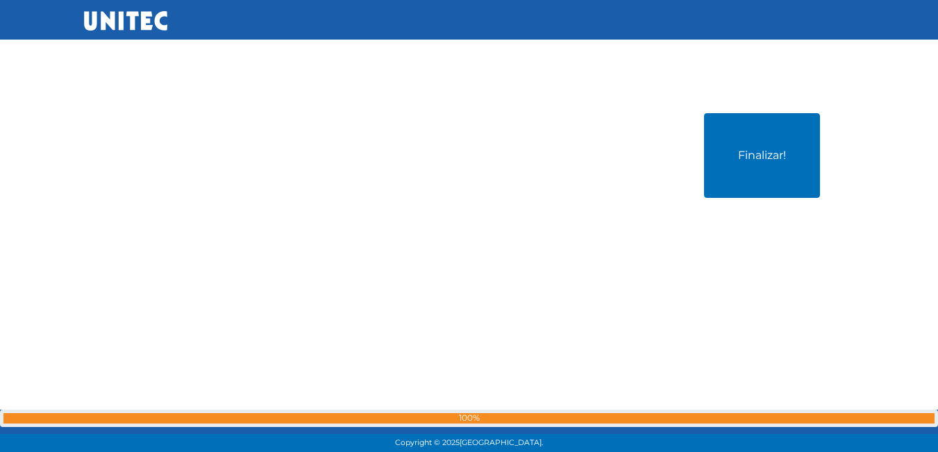
drag, startPoint x: 752, startPoint y: 256, endPoint x: 735, endPoint y: 313, distance: 60.0
click at [735, 313] on div "Finalizar!" at bounding box center [469, 226] width 771 height 452
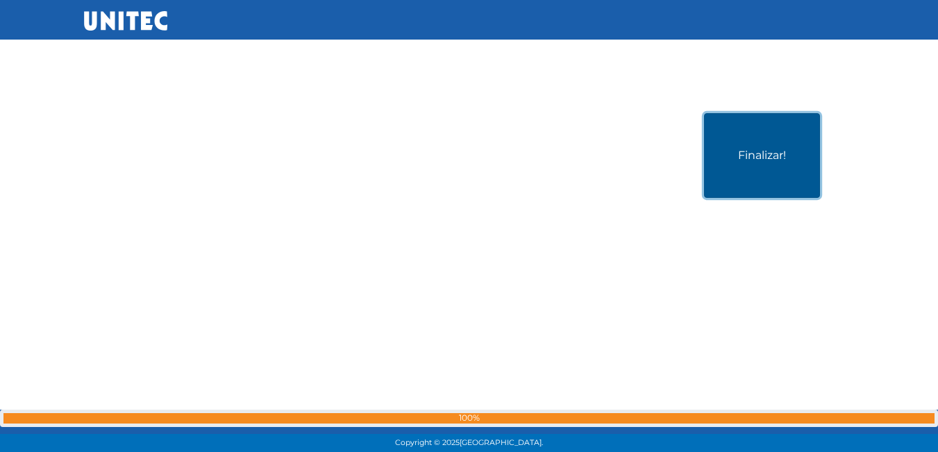
click at [762, 153] on button "Finalizar!" at bounding box center [762, 155] width 116 height 85
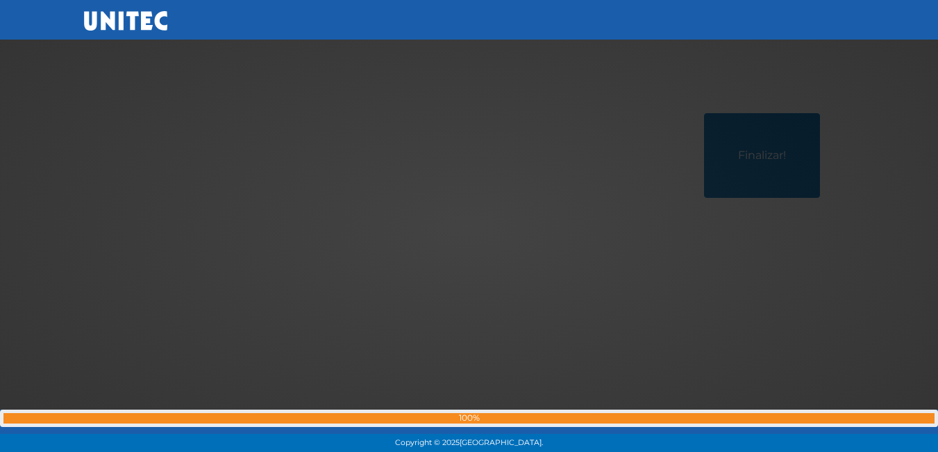
click at [469, 226] on div at bounding box center [469, 226] width 0 height 0
drag, startPoint x: 627, startPoint y: 326, endPoint x: 611, endPoint y: 472, distance: 146.7
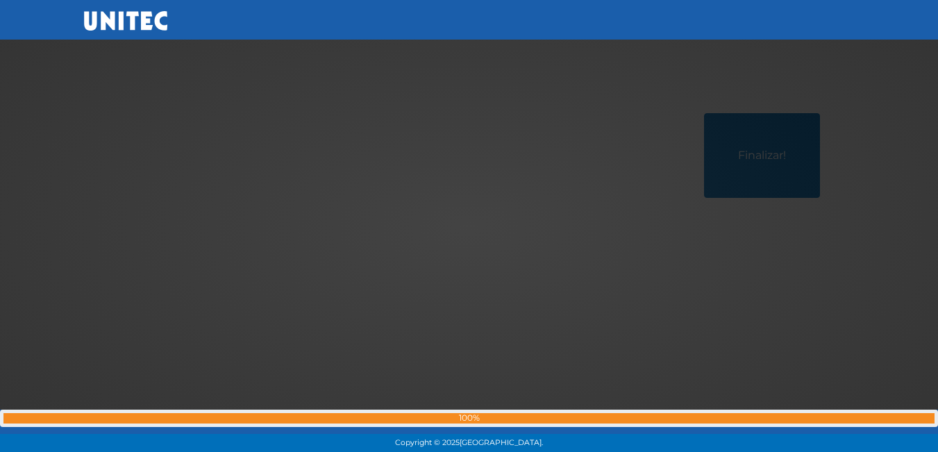
drag, startPoint x: 635, startPoint y: 192, endPoint x: 677, endPoint y: 132, distance: 73.8
click at [469, 226] on div at bounding box center [469, 226] width 0 height 0
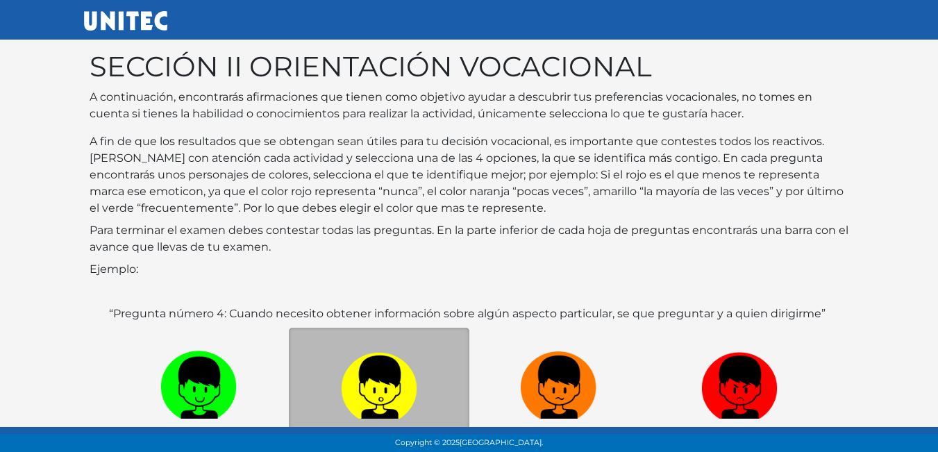
scroll to position [207, 0]
